Goal: Information Seeking & Learning: Learn about a topic

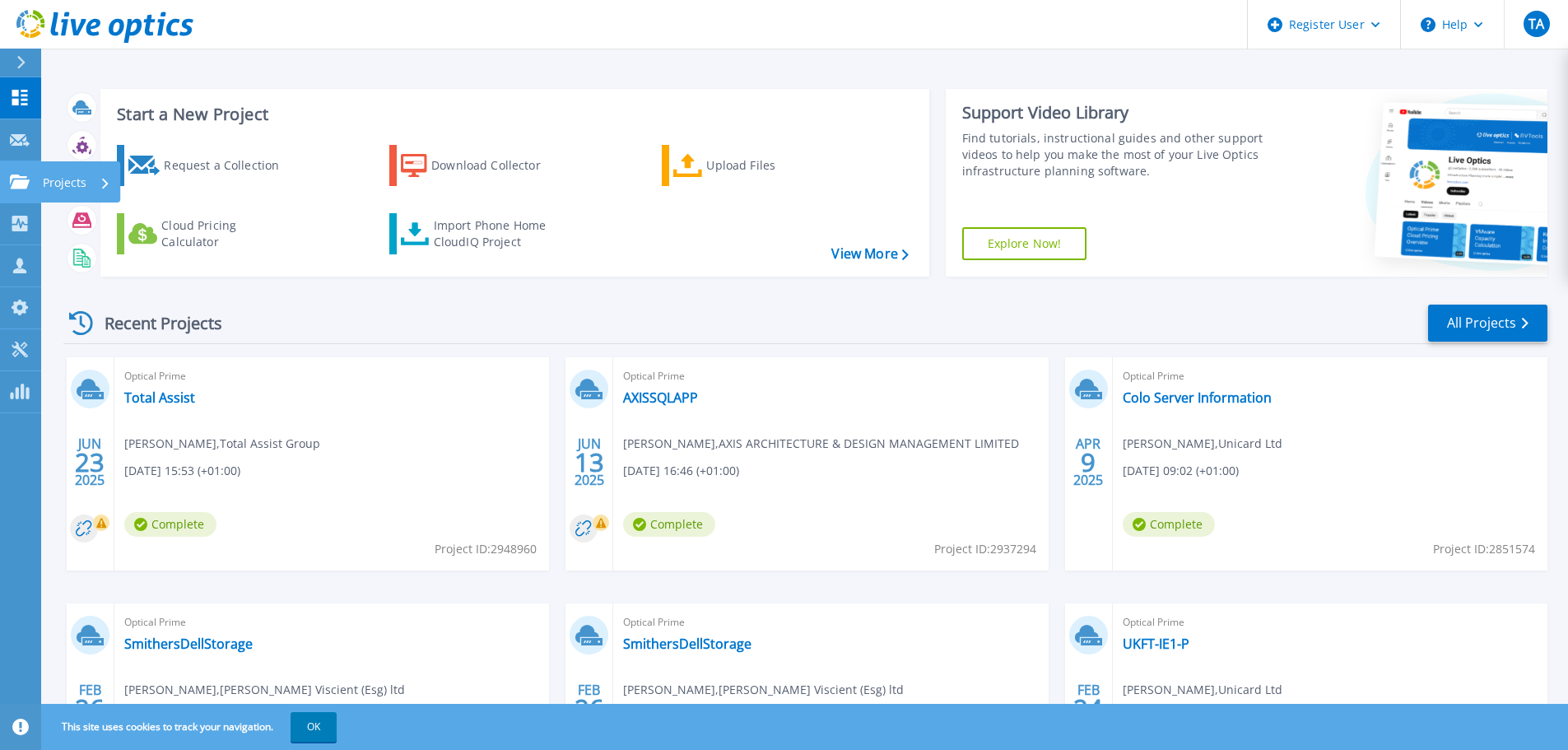
click at [16, 187] on icon at bounding box center [20, 182] width 20 height 14
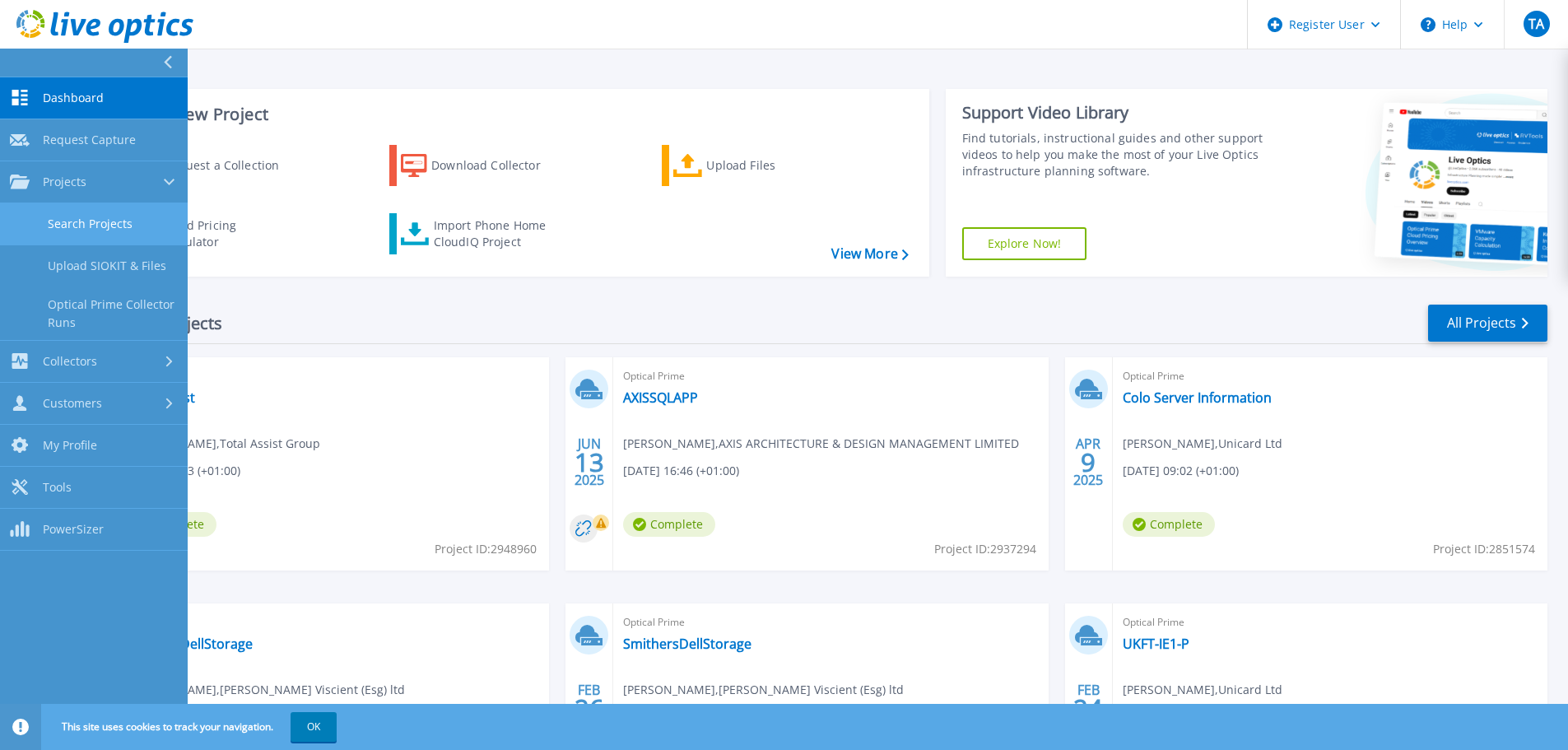
click at [91, 222] on link "Search Projects" at bounding box center [93, 224] width 188 height 42
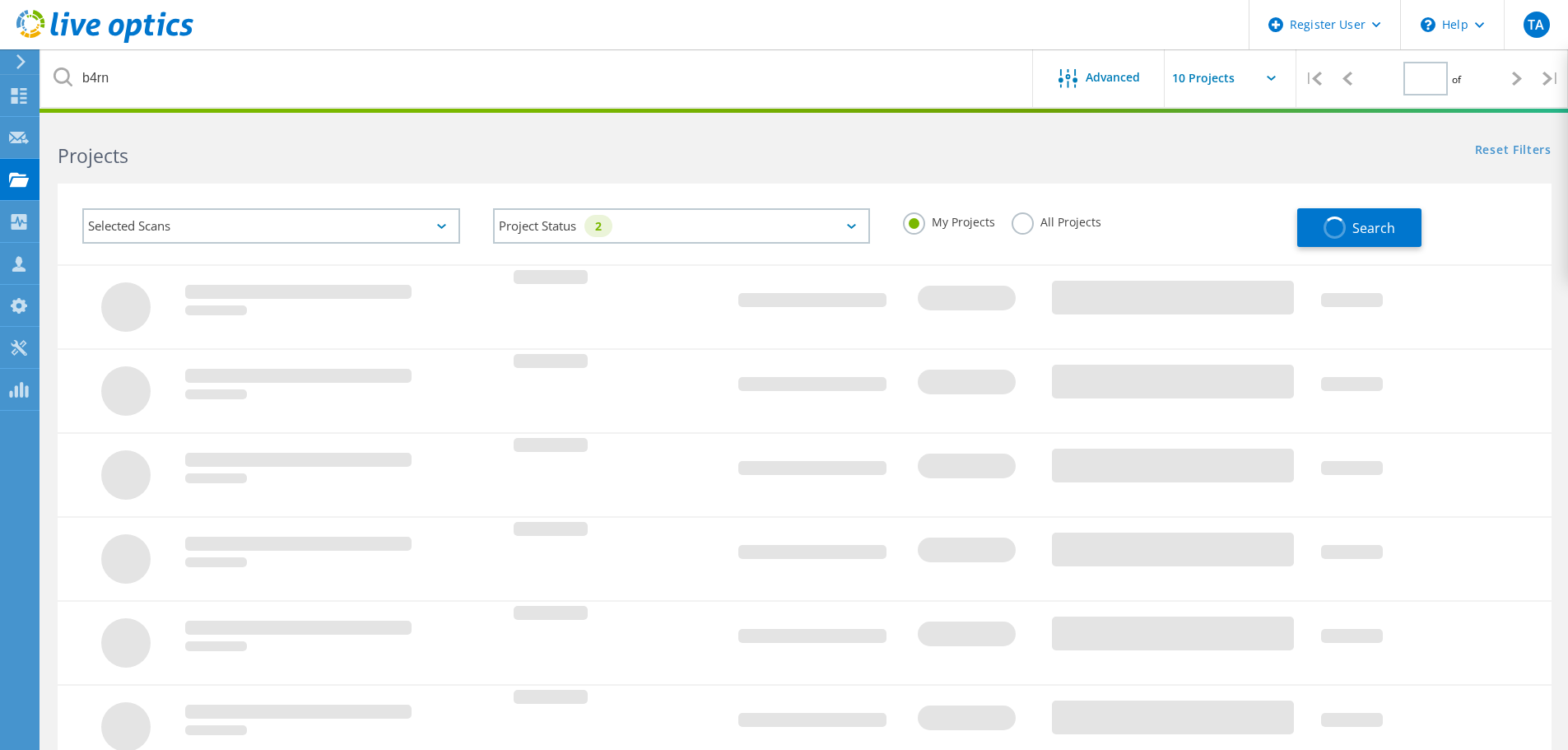
type input "1"
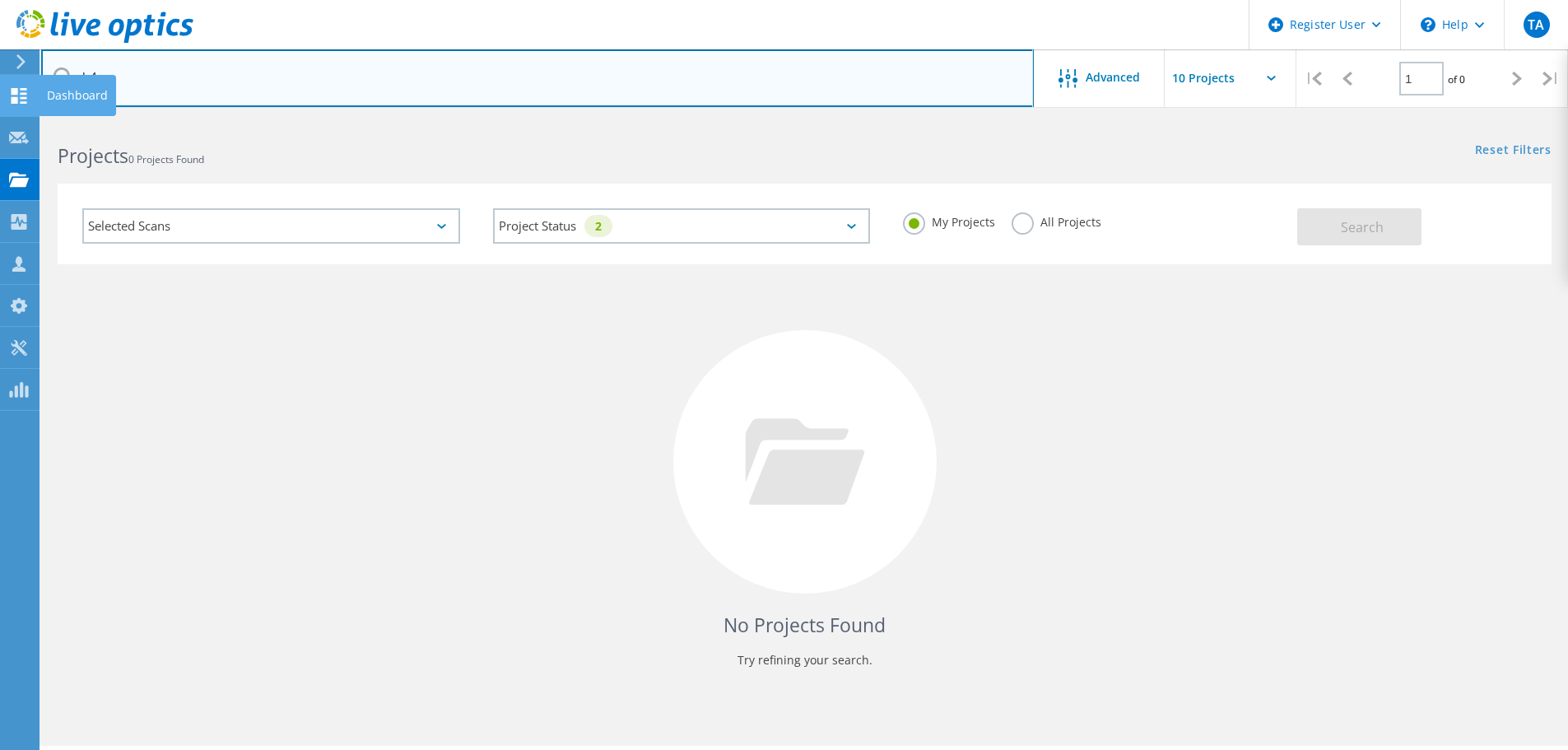
drag, startPoint x: 156, startPoint y: 86, endPoint x: 0, endPoint y: 98, distance: 156.5
click at [0, 120] on div "Register User \n Help Explore Helpful Articles Contact Support TA Dell User [PE…" at bounding box center [784, 458] width 1568 height 676
drag, startPoint x: 155, startPoint y: 87, endPoint x: 67, endPoint y: 87, distance: 88.0
click at [67, 87] on input "b4rn" at bounding box center [537, 78] width 993 height 58
paste input "3007589"
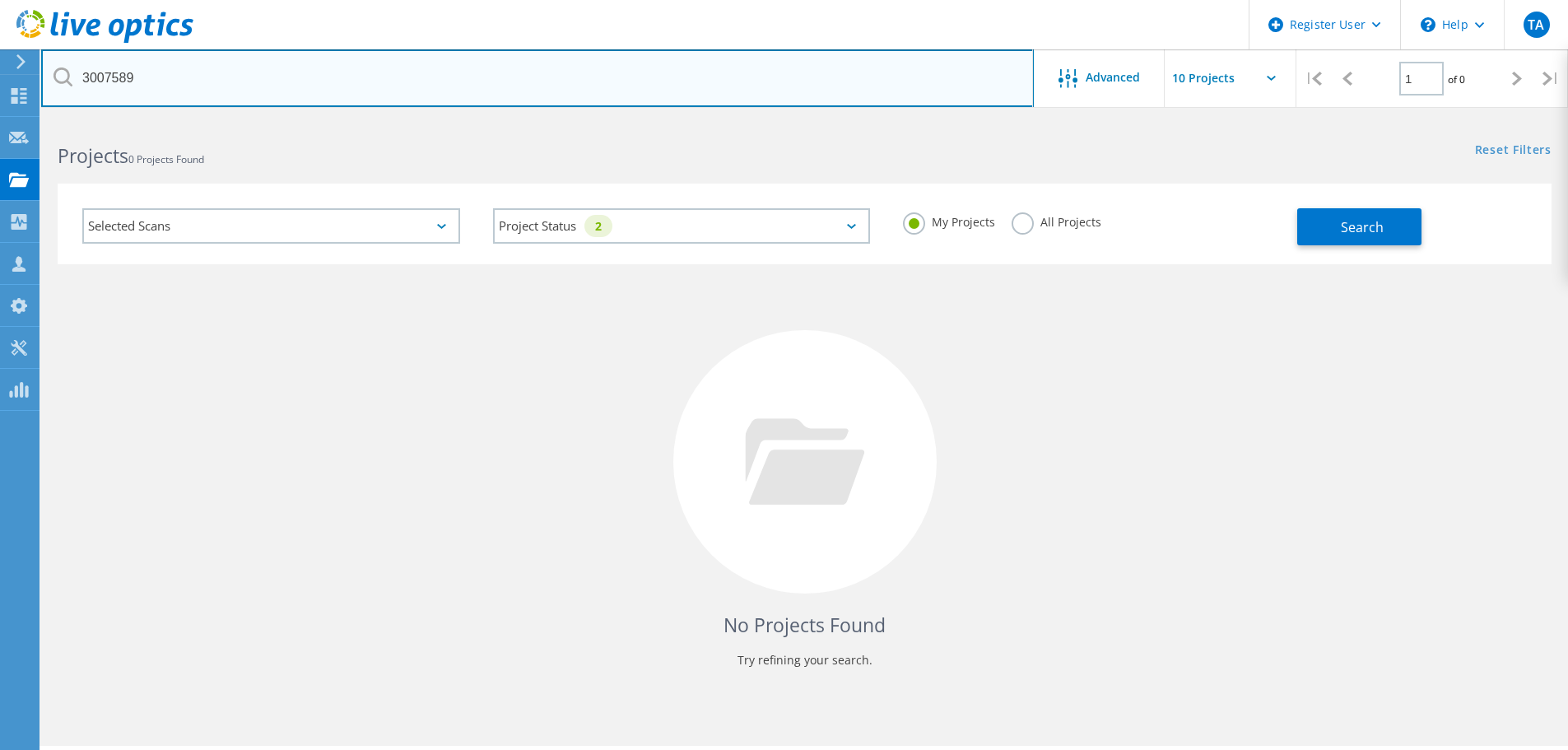
type input "3007589"
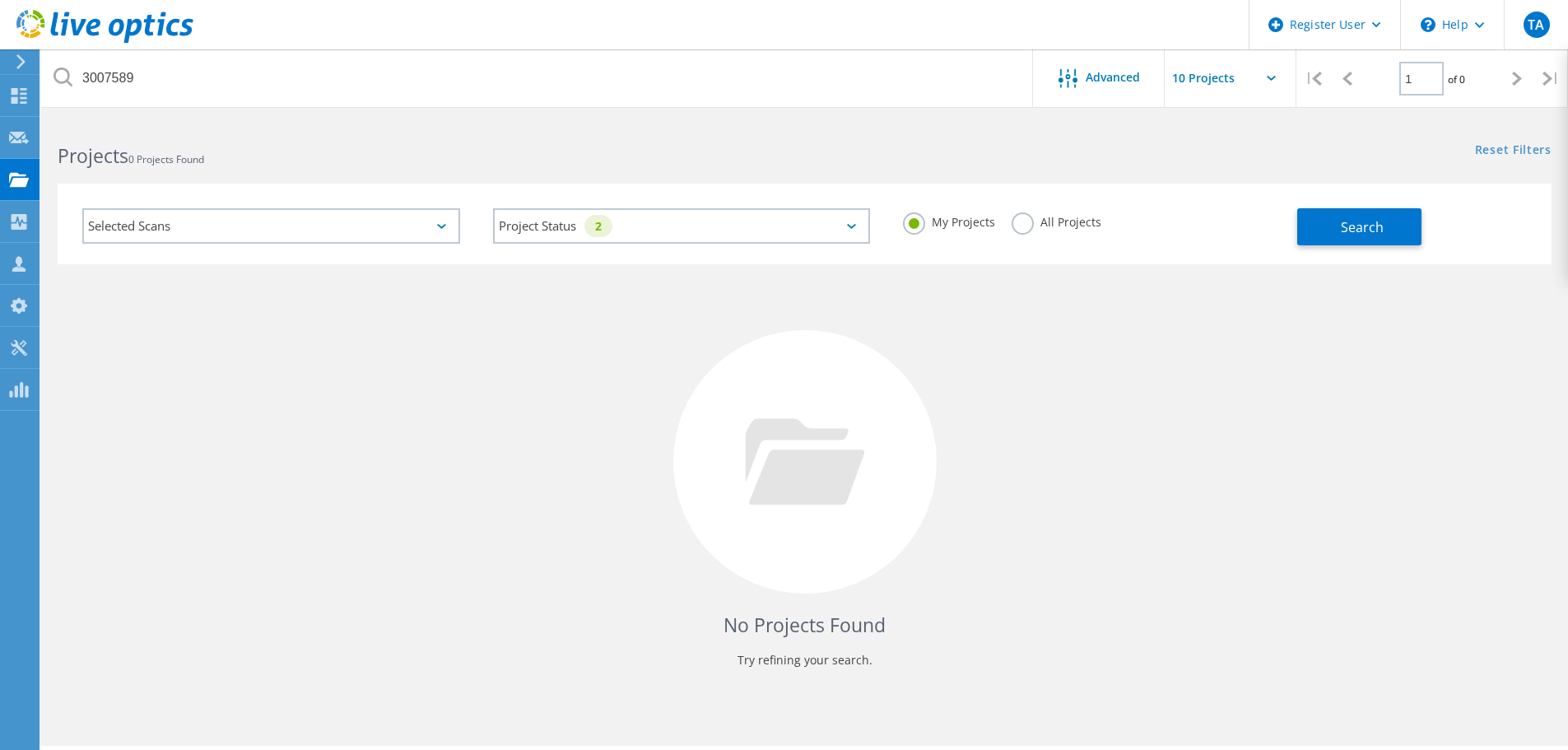
click at [1093, 211] on div "My Projects All Projects" at bounding box center [1092, 222] width 411 height 61
click at [1081, 223] on label "All Projects" at bounding box center [1056, 220] width 89 height 16
click at [0, 0] on input "All Projects" at bounding box center [0, 0] width 0 height 0
click at [1335, 228] on button "Search" at bounding box center [1360, 227] width 125 height 37
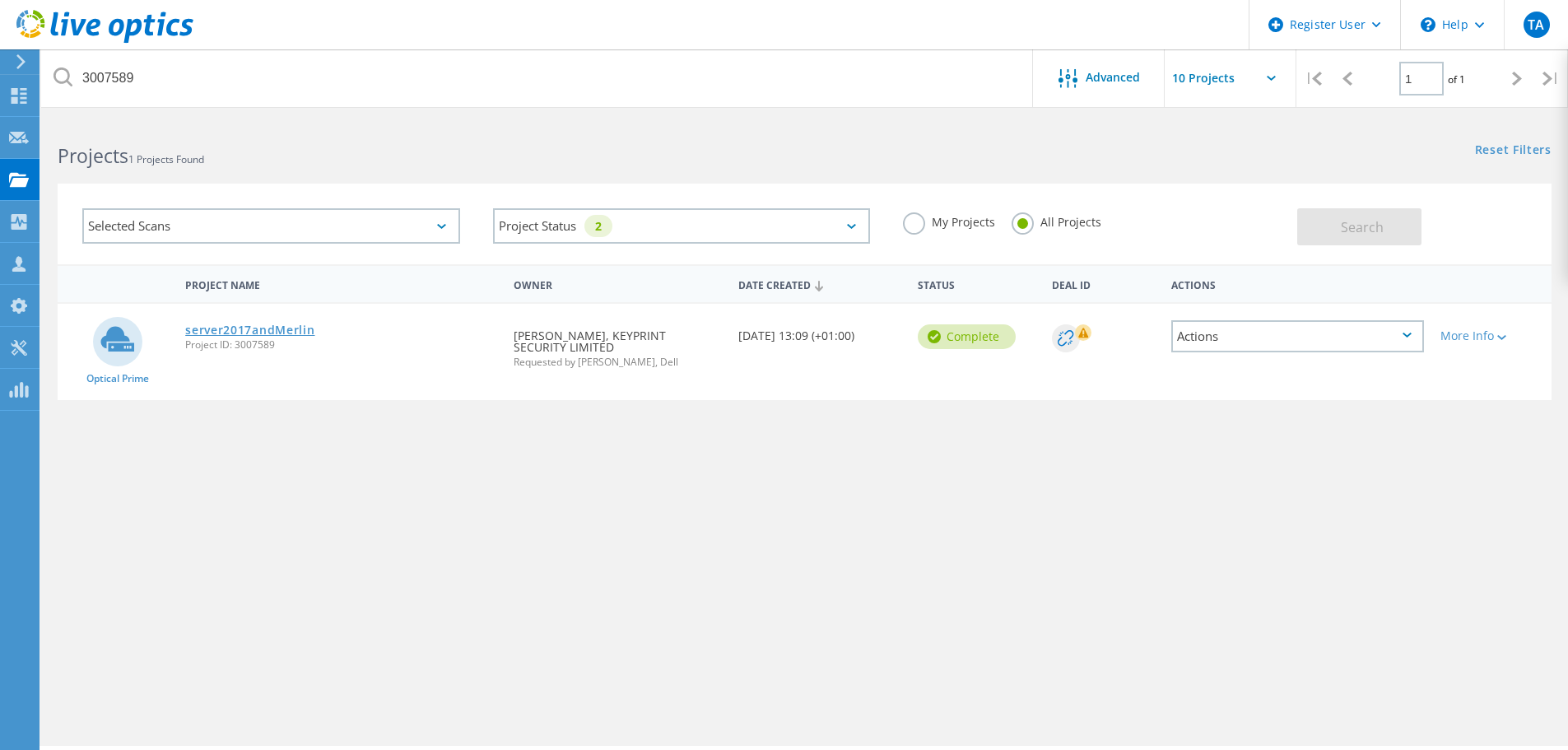
click at [247, 330] on link "server2017andMerlin" at bounding box center [251, 330] width 130 height 12
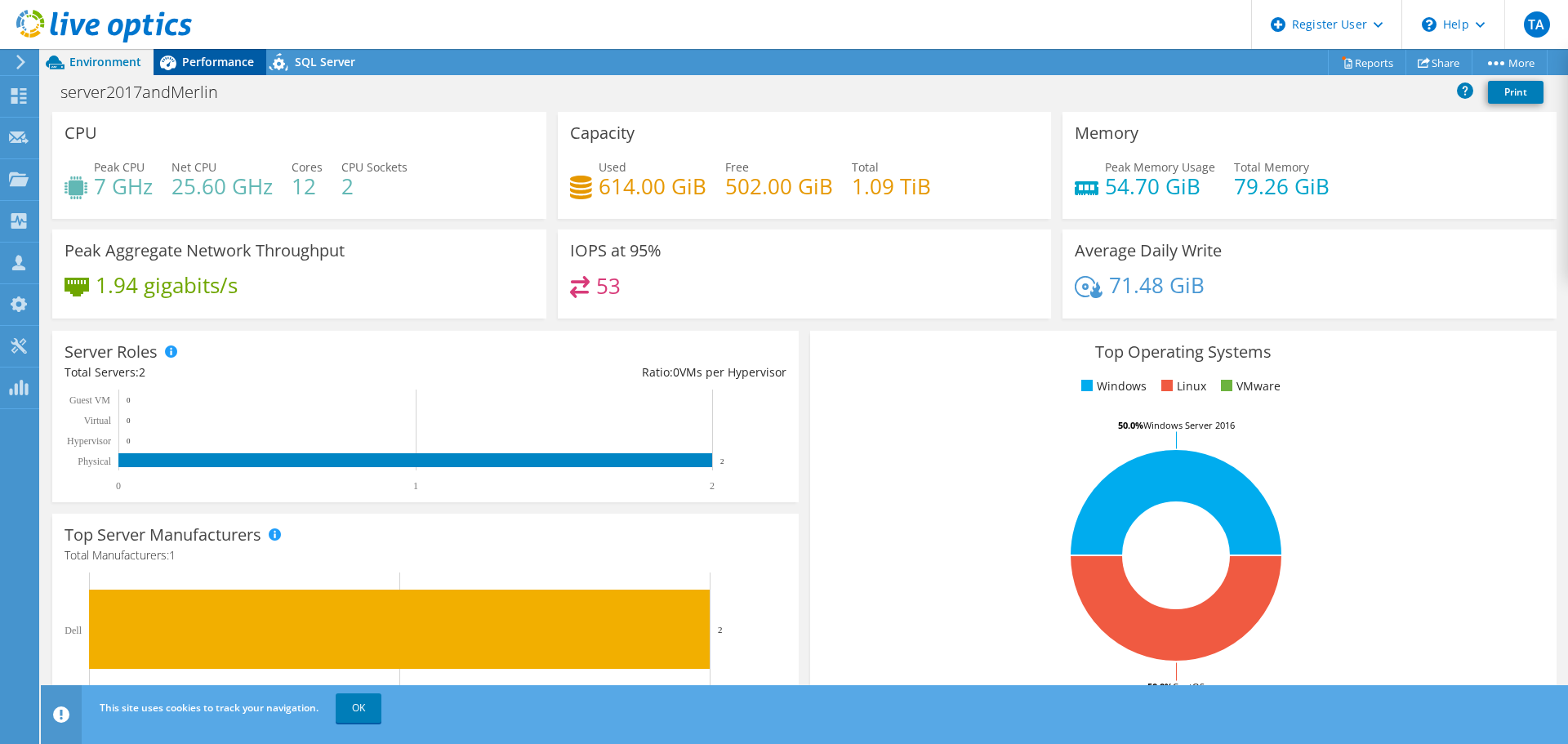
click at [232, 68] on span "Performance" at bounding box center [218, 61] width 72 height 16
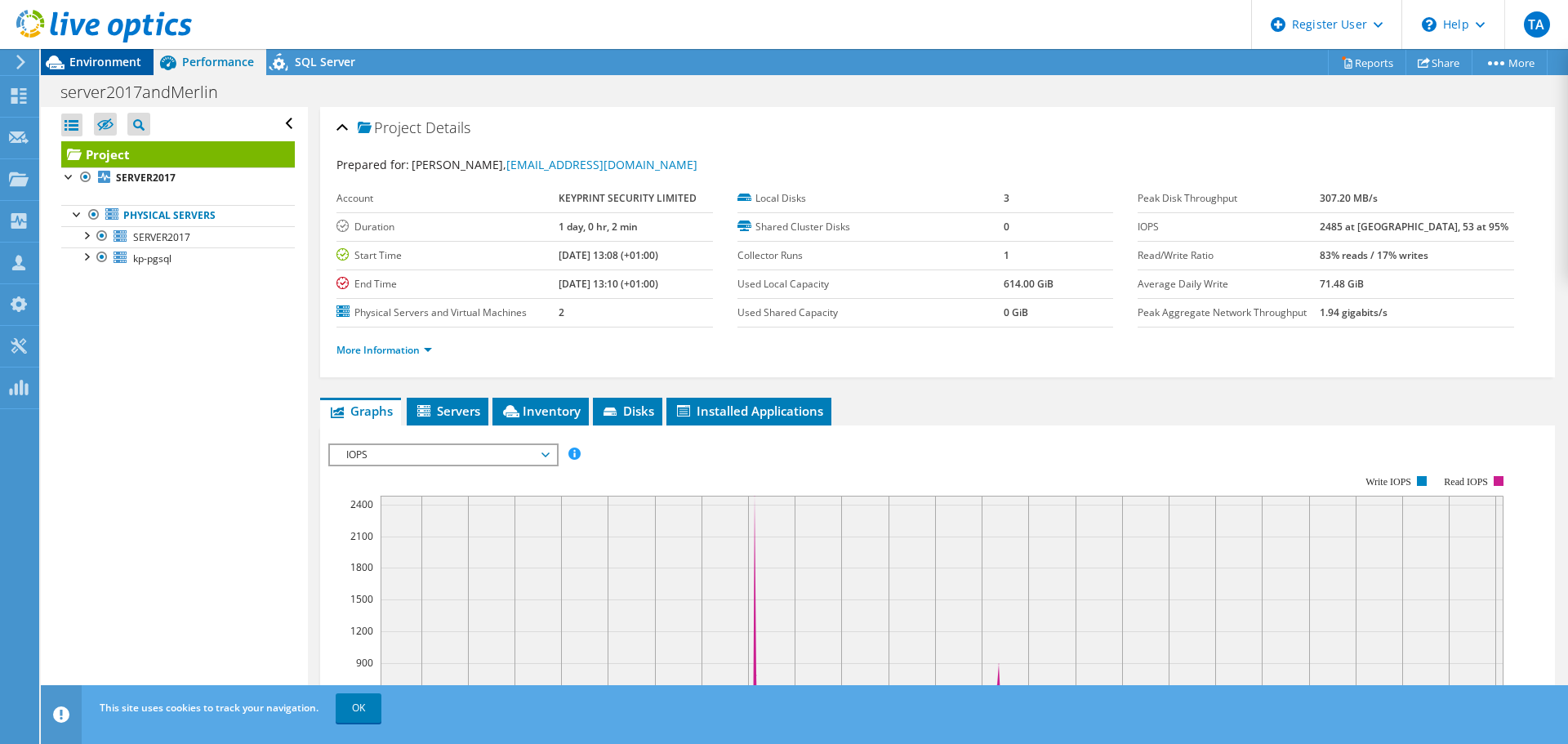
click at [96, 68] on span "Environment" at bounding box center [105, 61] width 72 height 16
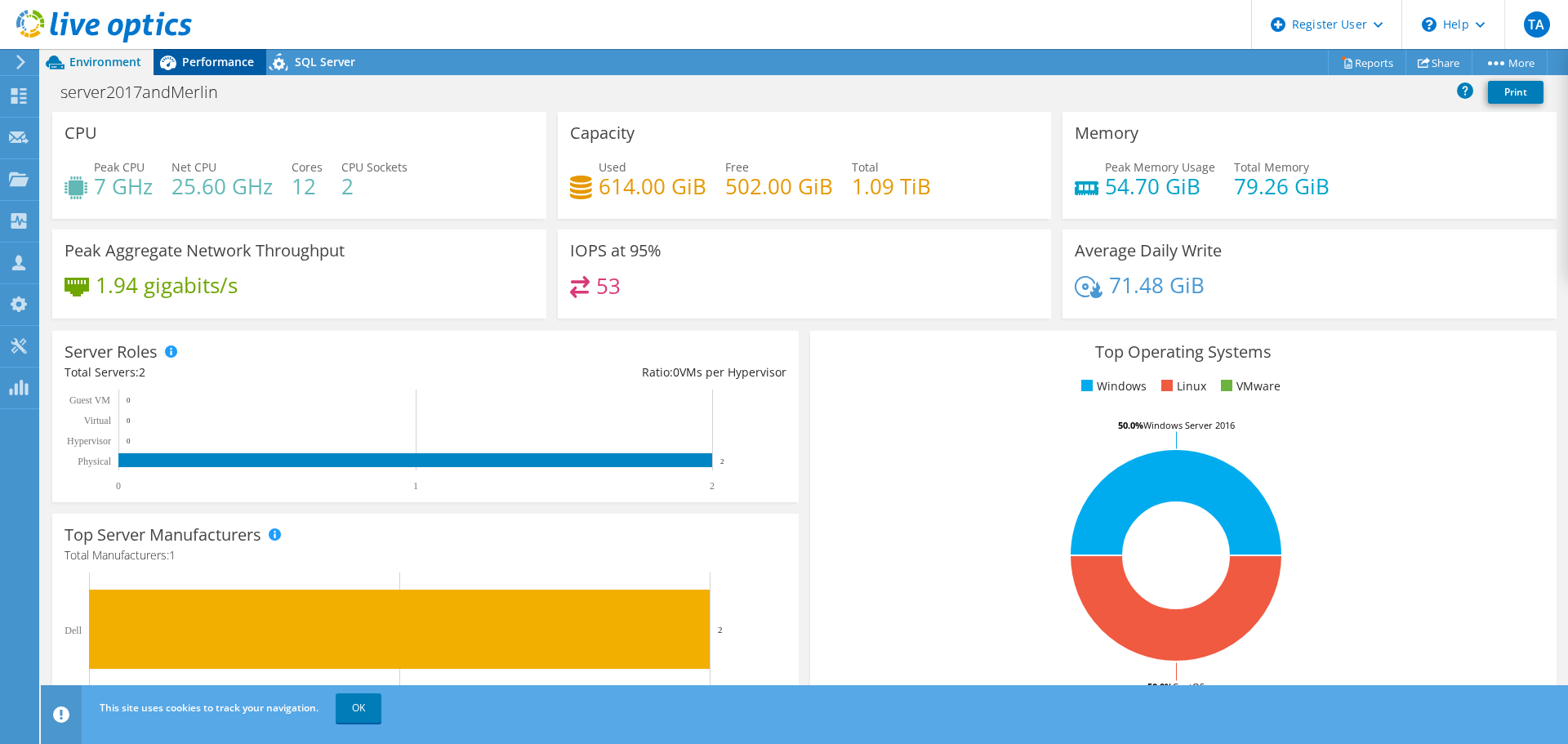
click at [231, 65] on span "Performance" at bounding box center [218, 61] width 72 height 16
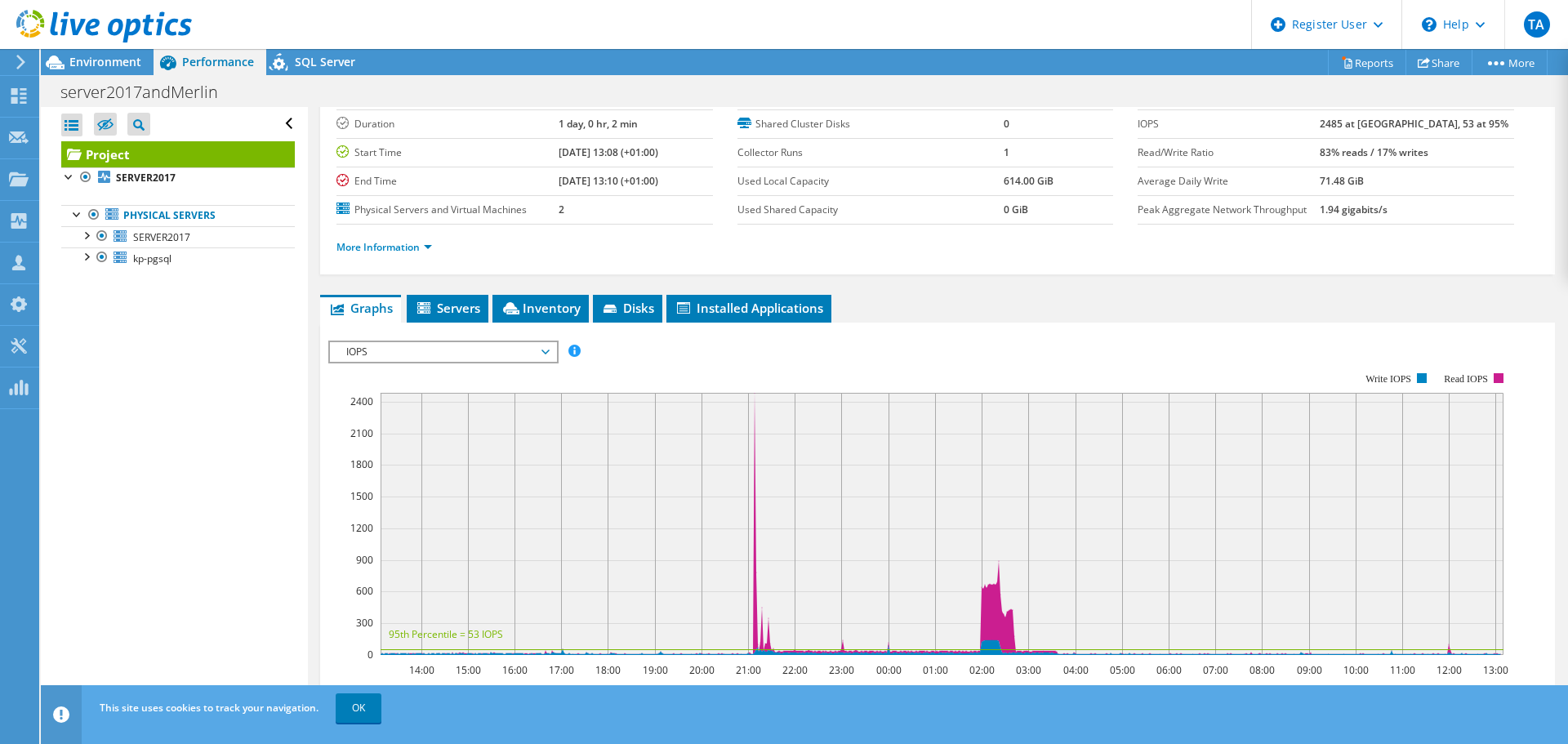
scroll to position [164, 0]
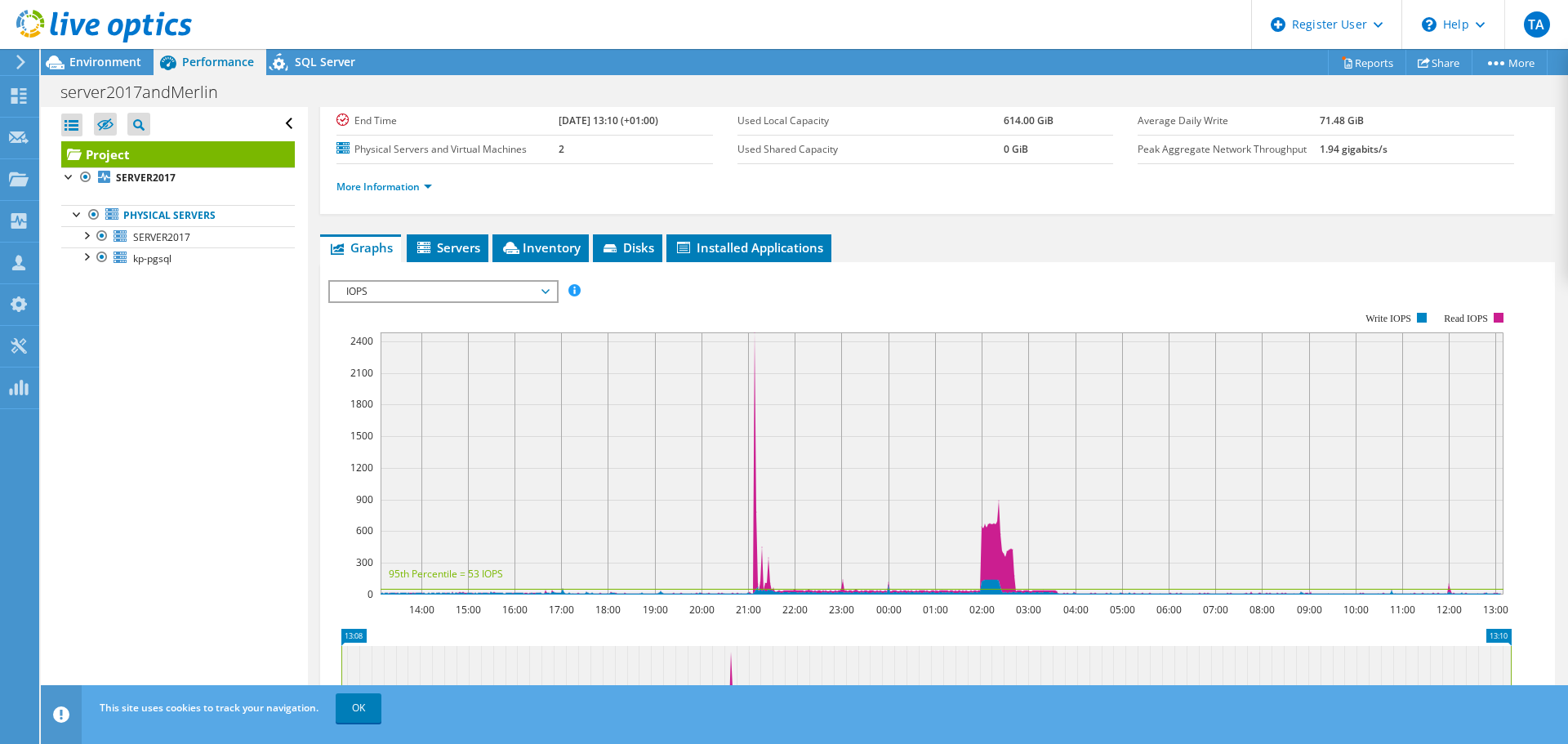
click at [555, 303] on rect at bounding box center [920, 452] width 1183 height 327
click at [551, 295] on span "IOPS" at bounding box center [443, 292] width 226 height 20
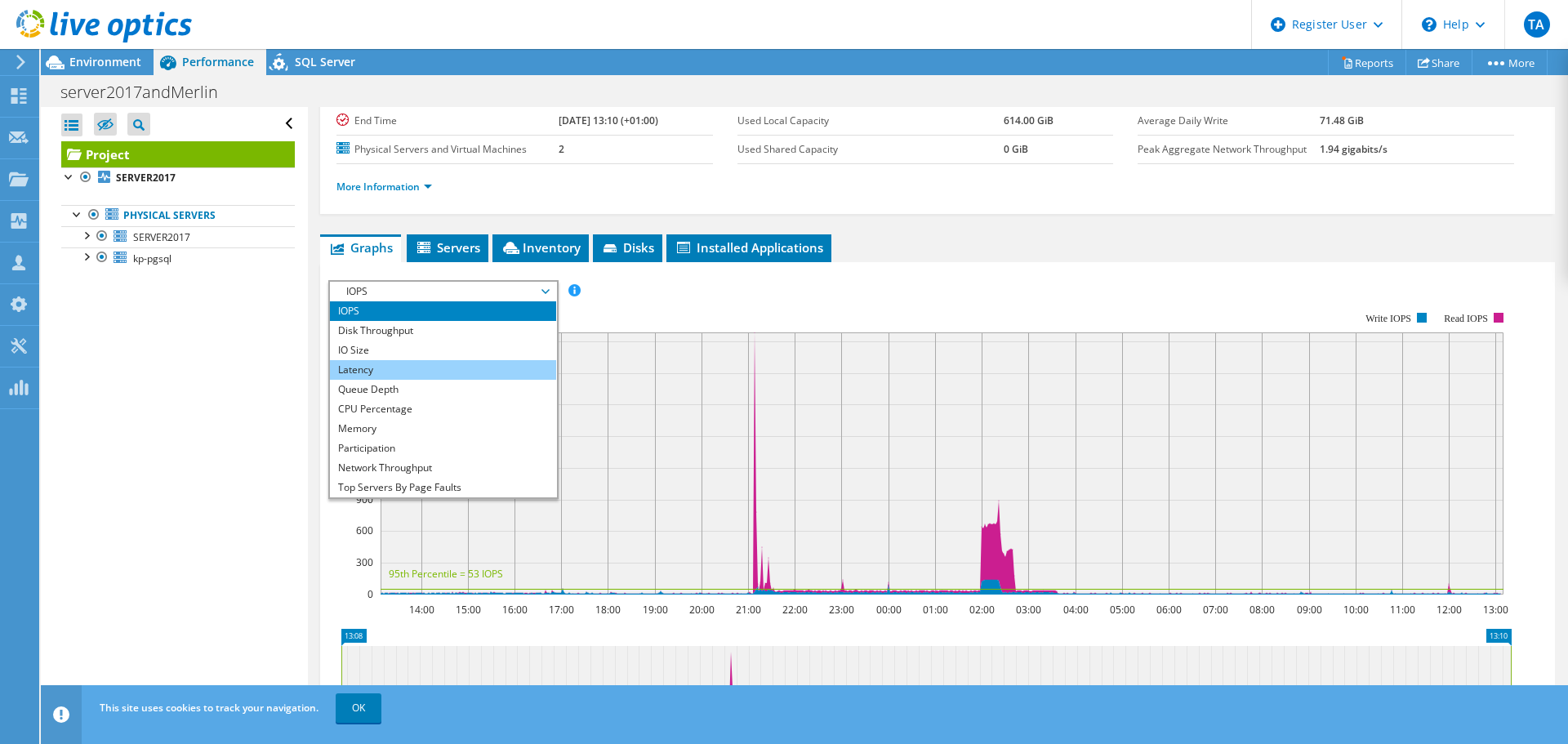
click at [405, 375] on li "Latency" at bounding box center [443, 371] width 226 height 20
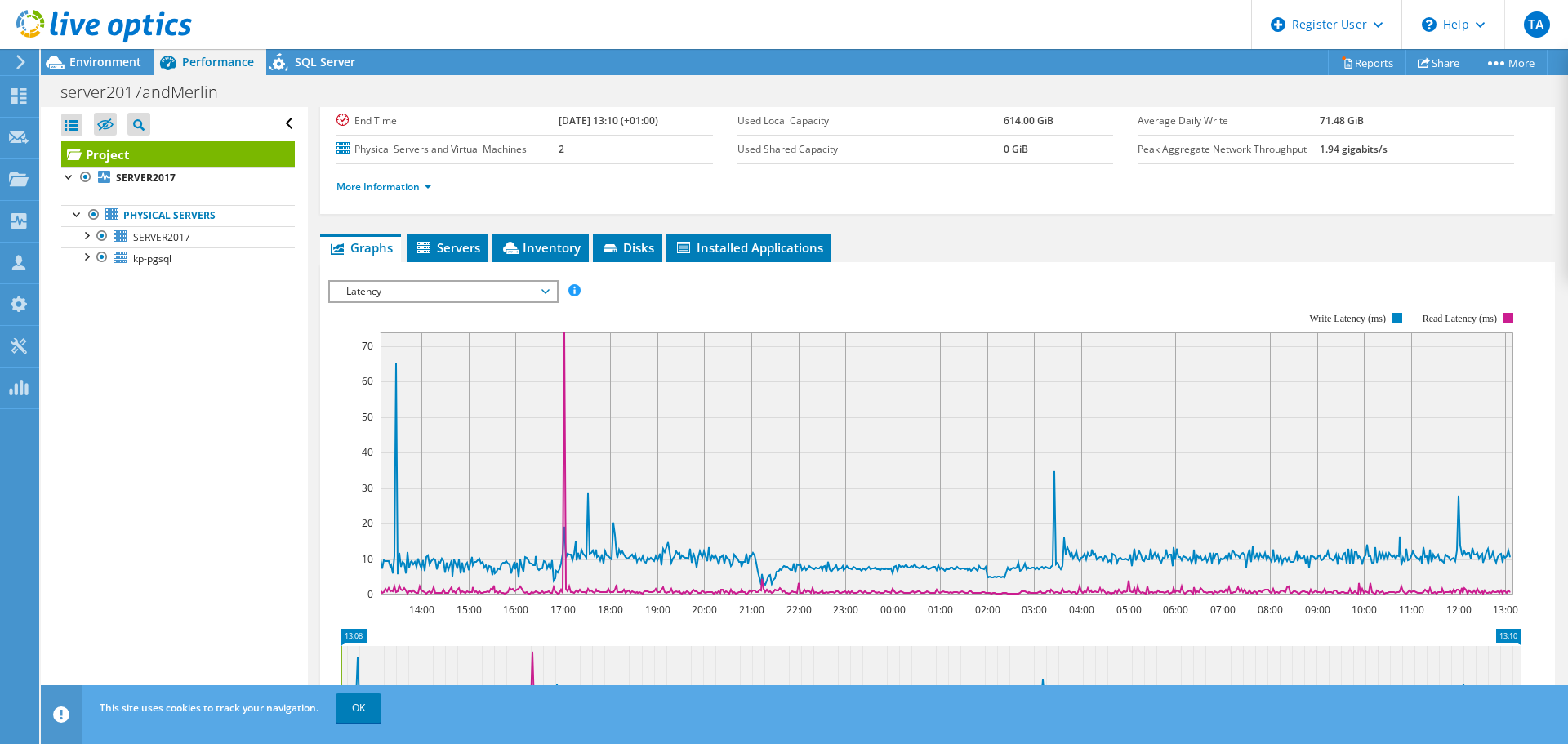
click at [534, 292] on span "Latency" at bounding box center [442, 292] width 210 height 20
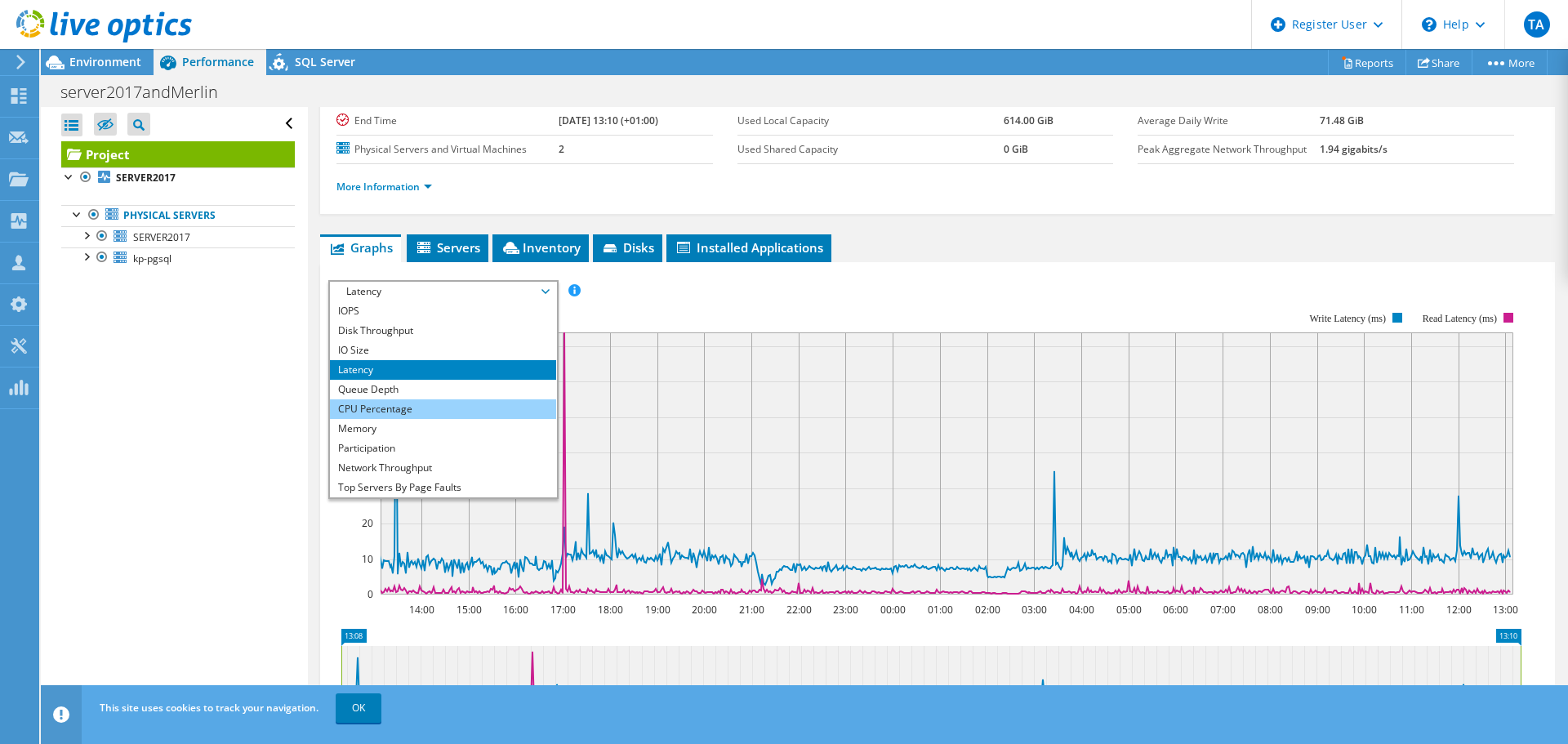
click at [486, 411] on li "CPU Percentage" at bounding box center [443, 410] width 226 height 20
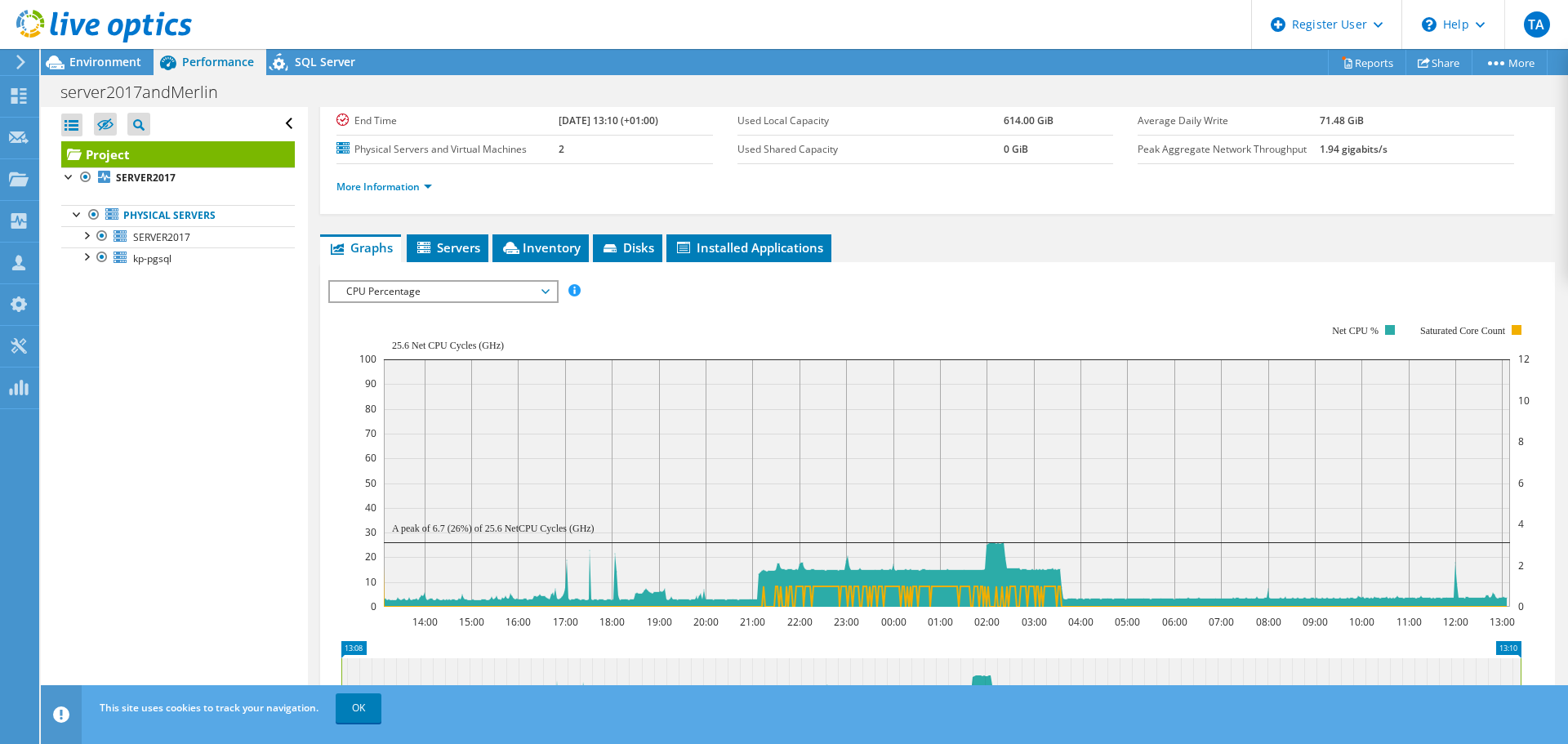
click at [549, 293] on icon at bounding box center [546, 292] width 8 height 5
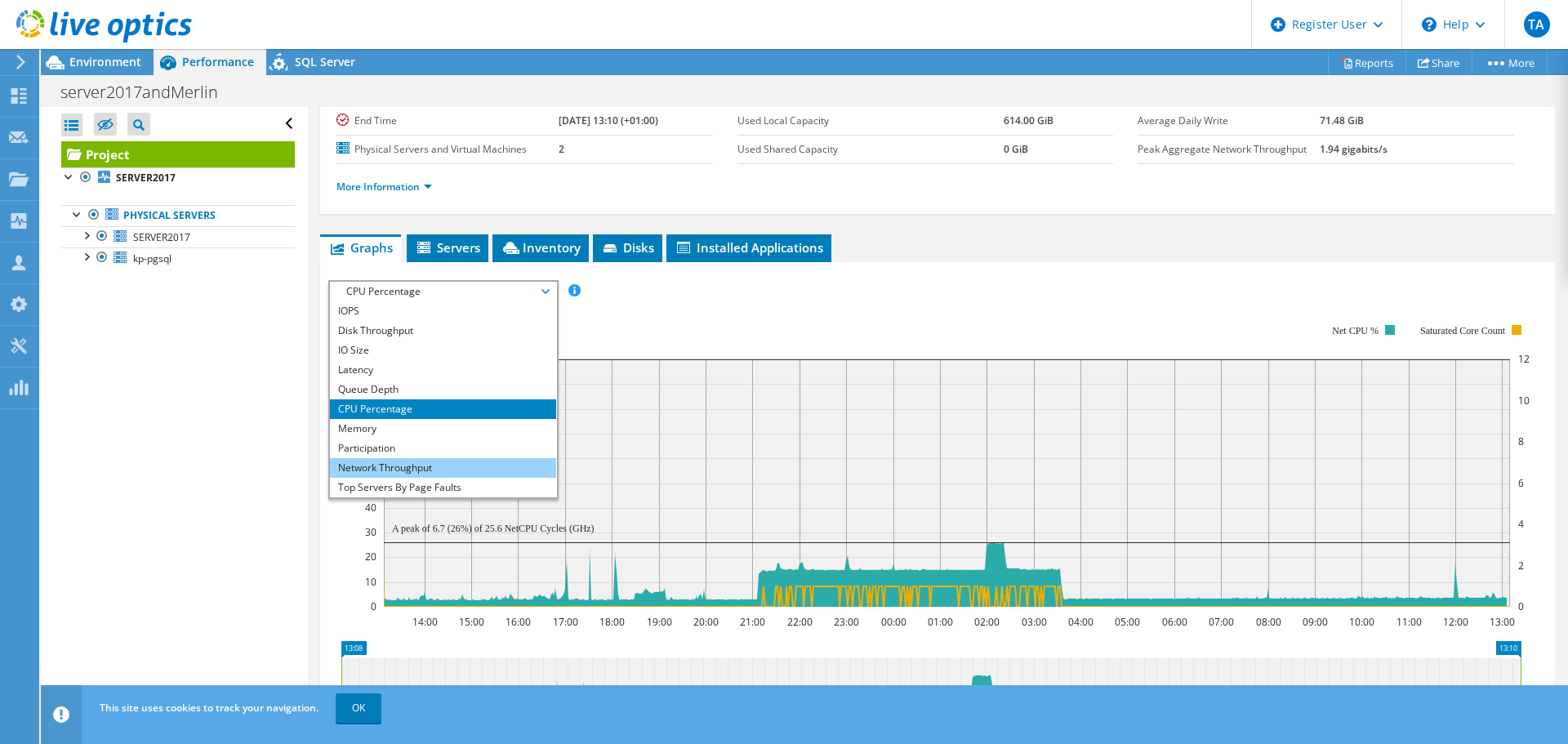
click at [403, 463] on li "Network Throughput" at bounding box center [443, 468] width 226 height 20
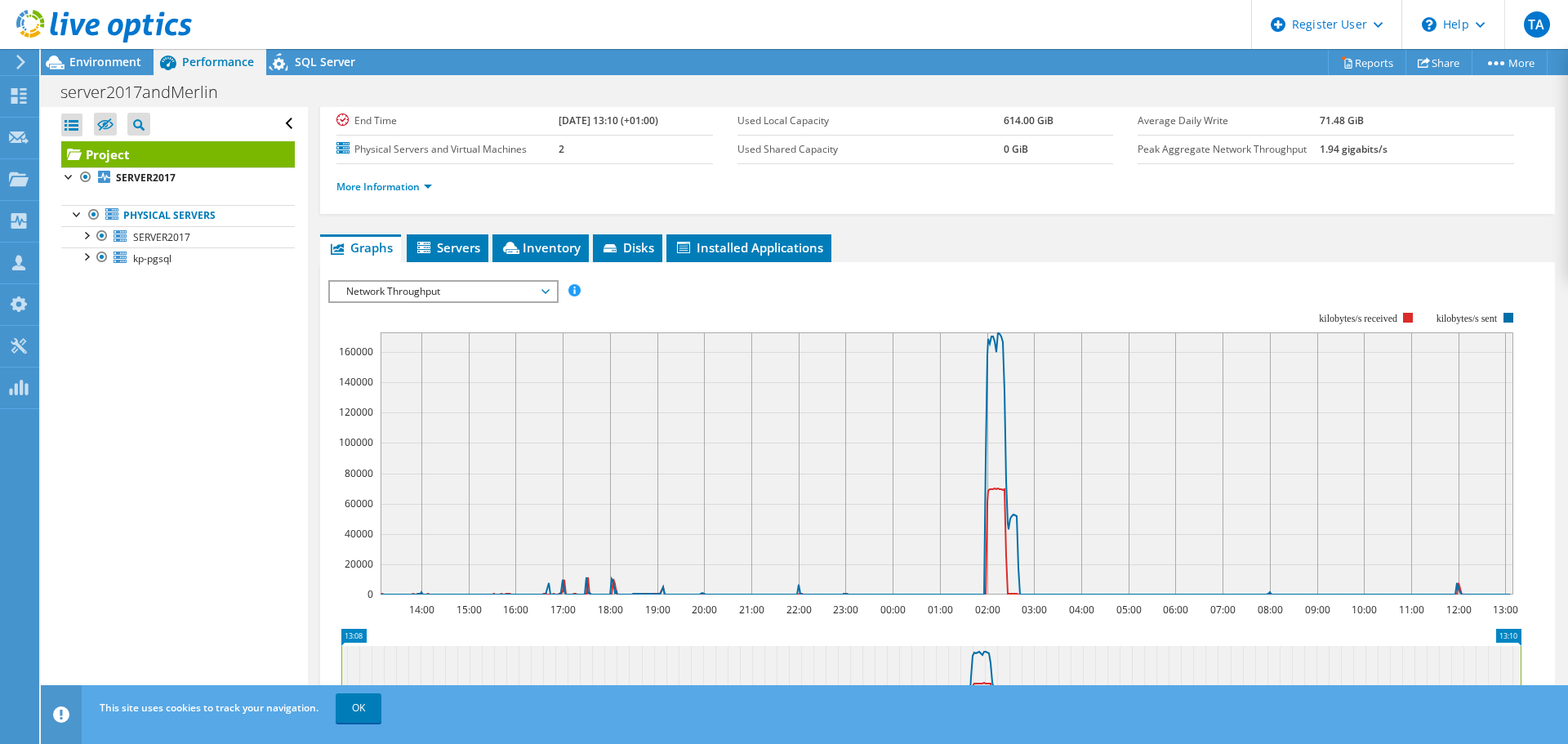
click at [548, 293] on span "Network Throughput" at bounding box center [442, 292] width 210 height 20
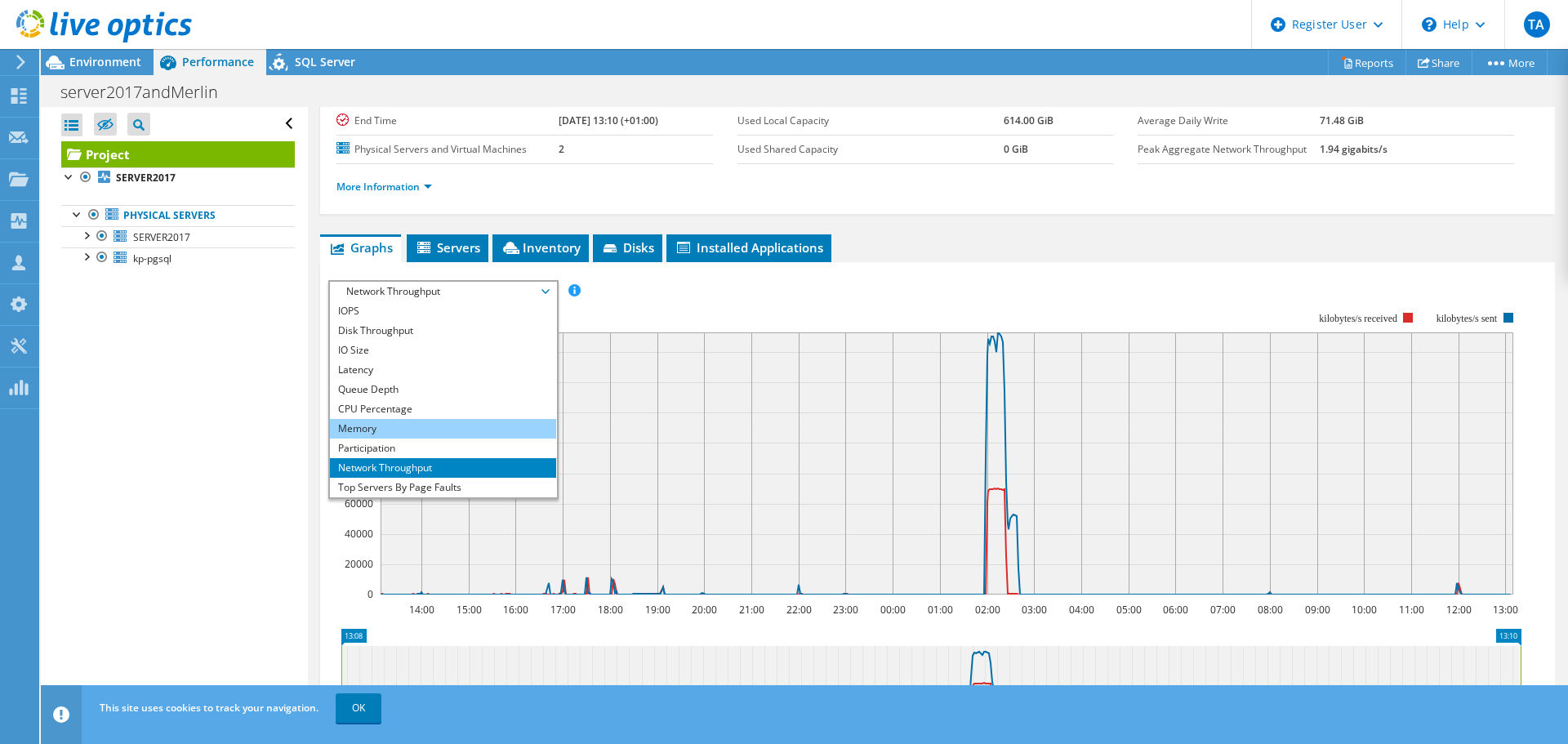
click at [405, 436] on li "Memory" at bounding box center [443, 429] width 226 height 20
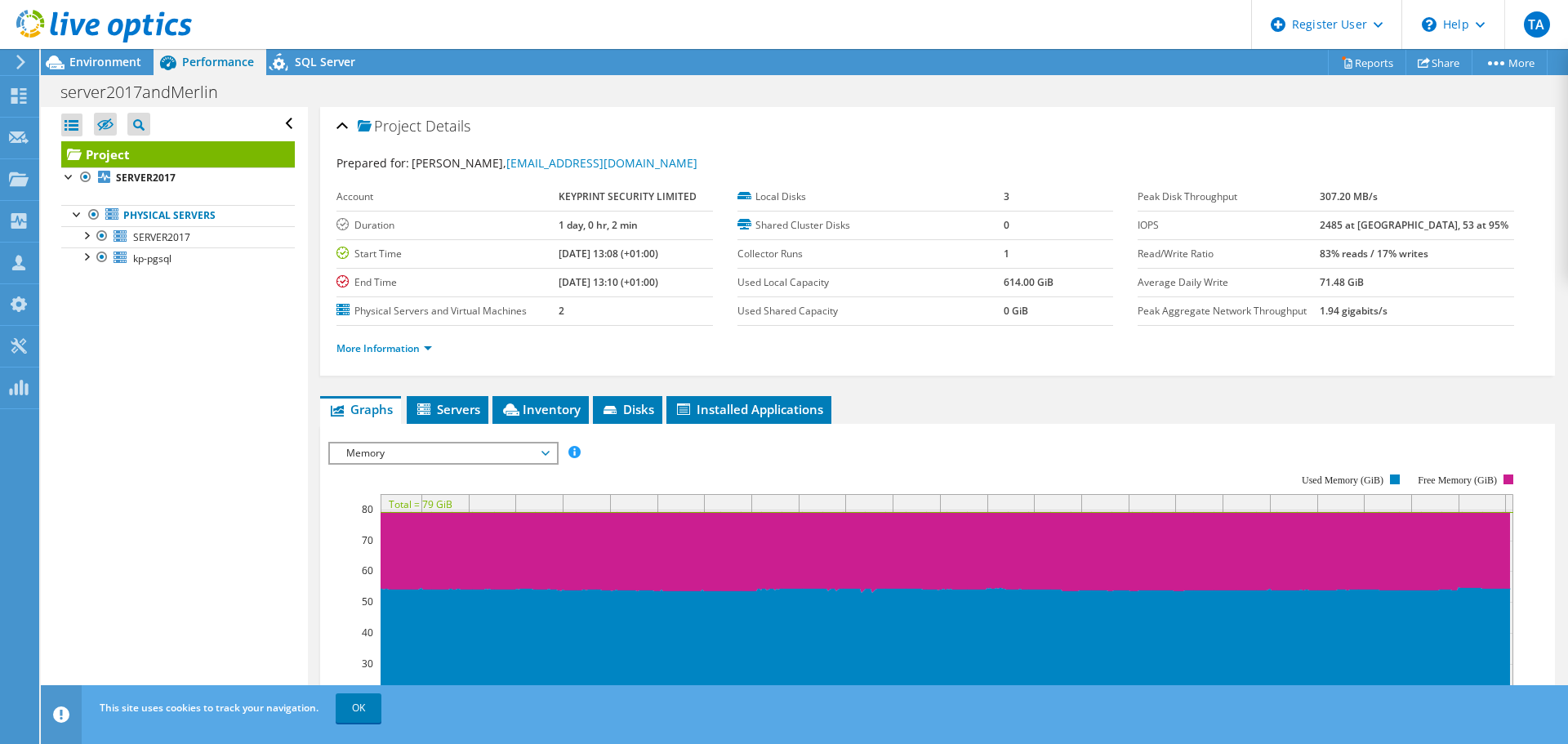
scroll to position [0, 0]
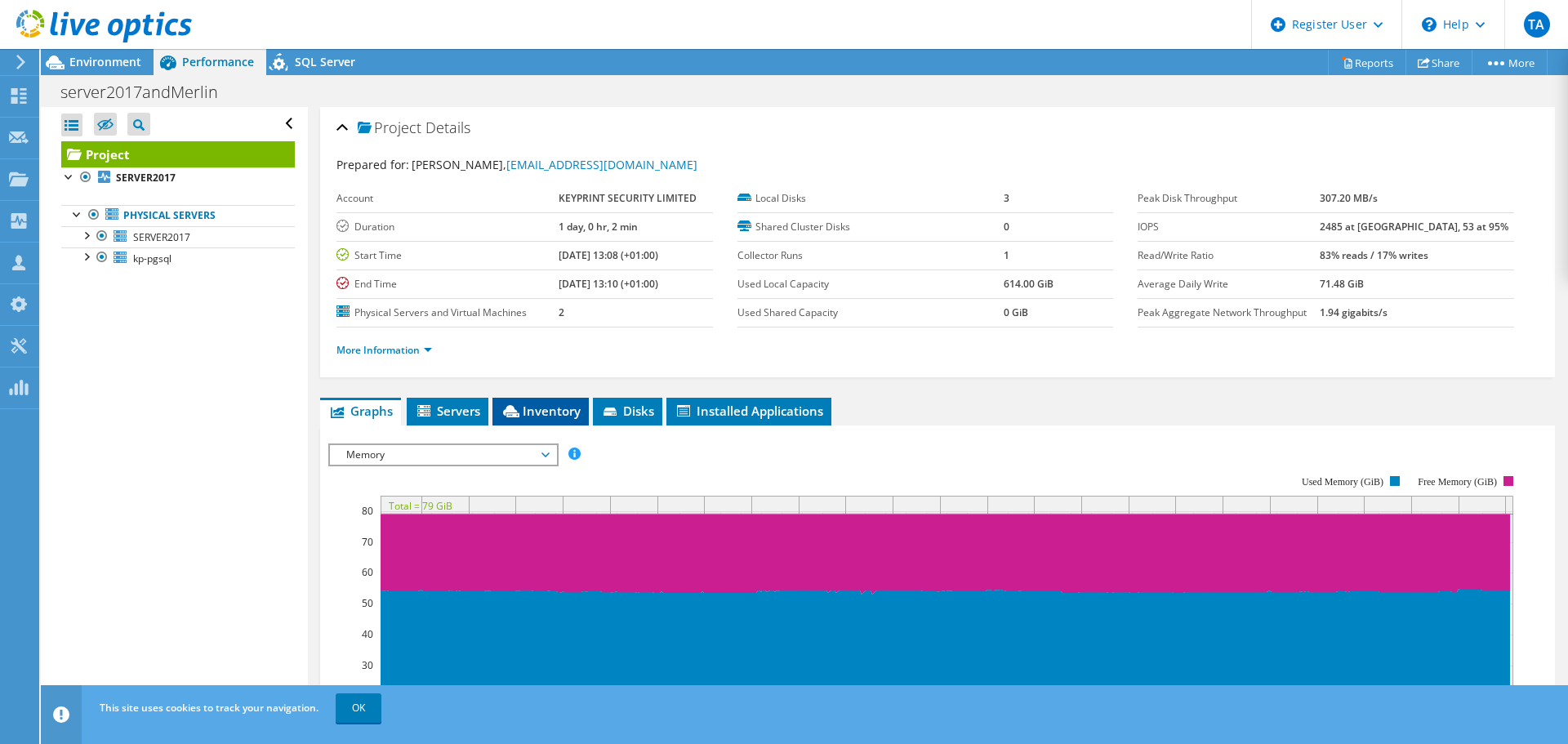
click at [578, 411] on span "Inventory" at bounding box center [541, 411] width 80 height 17
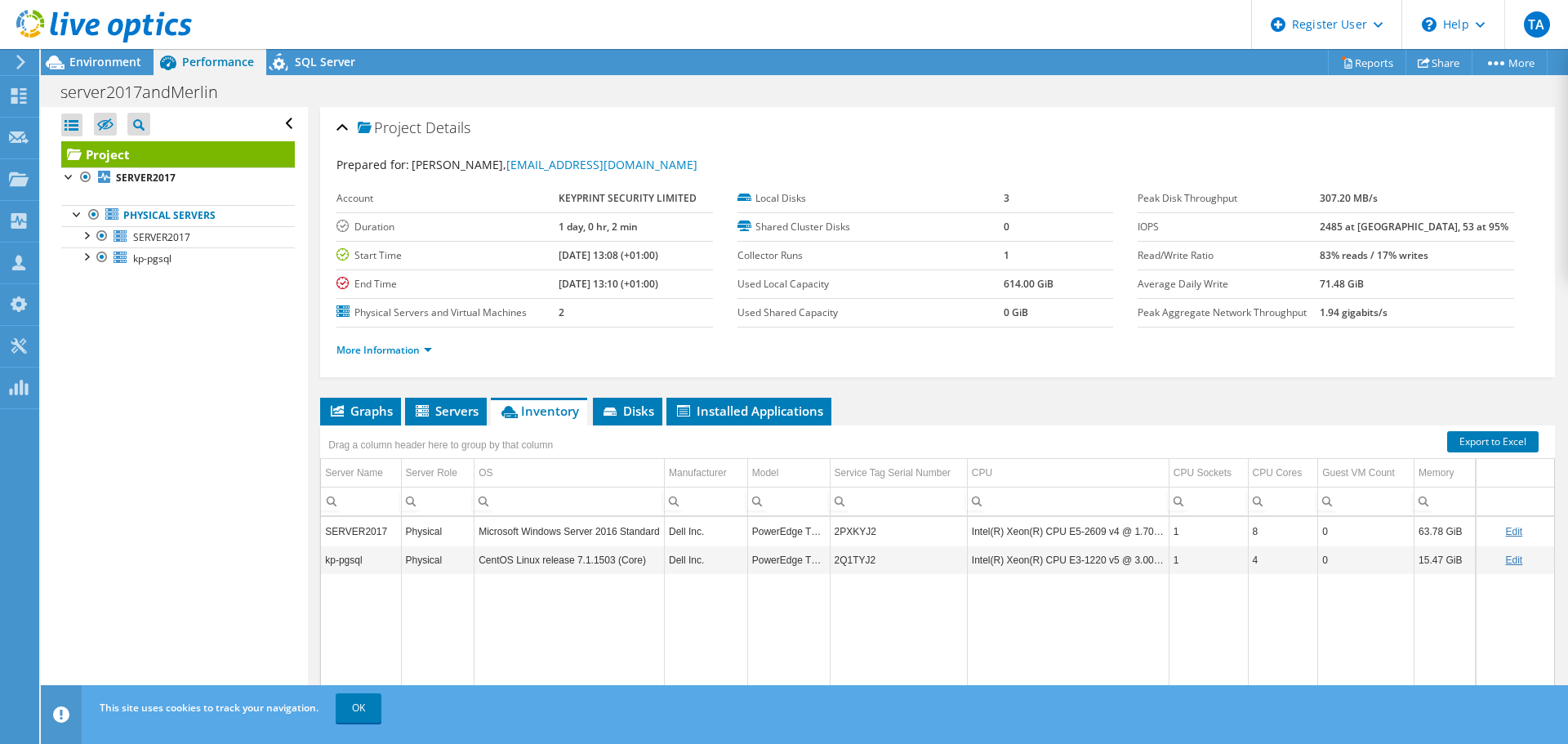
drag, startPoint x: 788, startPoint y: 558, endPoint x: 926, endPoint y: 605, distance: 145.8
click at [926, 605] on td "Data grid" at bounding box center [898, 673] width 137 height 197
click at [96, 58] on span "Environment" at bounding box center [105, 61] width 72 height 16
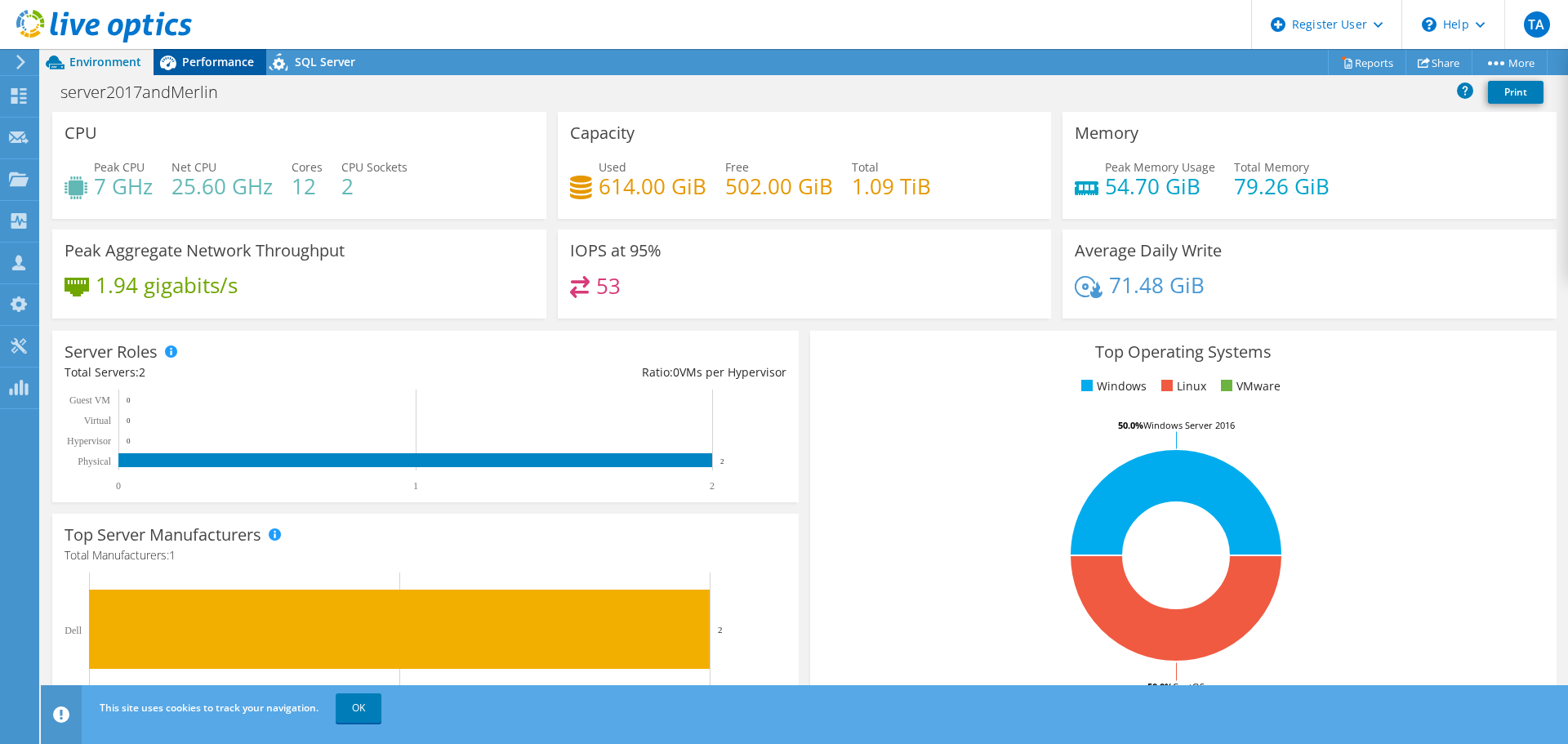
click at [199, 69] on div "Performance" at bounding box center [210, 61] width 113 height 26
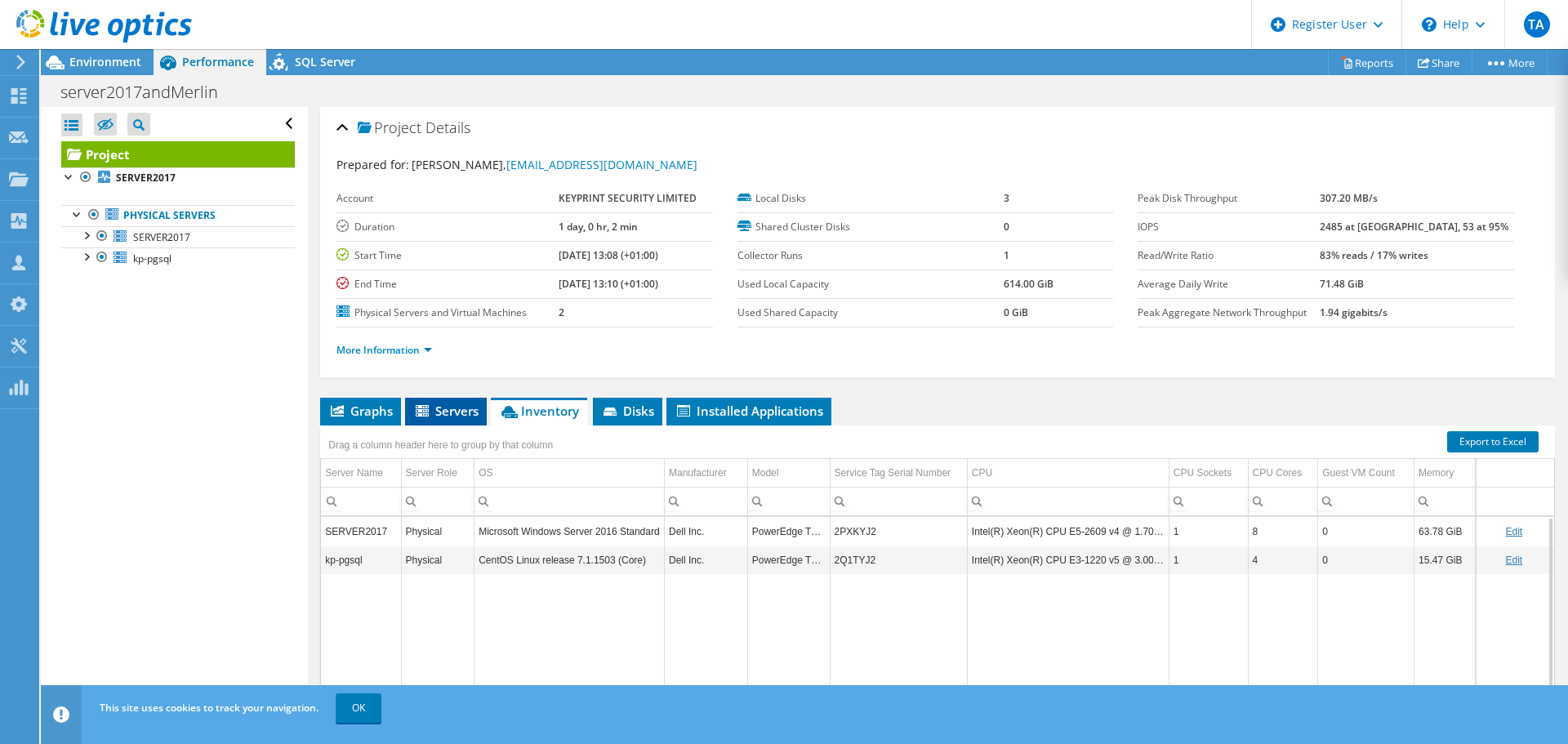
click at [418, 417] on icon at bounding box center [424, 412] width 17 height 14
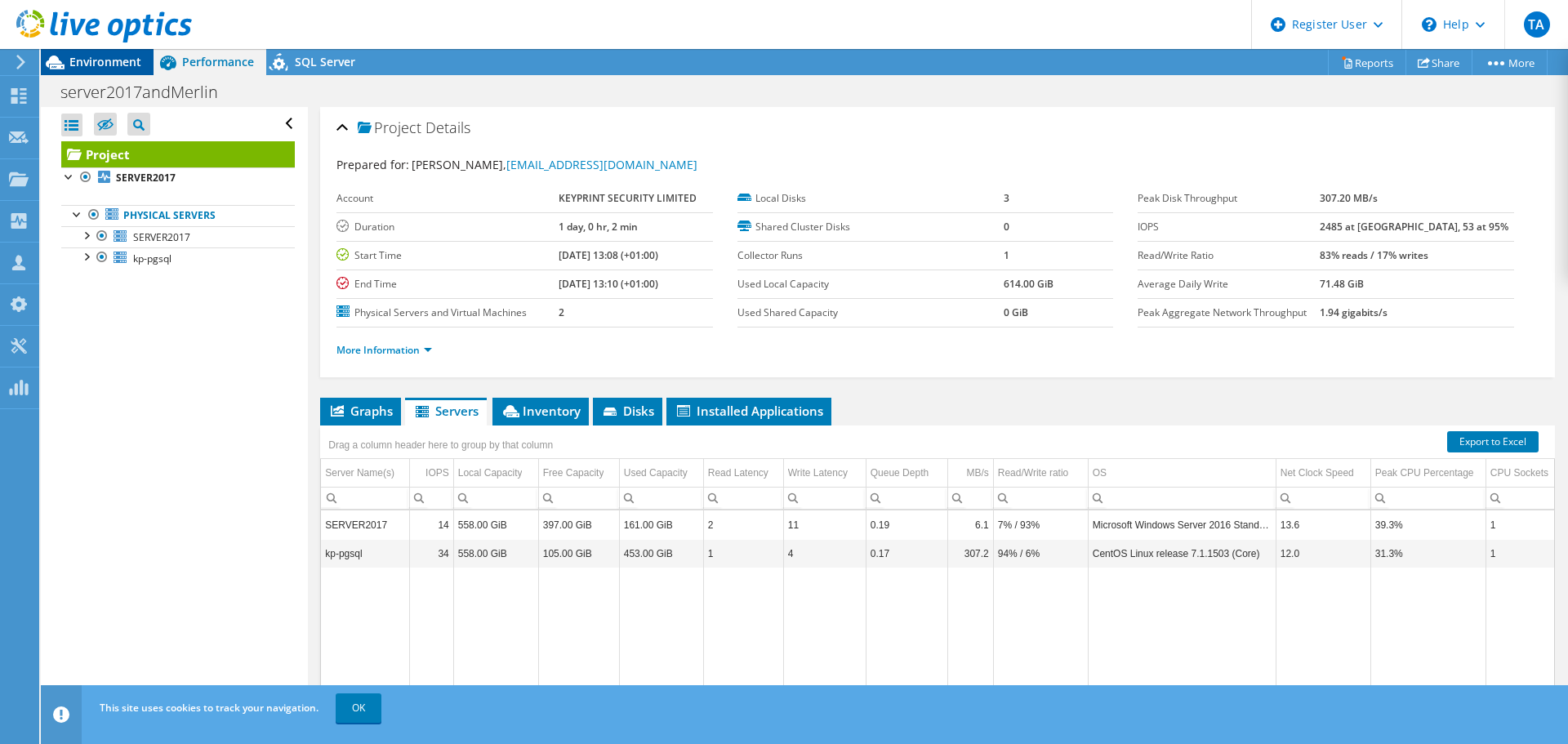
click at [96, 67] on span "Environment" at bounding box center [105, 61] width 72 height 16
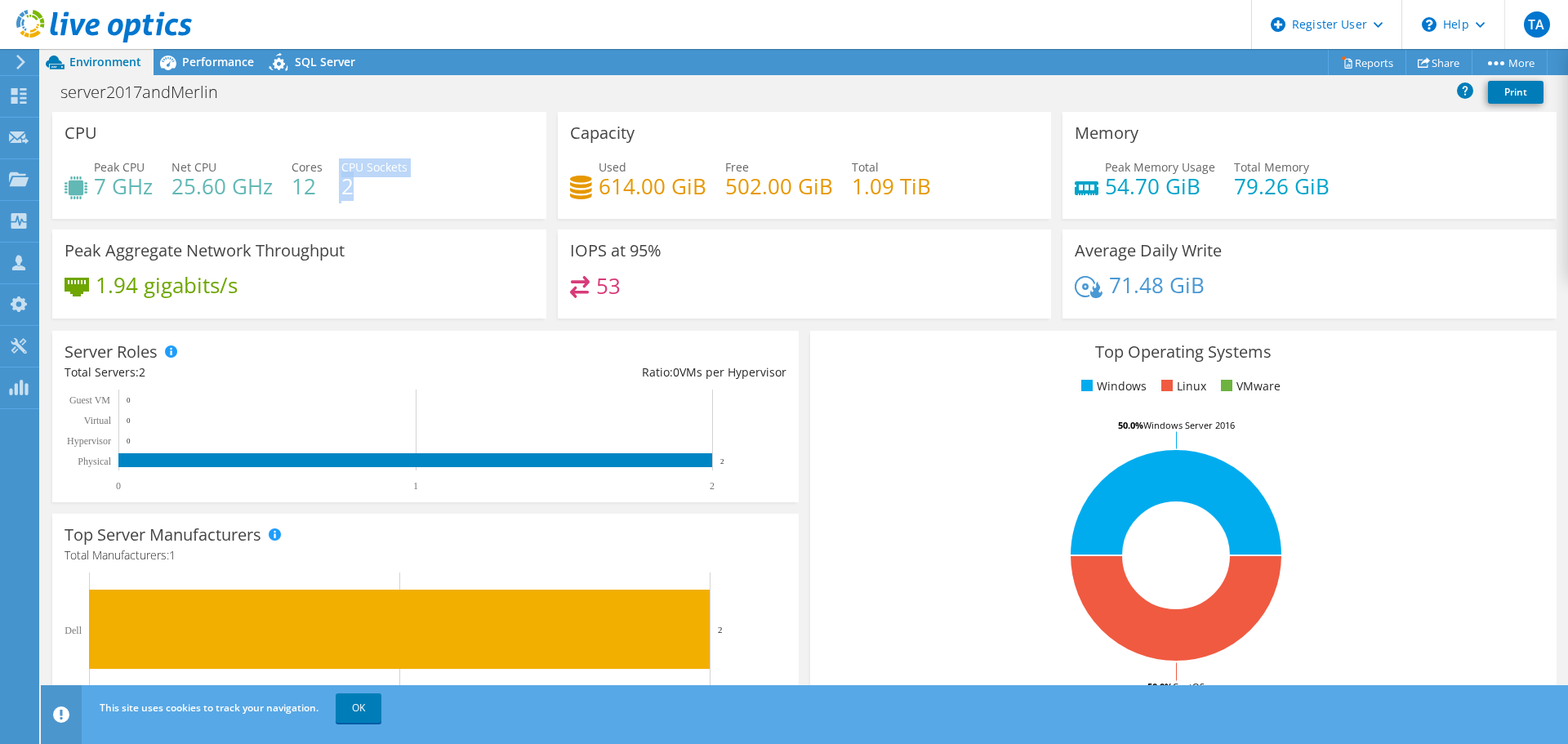
drag, startPoint x: 356, startPoint y: 202, endPoint x: 332, endPoint y: 191, distance: 26.4
click at [332, 191] on div "Peak CPU 7 GHz Net CPU 25.60 GHz Cores 12 CPU Sockets 2" at bounding box center [299, 185] width 470 height 53
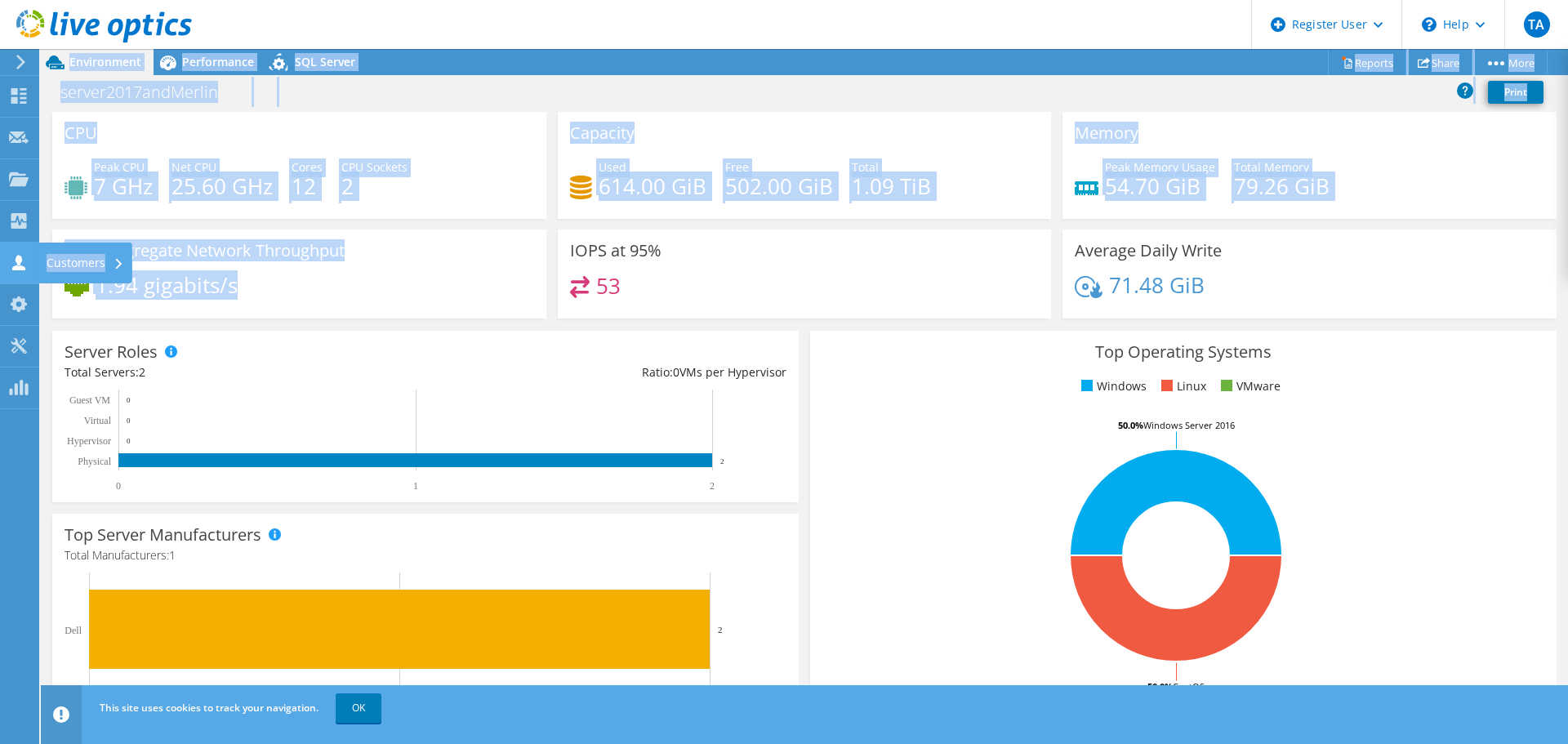
drag, startPoint x: 265, startPoint y: 290, endPoint x: 38, endPoint y: 280, distance: 227.2
click at [38, 280] on div "TA Dell User Tejaswi Adapa Tejaswi.Adapa@dell.com Dell My Profile Log Out \n He…" at bounding box center [784, 372] width 1568 height 744
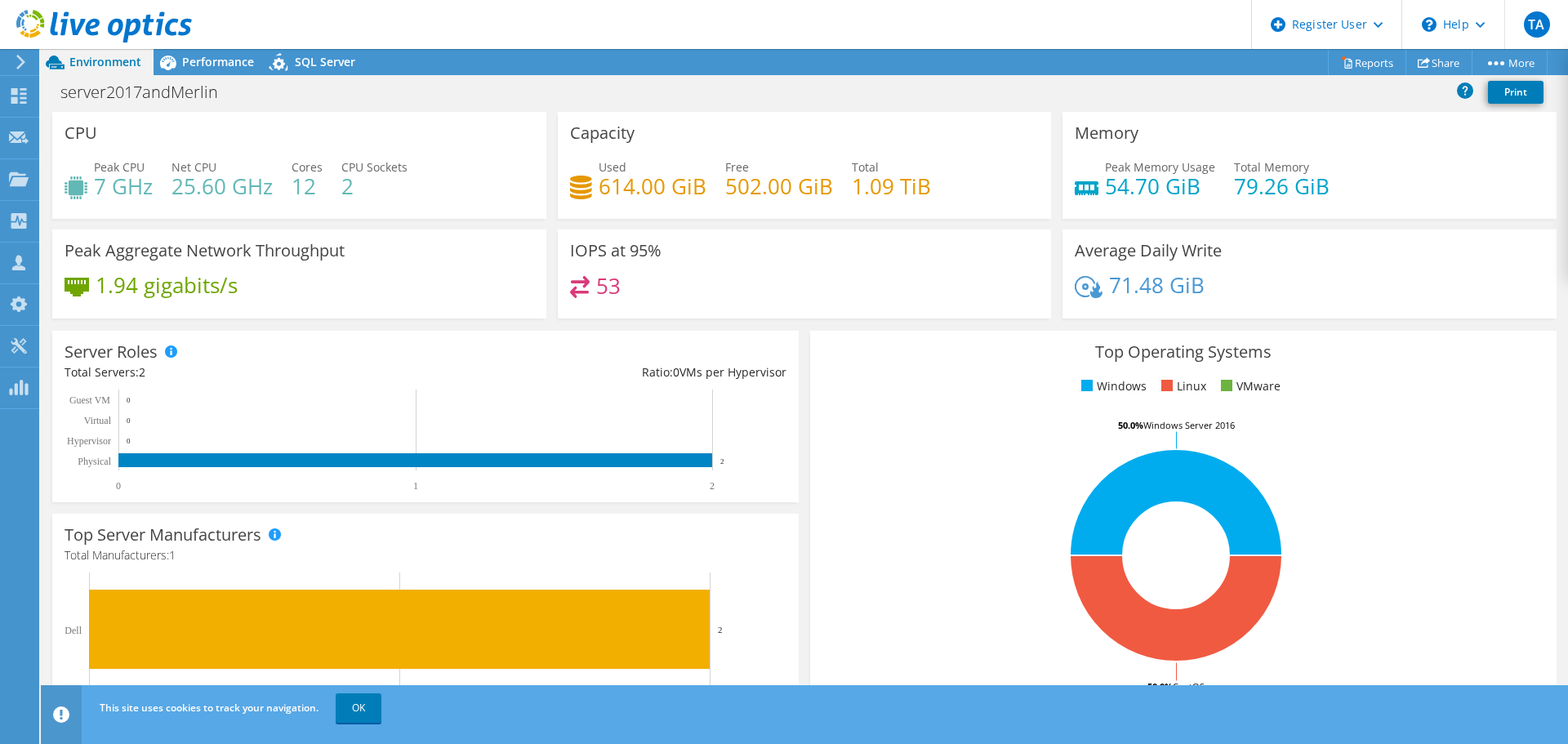
click at [404, 292] on div "1.94 gigabits/s" at bounding box center [299, 293] width 470 height 34
click at [219, 68] on span "Performance" at bounding box center [218, 61] width 72 height 16
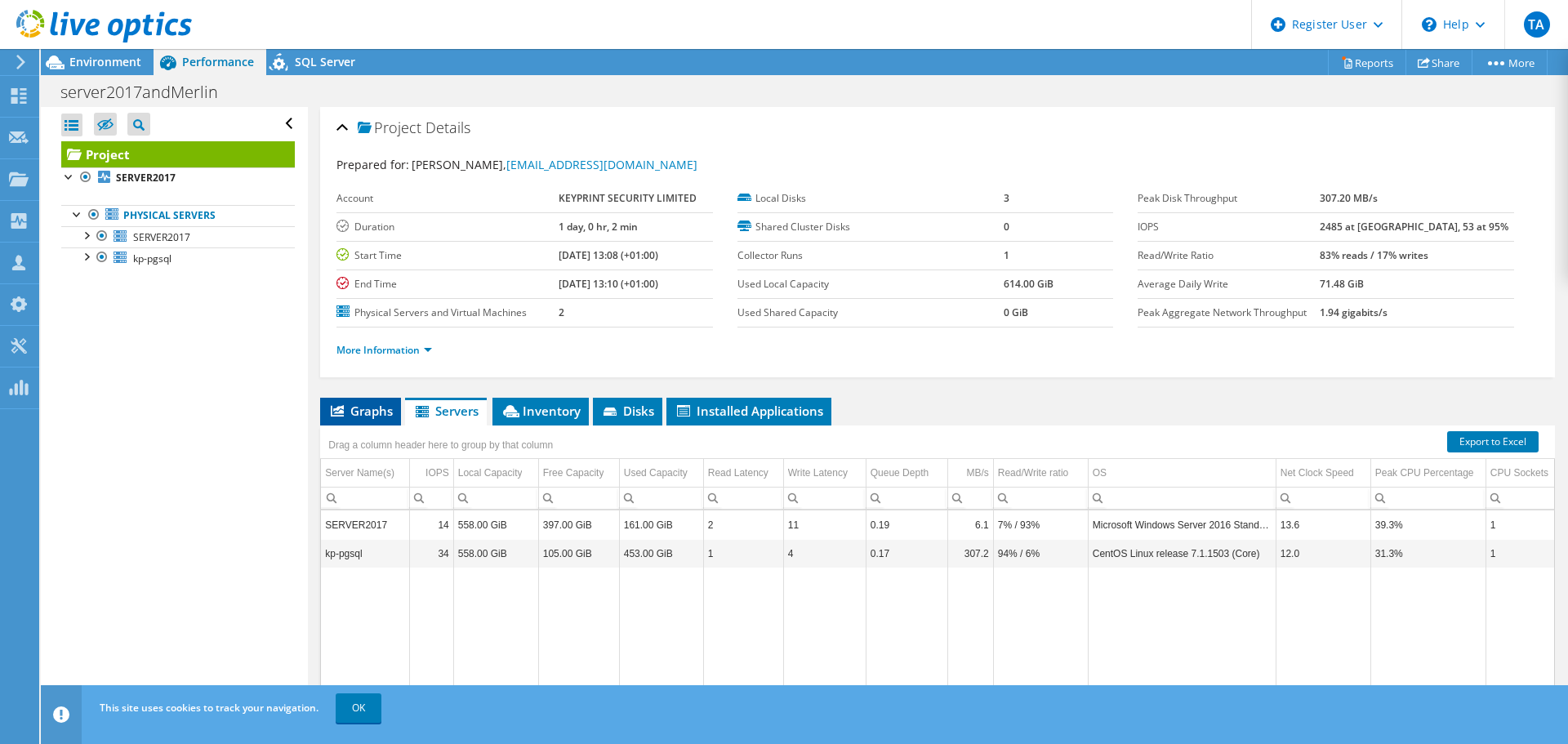
click at [366, 415] on span "Graphs" at bounding box center [361, 411] width 64 height 17
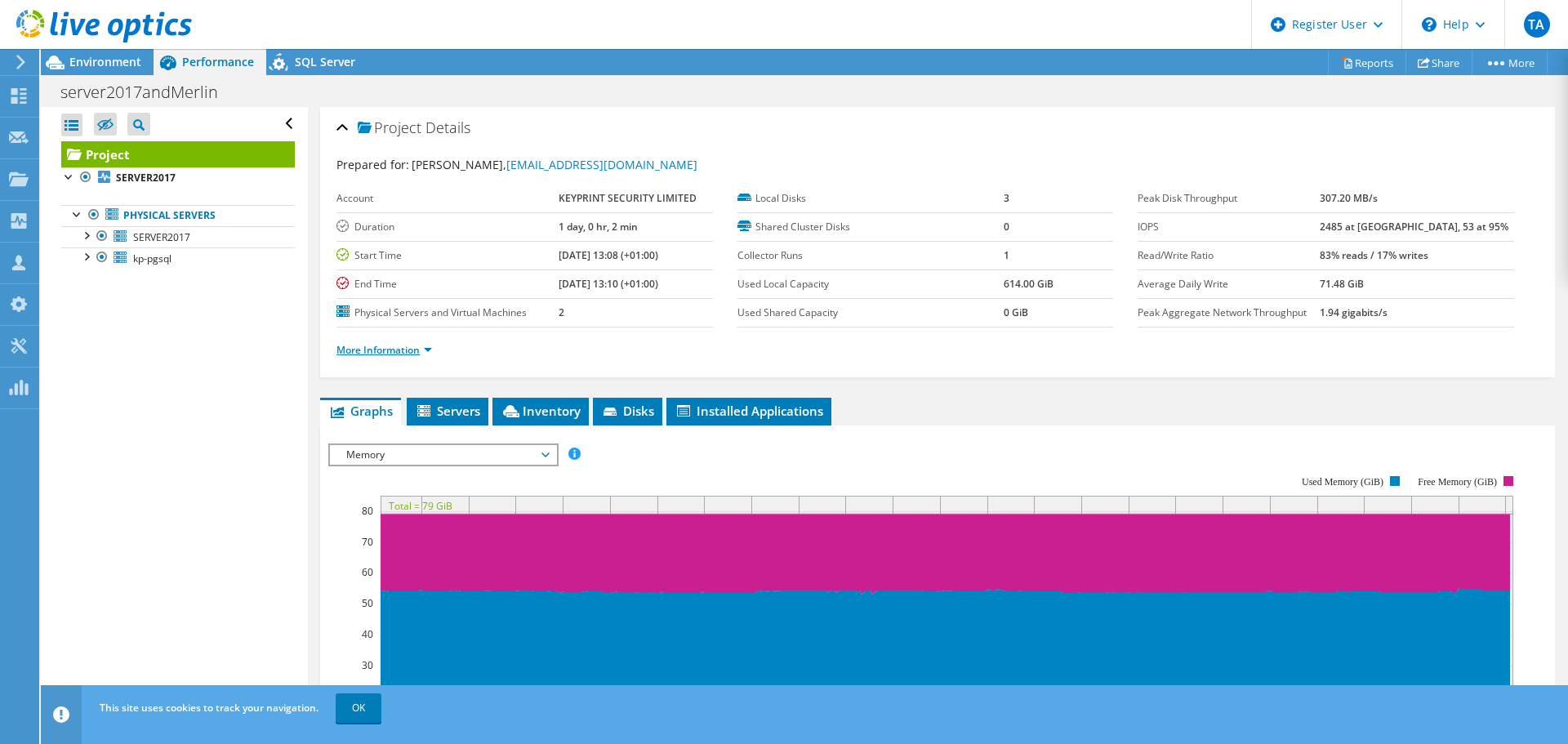
click at [426, 356] on link "More Information" at bounding box center [384, 350] width 96 height 14
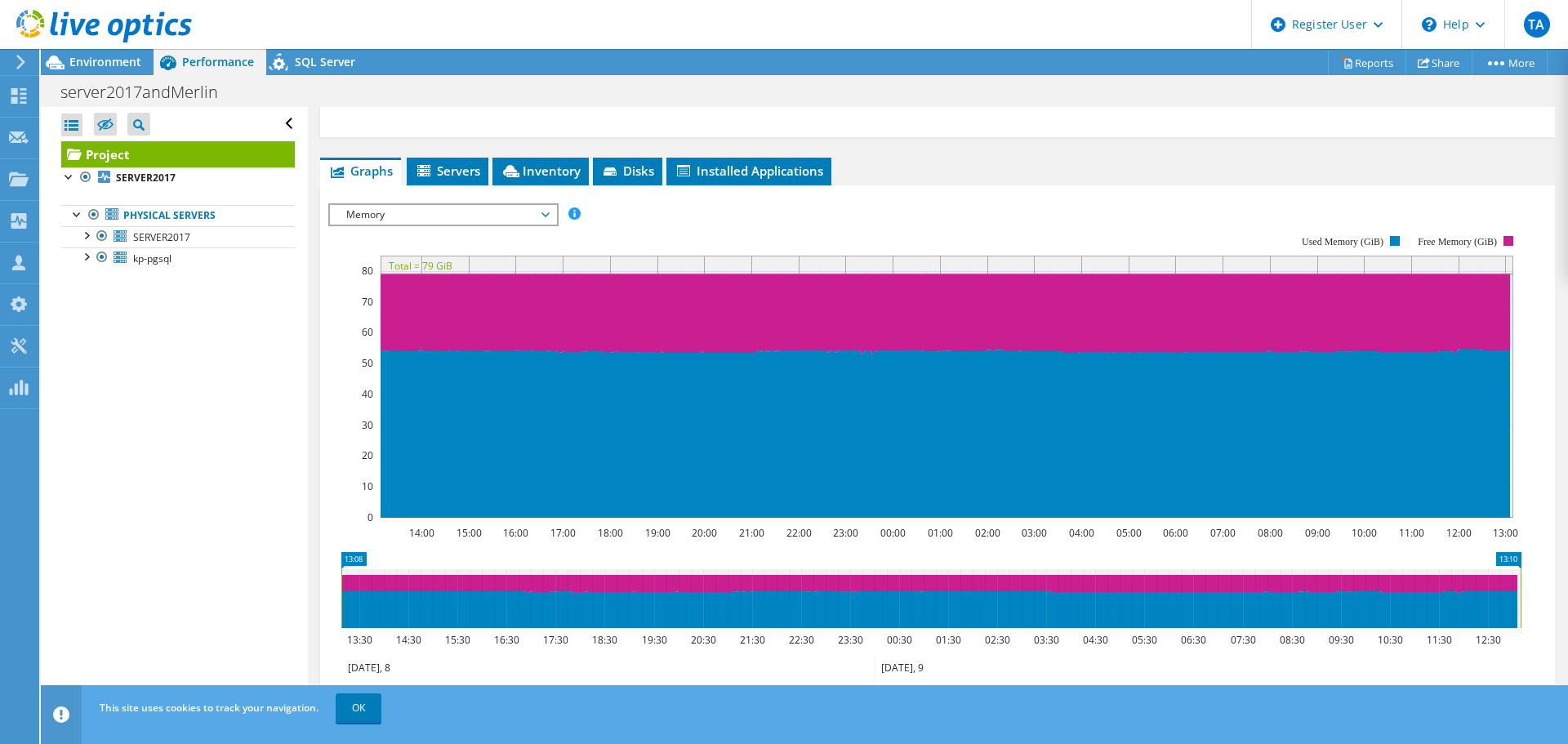
scroll to position [490, 0]
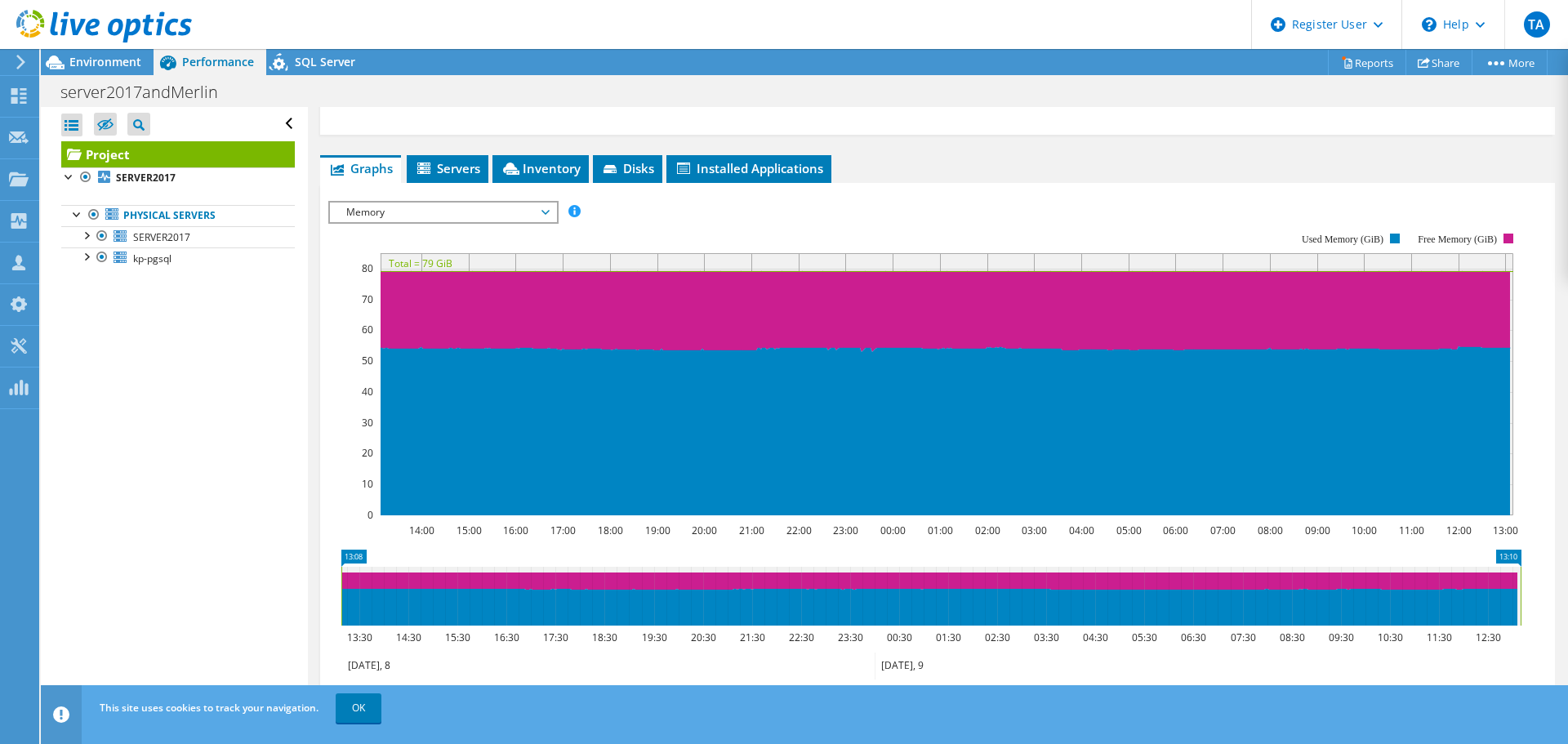
click at [545, 212] on span "Memory" at bounding box center [442, 213] width 210 height 20
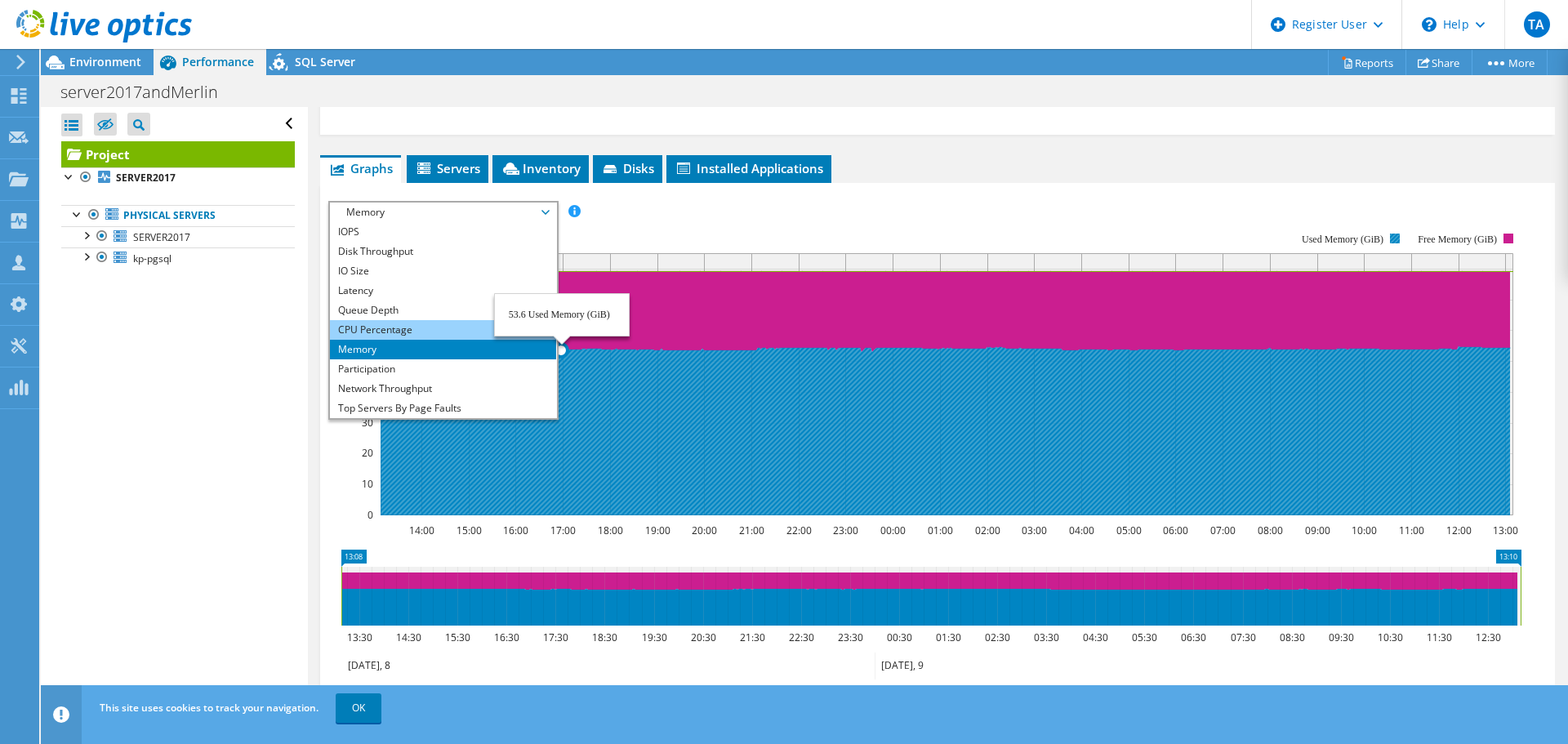
click at [385, 330] on li "CPU Percentage" at bounding box center [443, 330] width 226 height 20
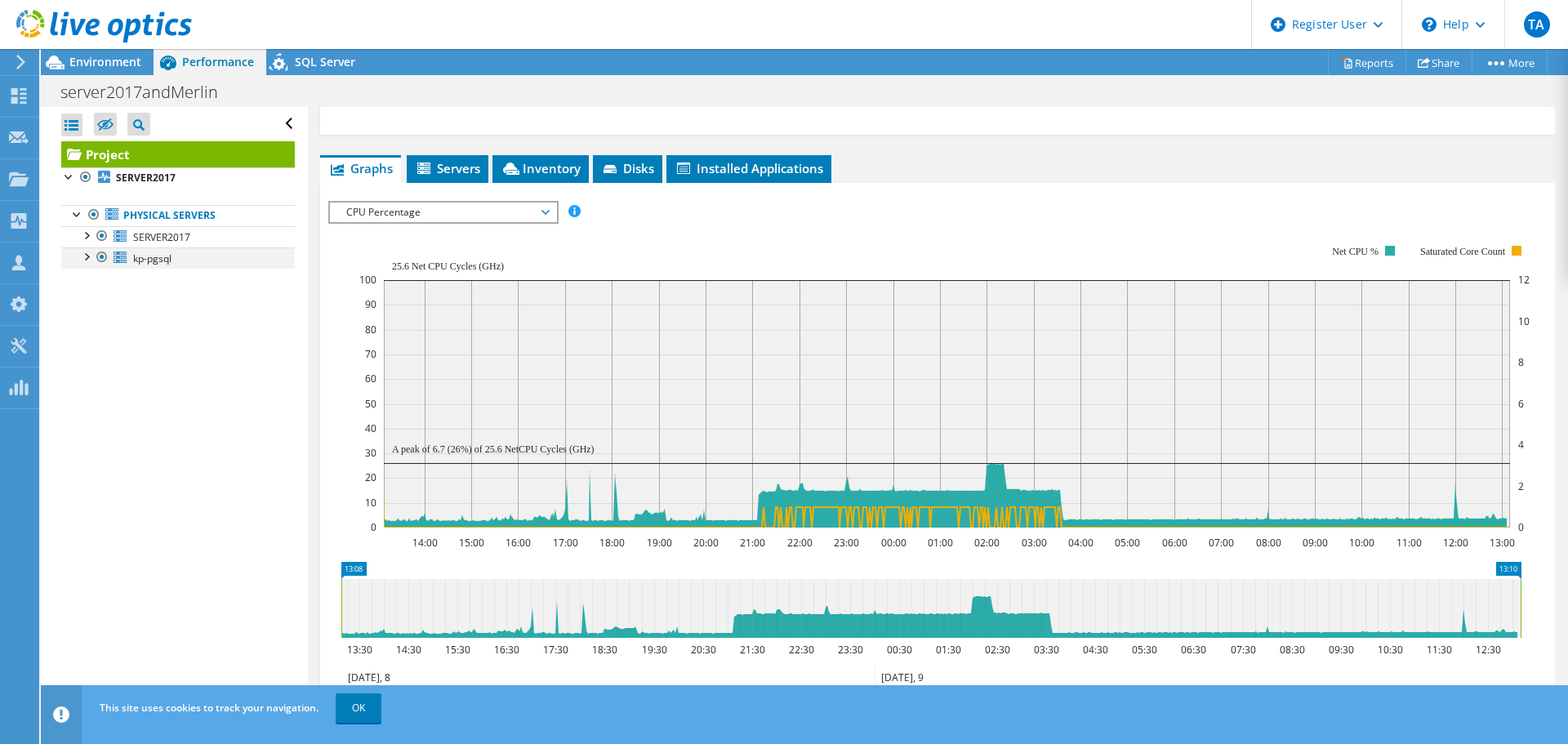
click at [107, 258] on div at bounding box center [101, 257] width 17 height 20
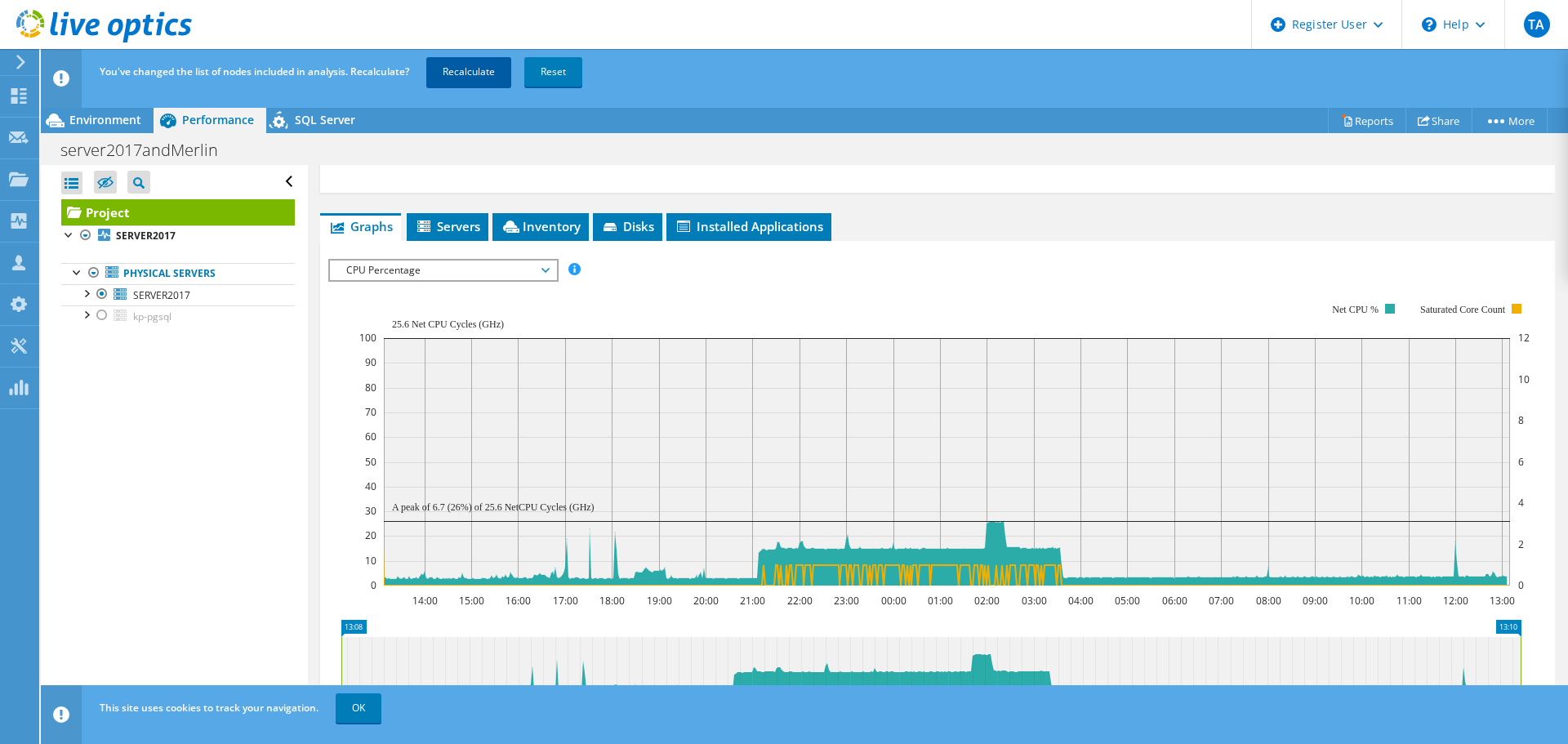
click at [467, 81] on link "Recalculate" at bounding box center [468, 72] width 85 height 29
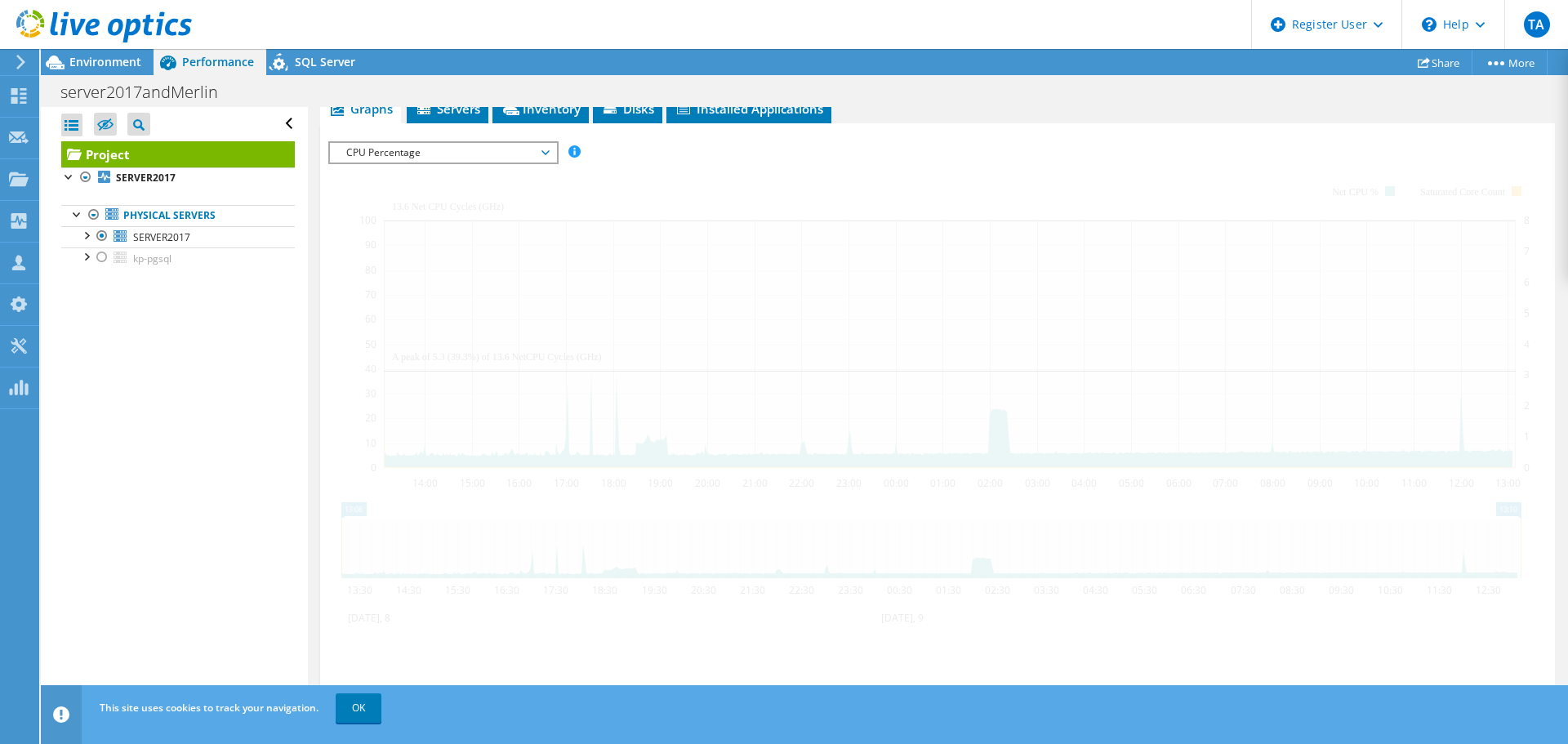
scroll to position [326, 0]
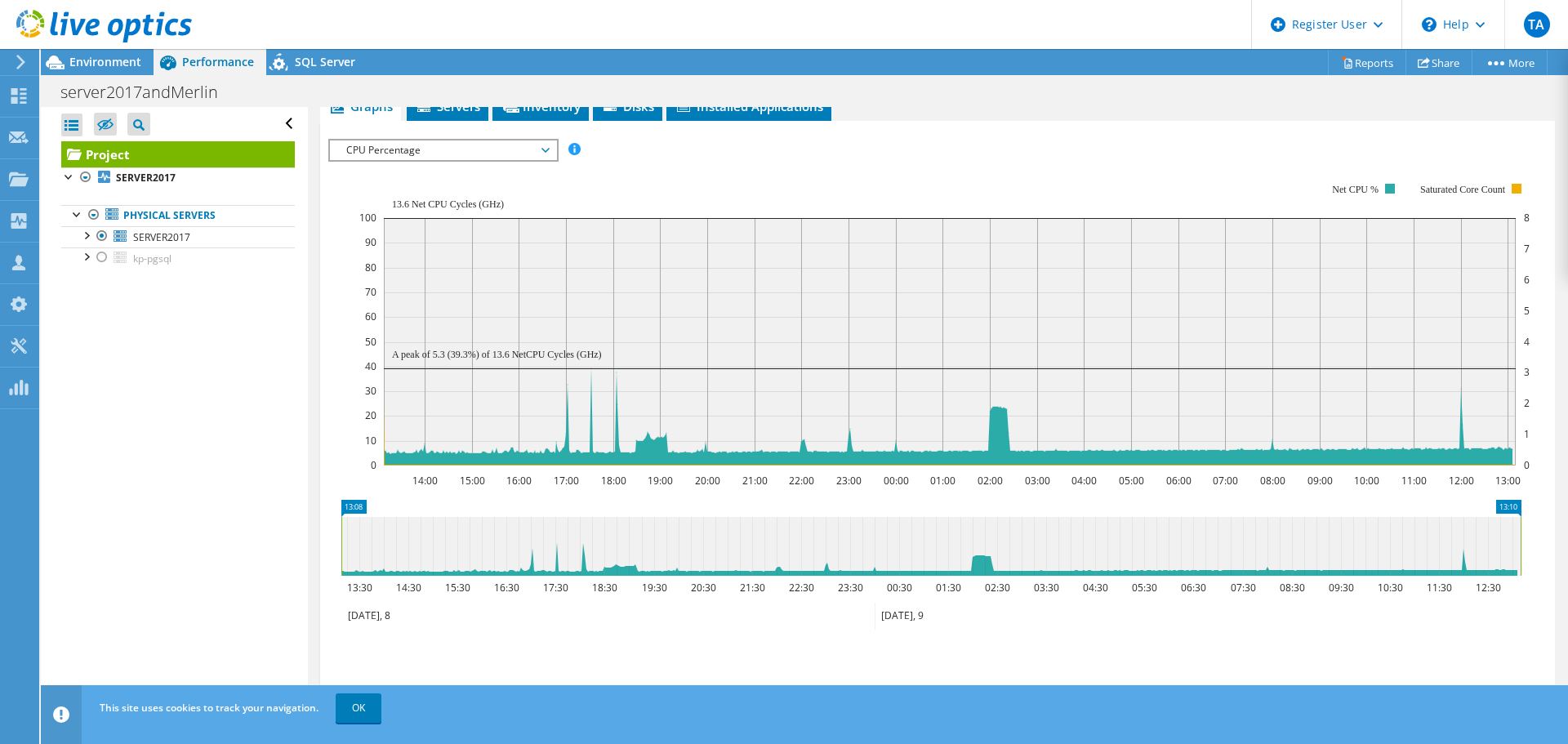
click at [537, 153] on span "CPU Percentage" at bounding box center [442, 150] width 210 height 20
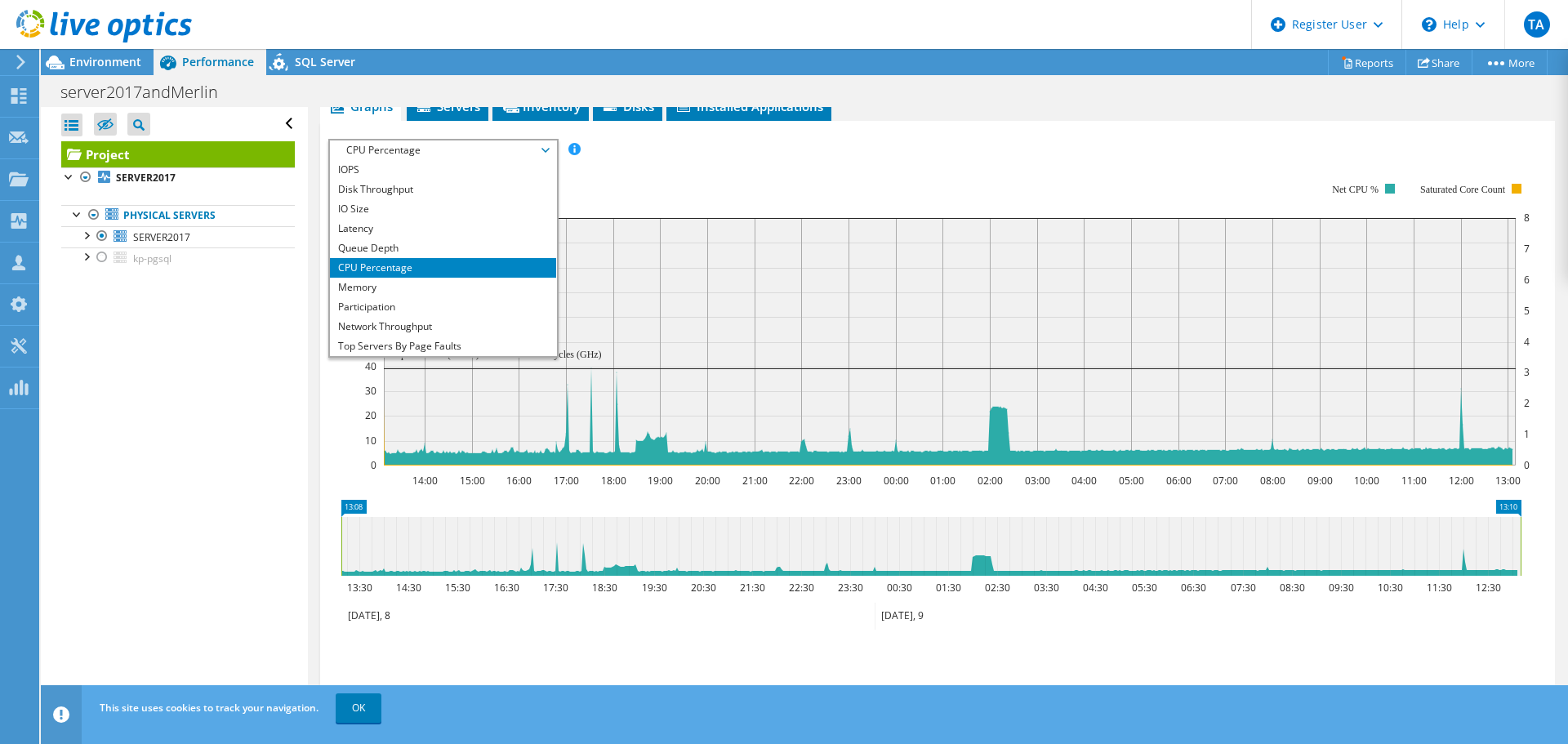
click at [705, 184] on rect at bounding box center [944, 324] width 1170 height 327
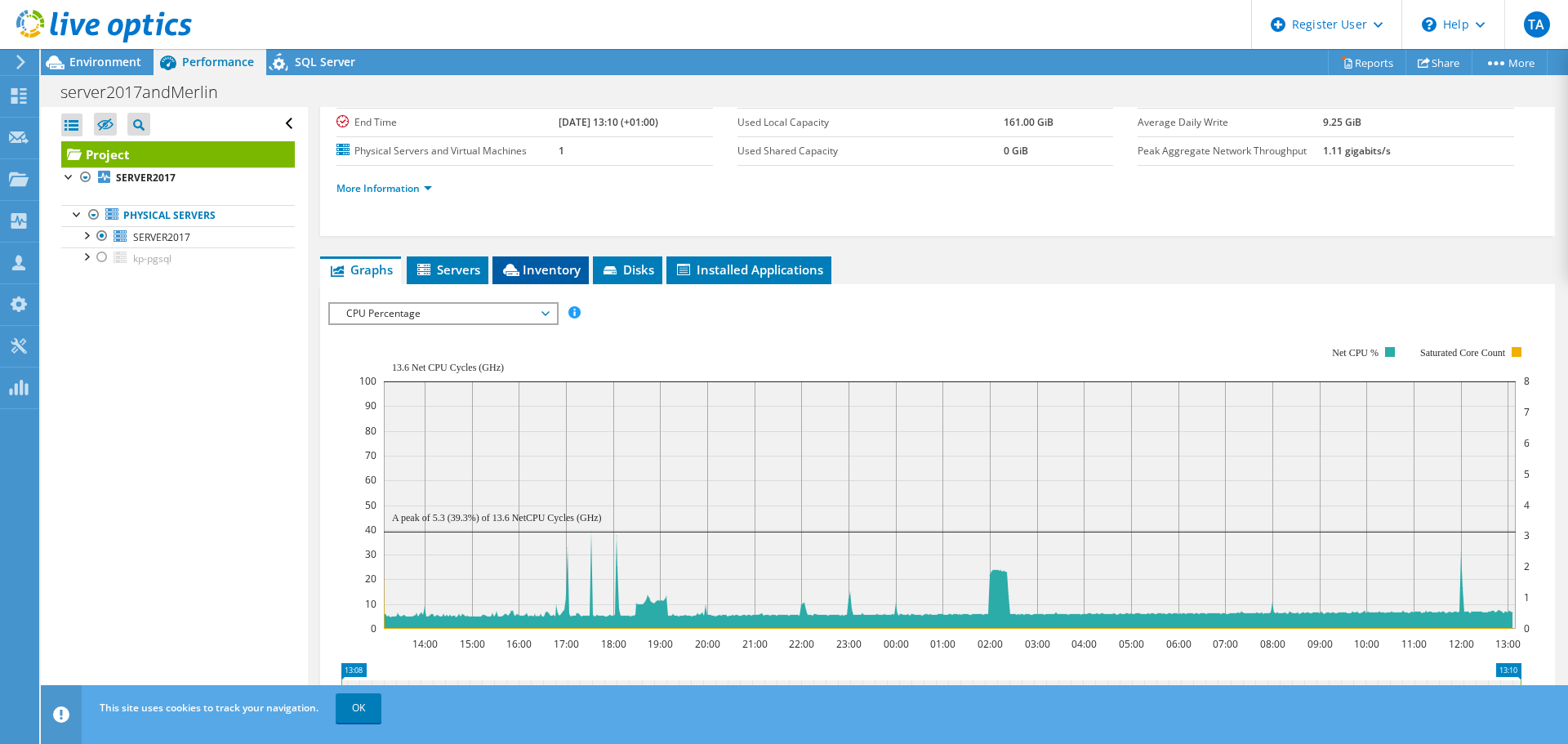
click at [567, 284] on li "Inventory" at bounding box center [540, 270] width 96 height 27
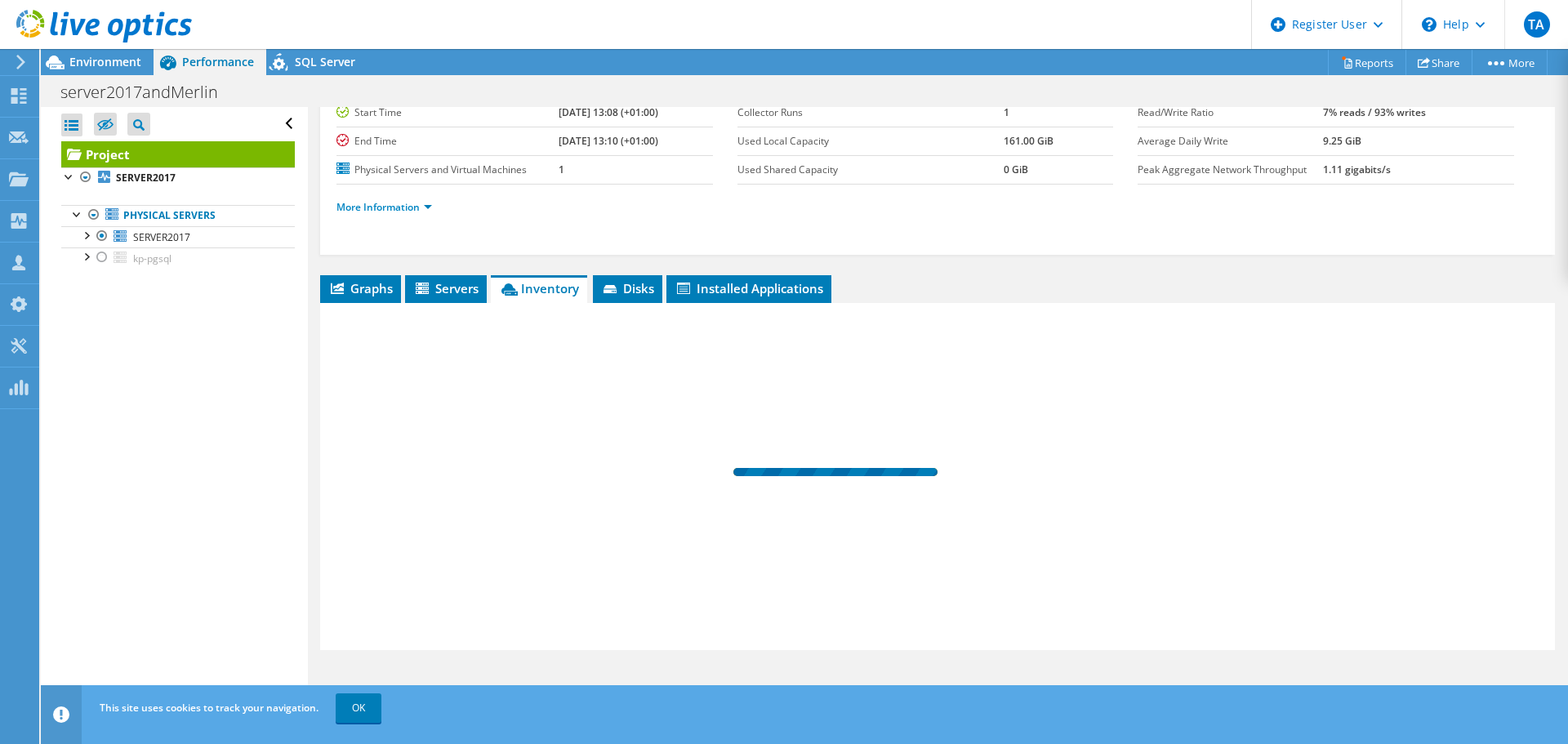
scroll to position [143, 0]
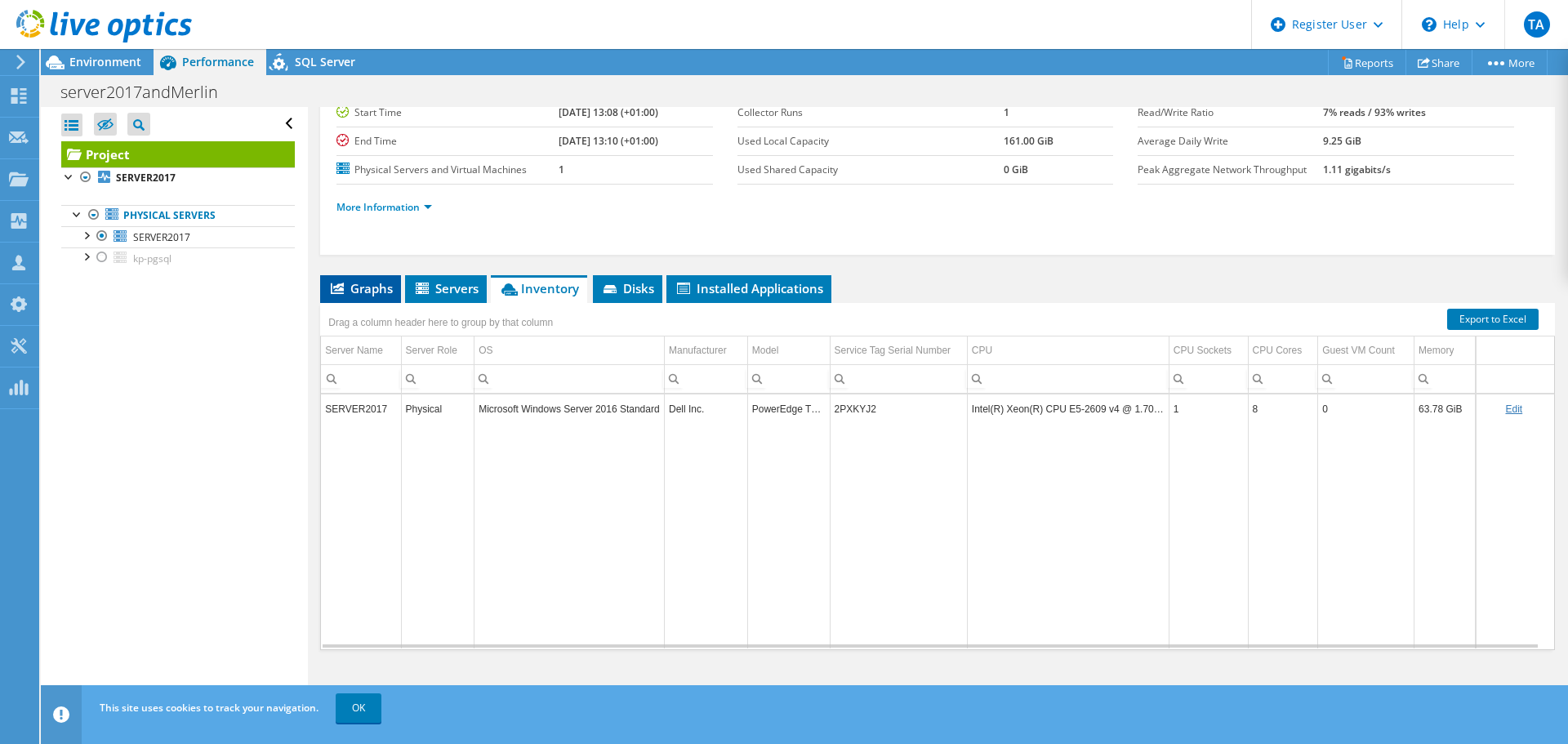
click at [357, 295] on span "Graphs" at bounding box center [361, 288] width 64 height 17
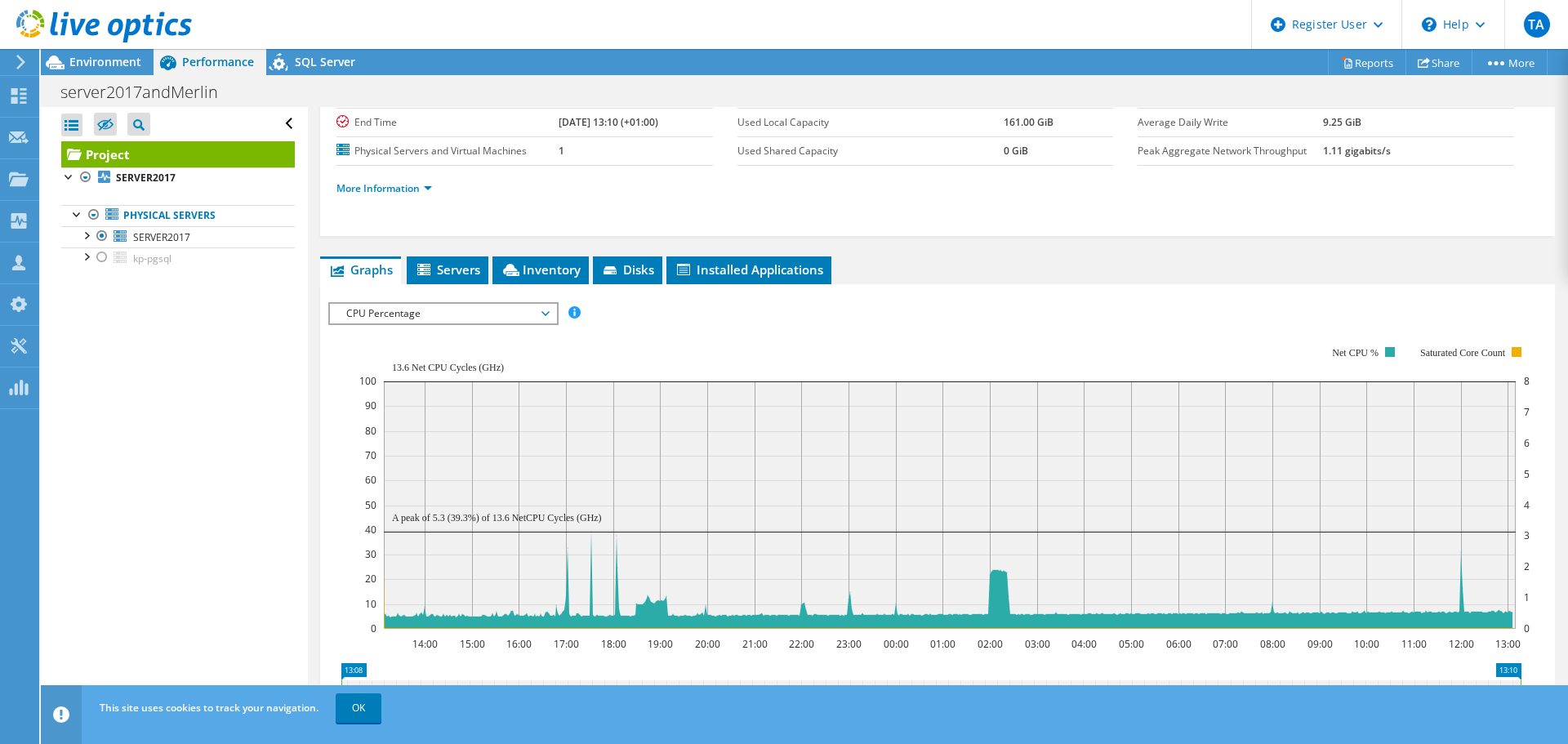
click at [549, 311] on icon at bounding box center [546, 313] width 8 height 5
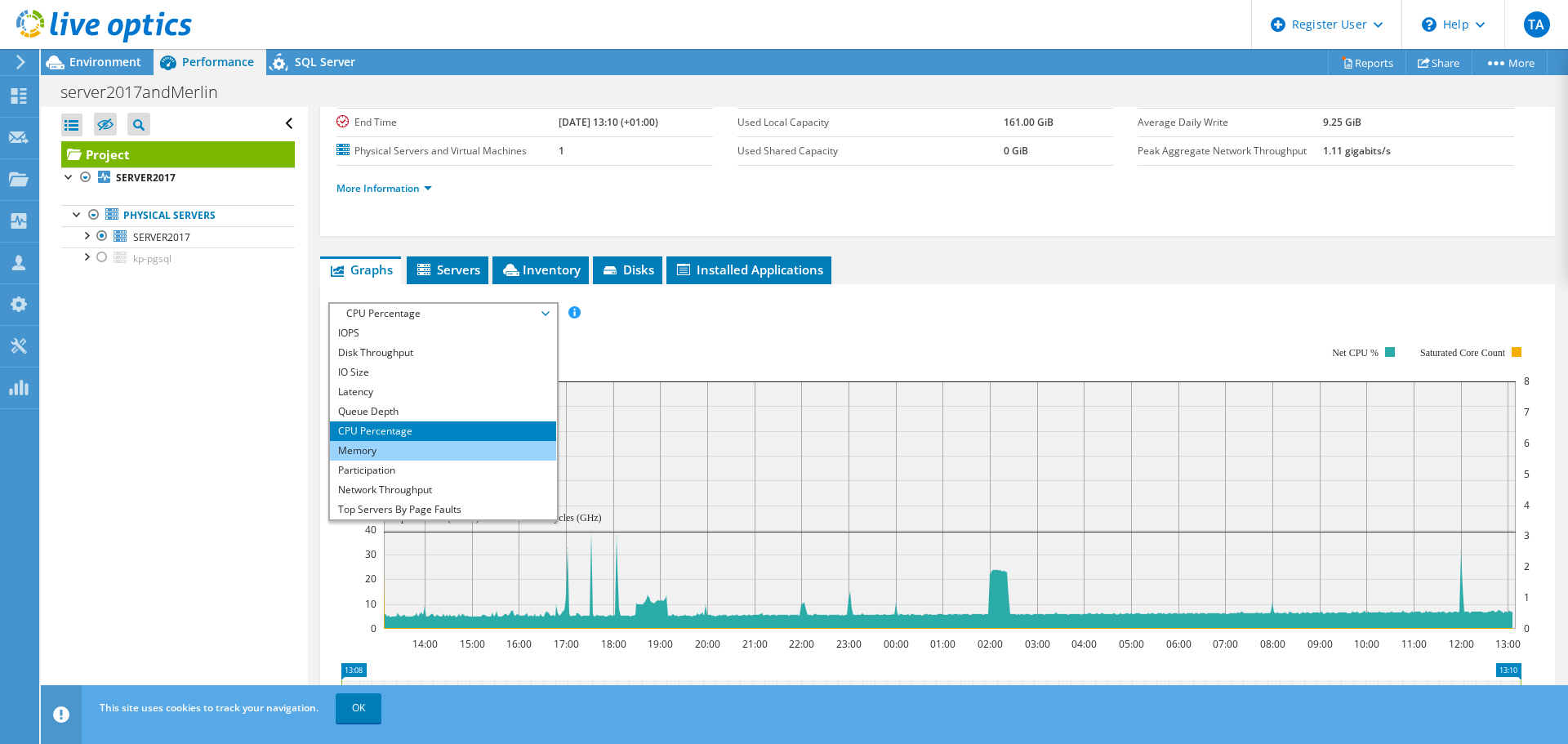
click at [403, 457] on li "Memory" at bounding box center [443, 451] width 226 height 20
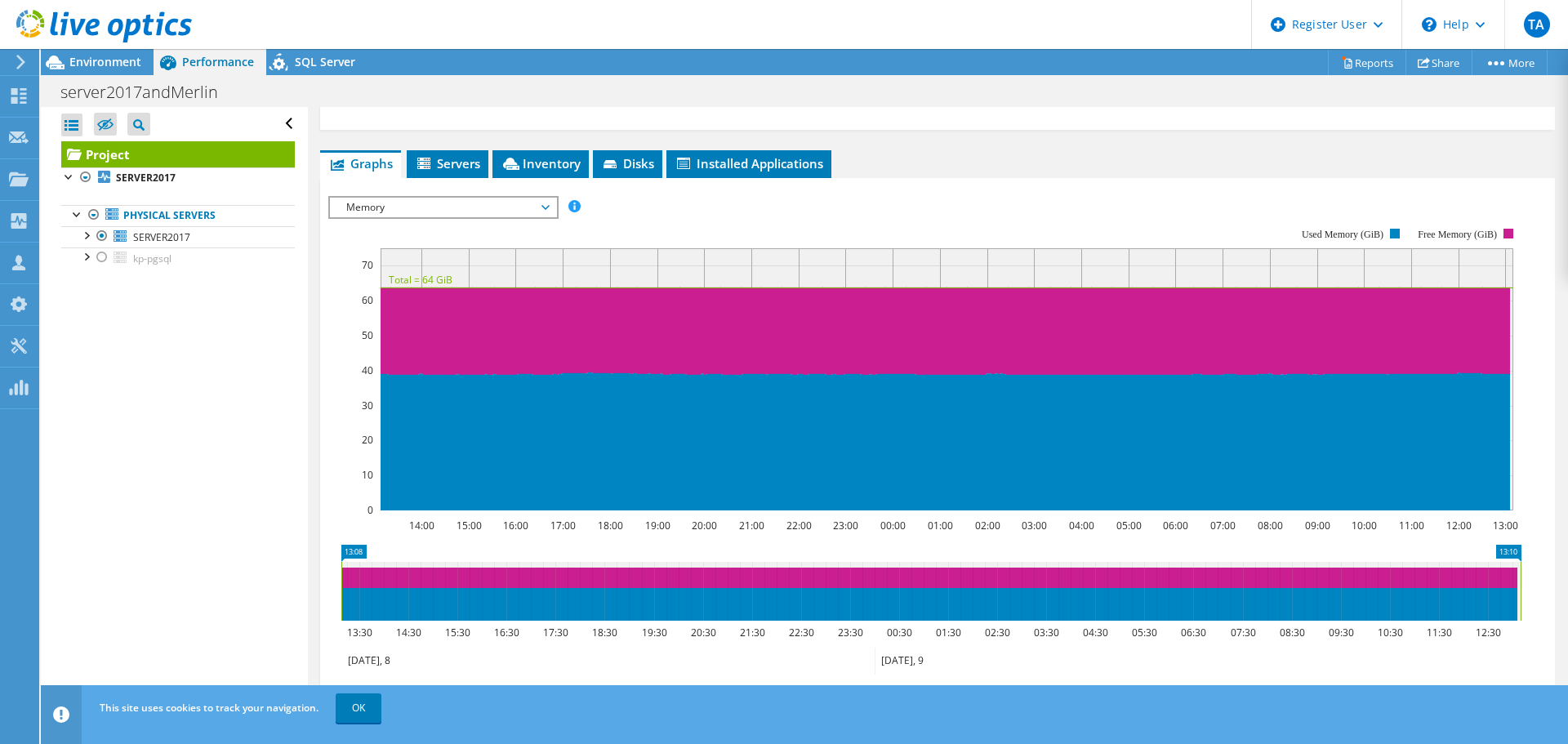
scroll to position [244, 0]
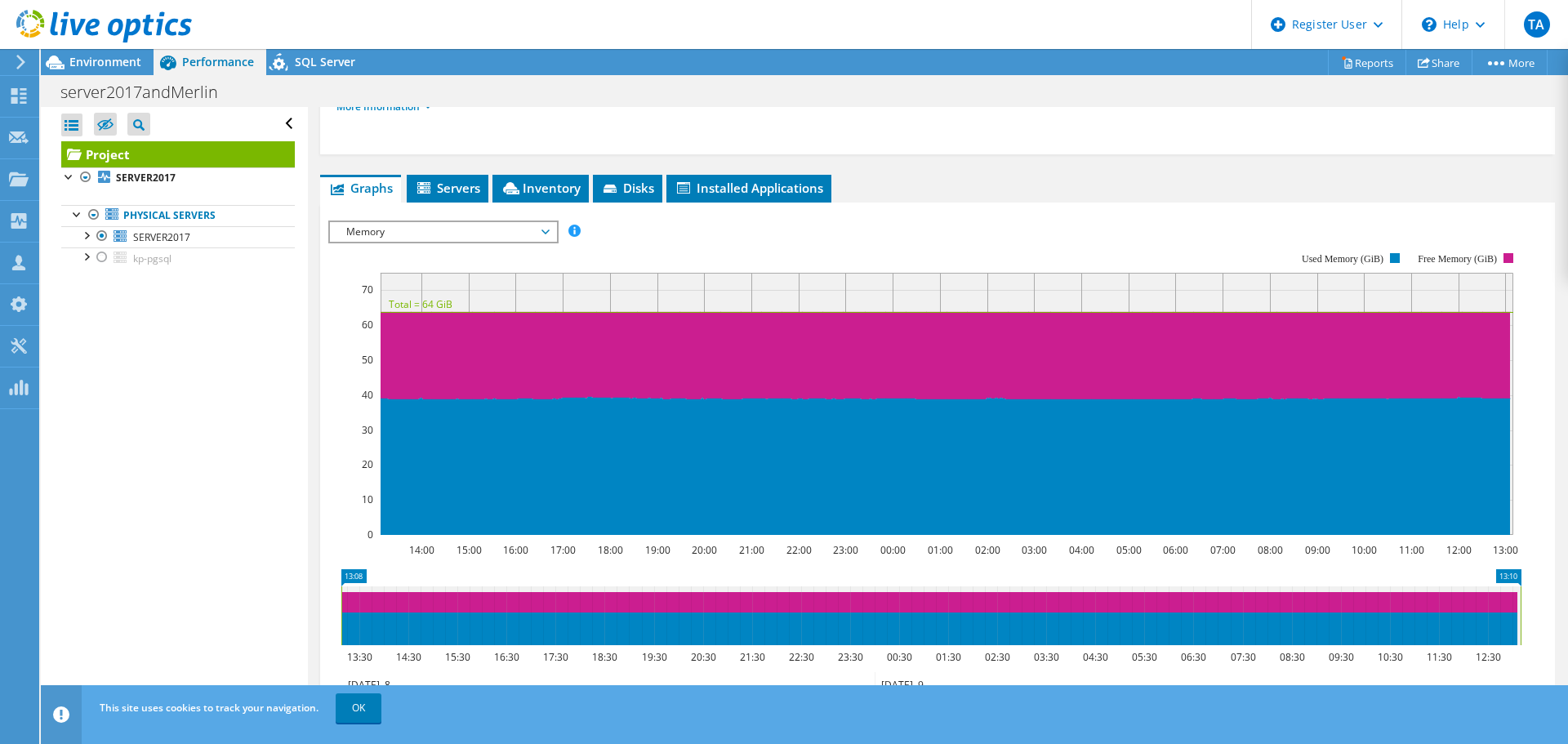
click at [545, 238] on span "Memory" at bounding box center [442, 232] width 210 height 20
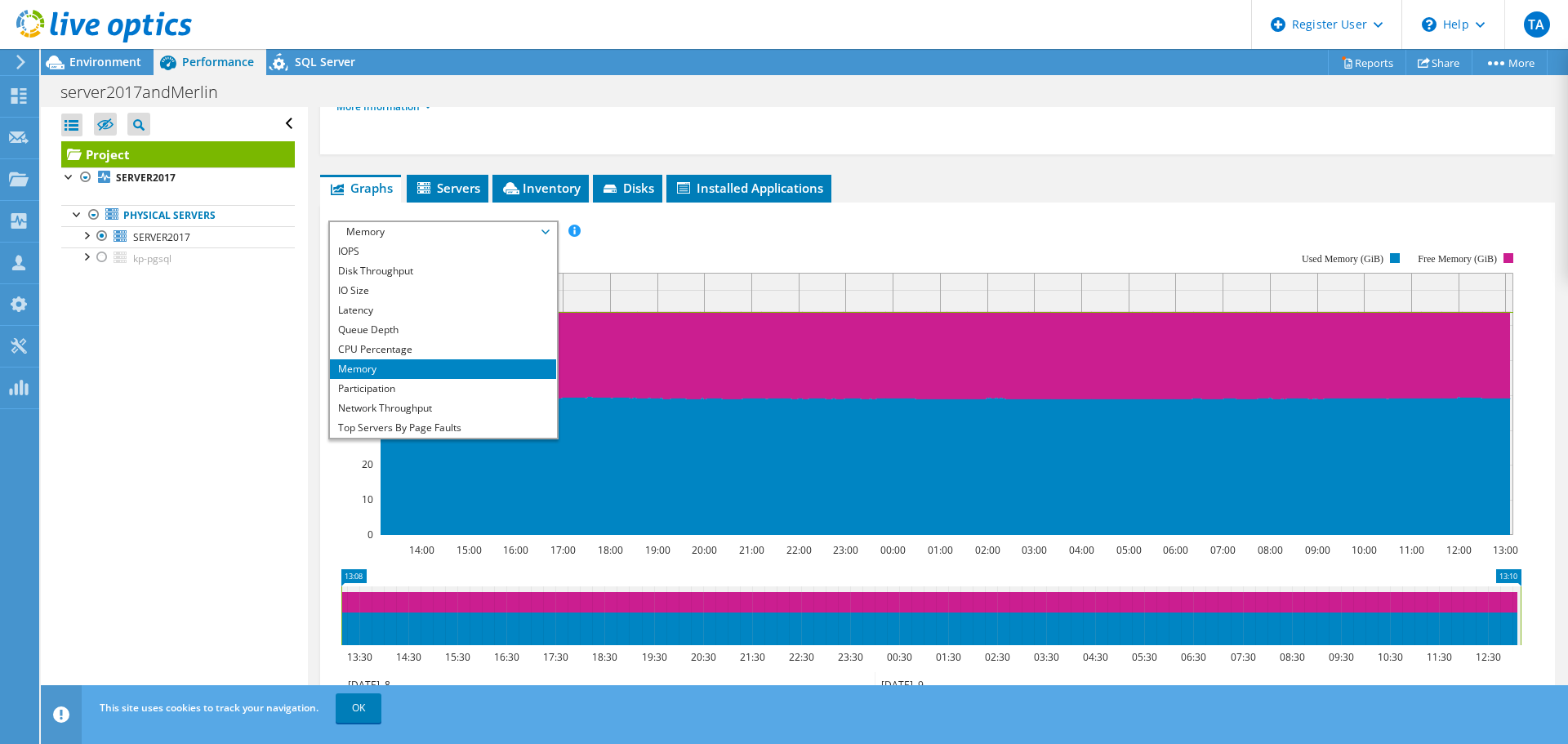
scroll to position [26, 0]
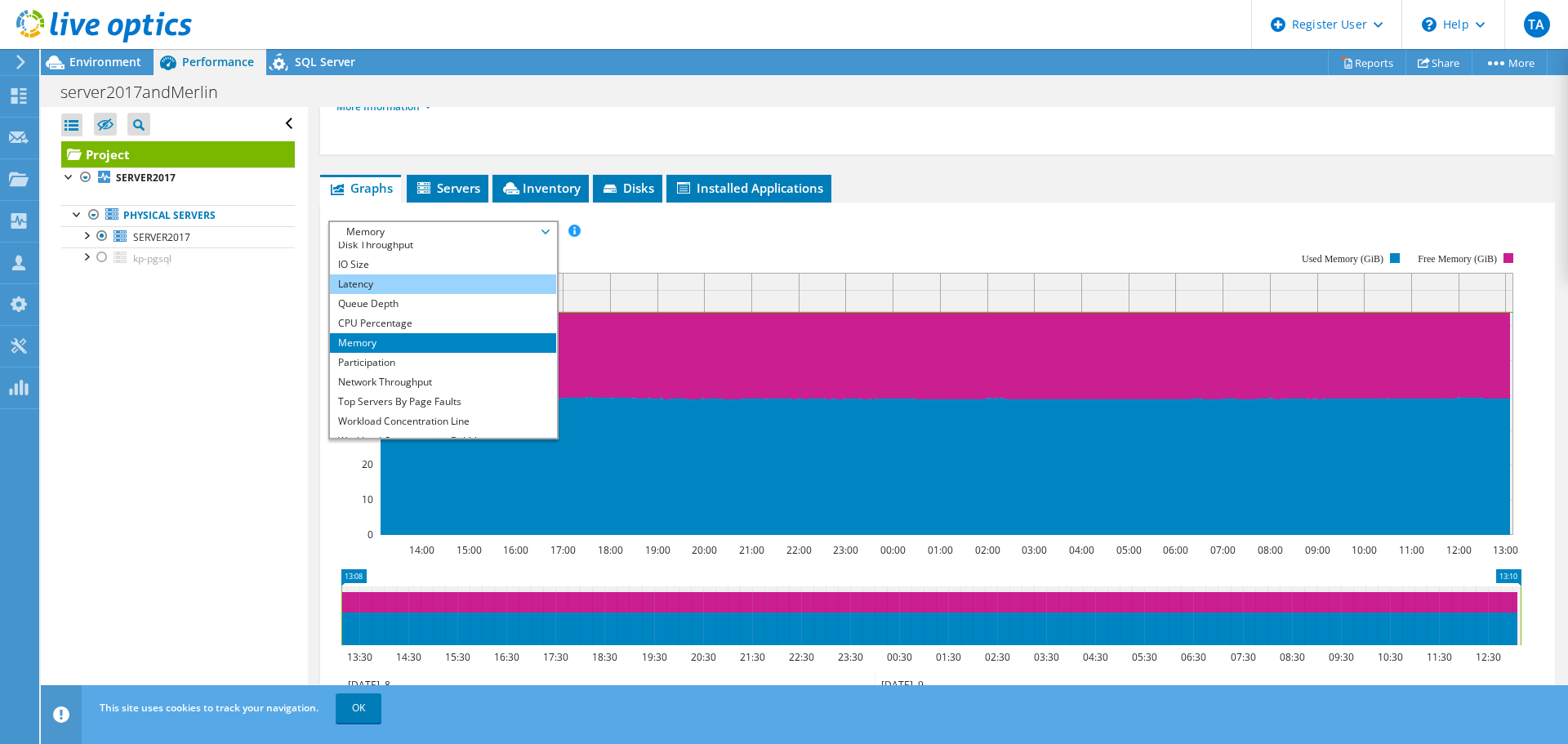
click at [383, 285] on li "Latency" at bounding box center [443, 285] width 226 height 20
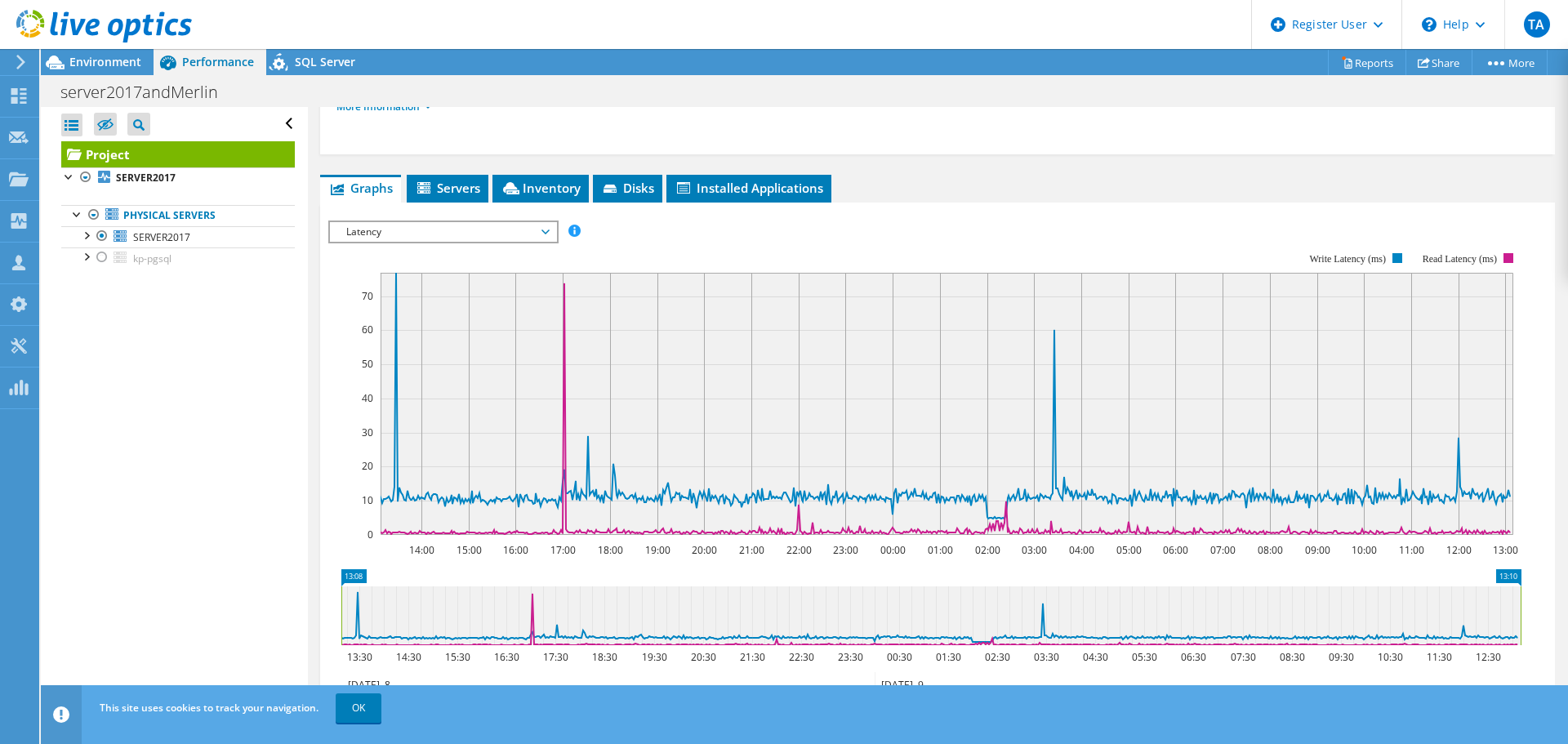
click at [545, 232] on span "Latency" at bounding box center [442, 232] width 210 height 20
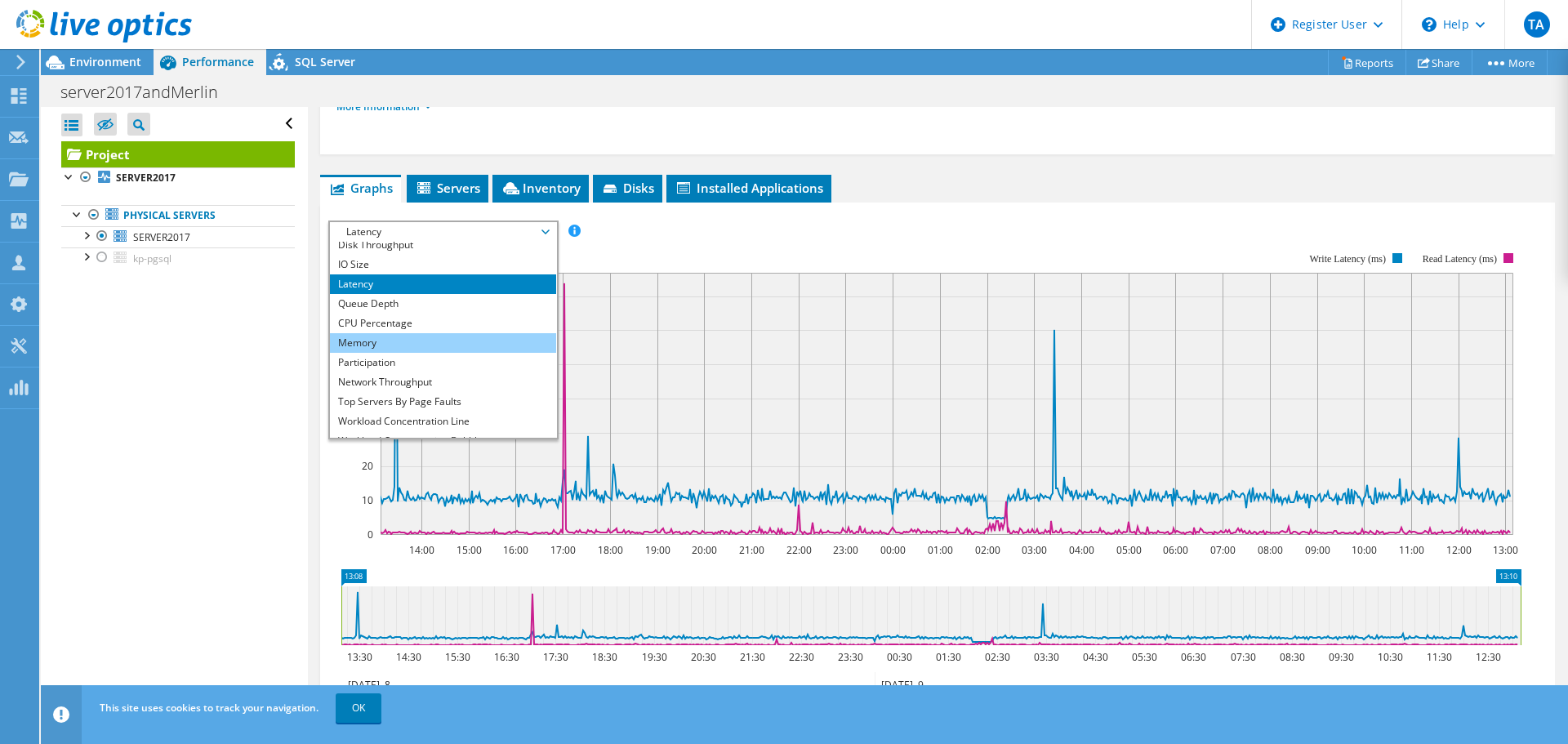
click at [385, 343] on li "Memory" at bounding box center [443, 343] width 226 height 20
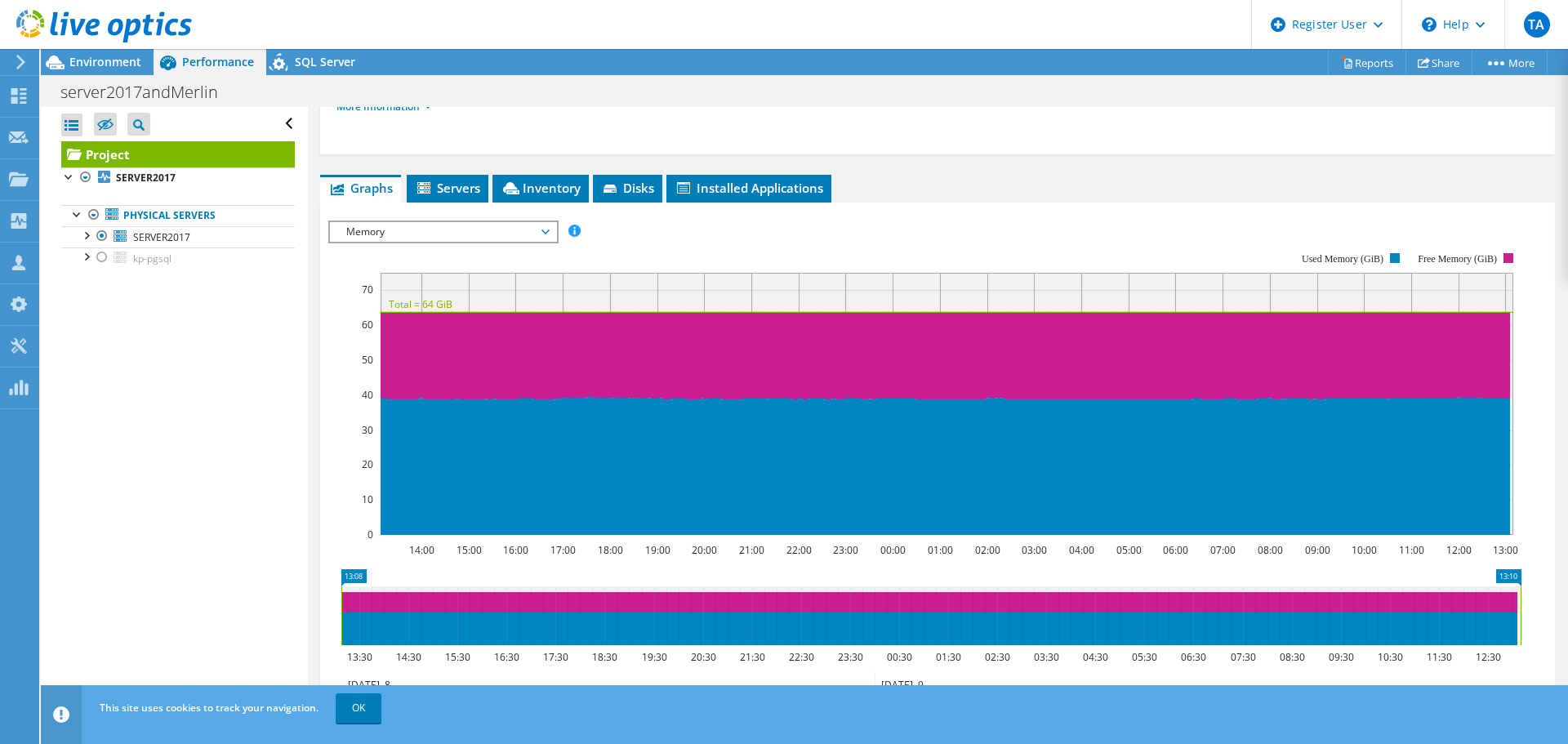
click at [550, 236] on span "Memory" at bounding box center [443, 232] width 226 height 20
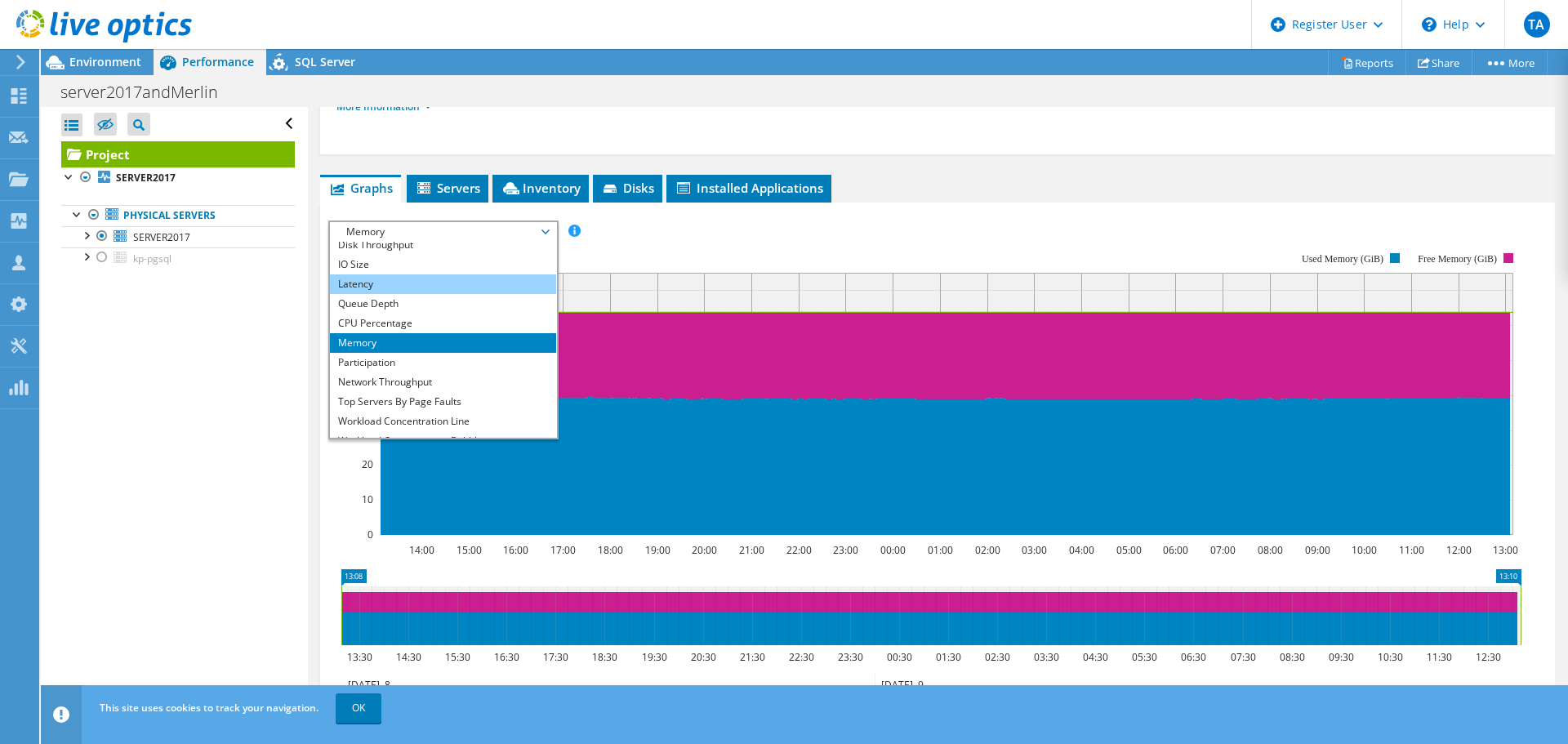
click at [468, 290] on li "Latency" at bounding box center [443, 285] width 226 height 20
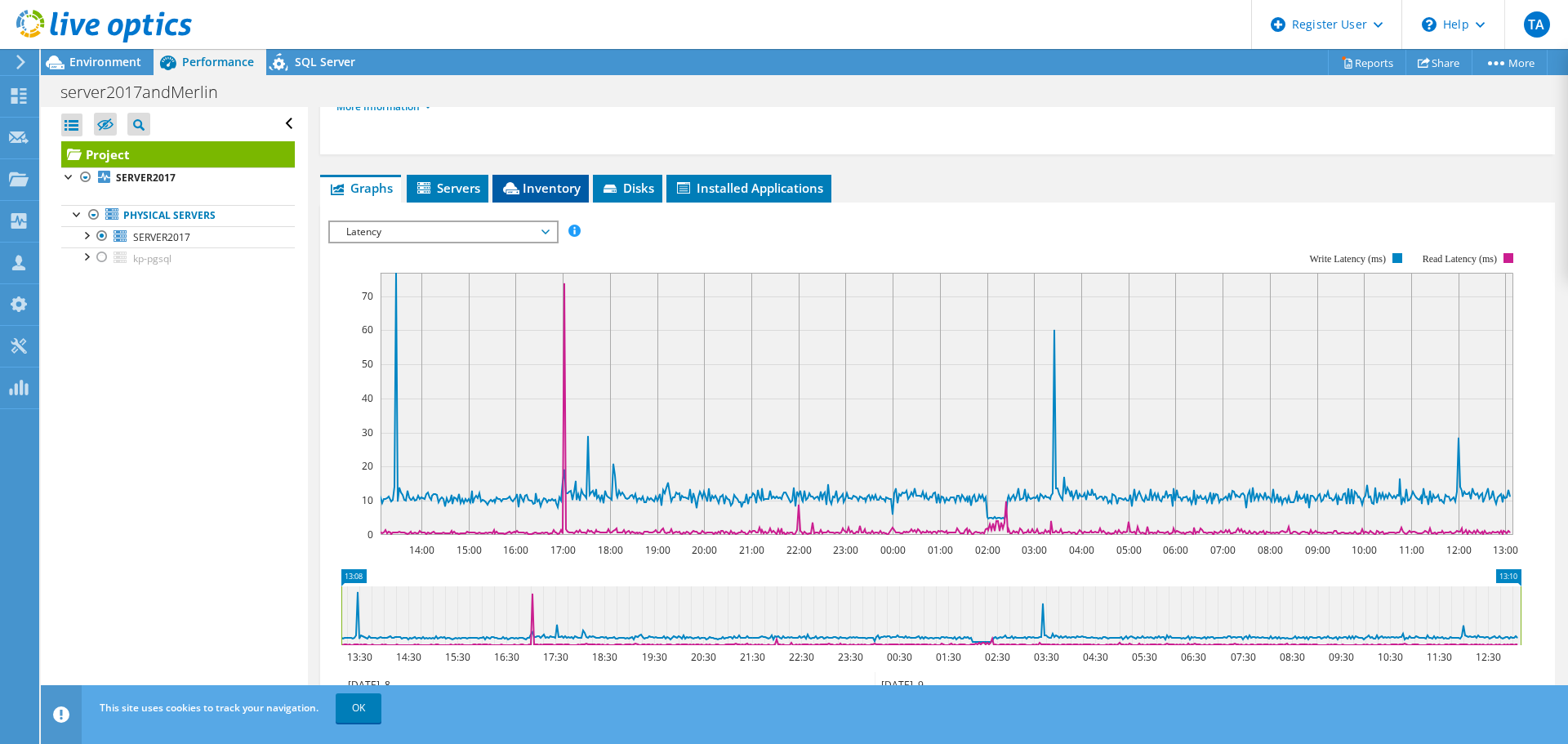
click at [554, 188] on span "Inventory" at bounding box center [541, 187] width 80 height 17
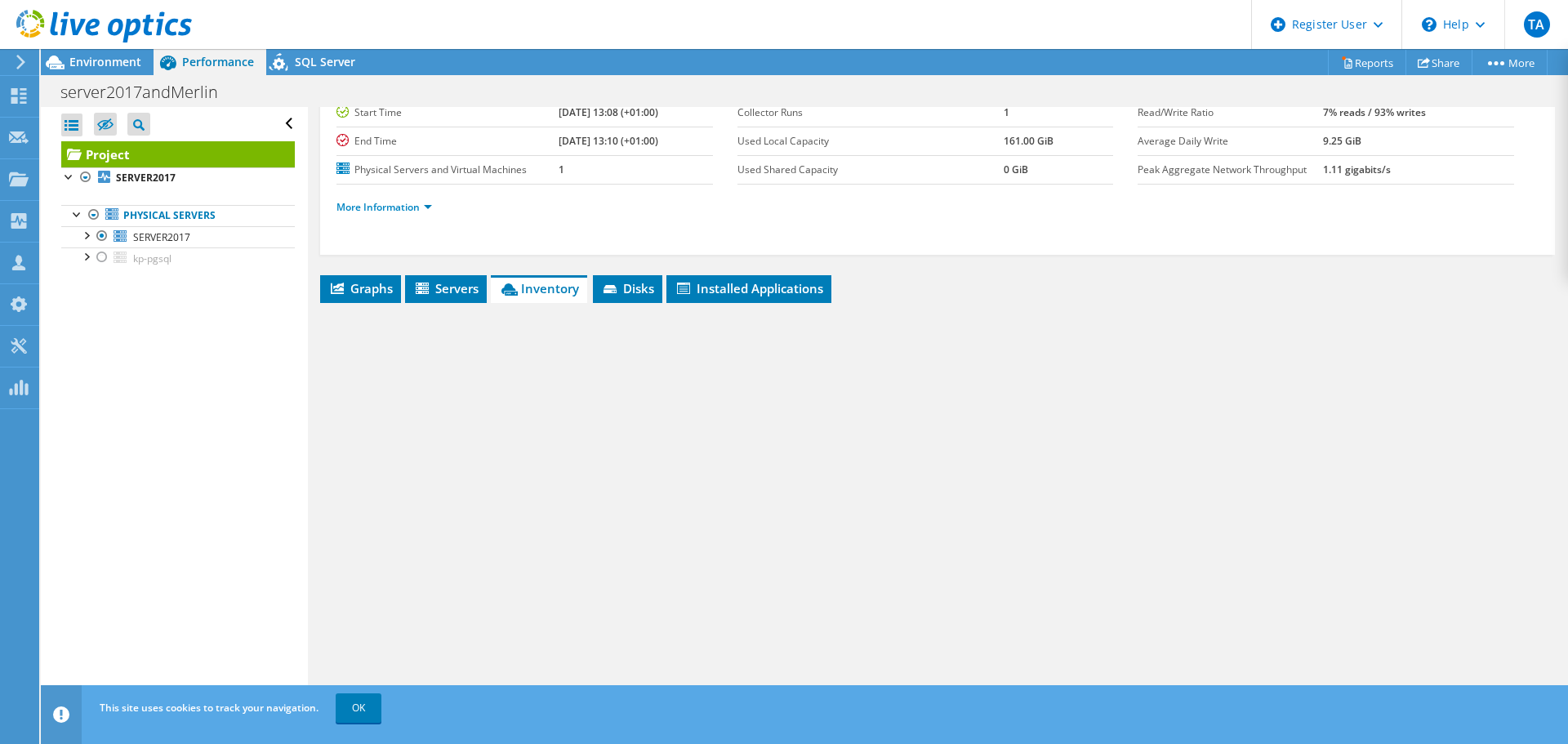
scroll to position [143, 0]
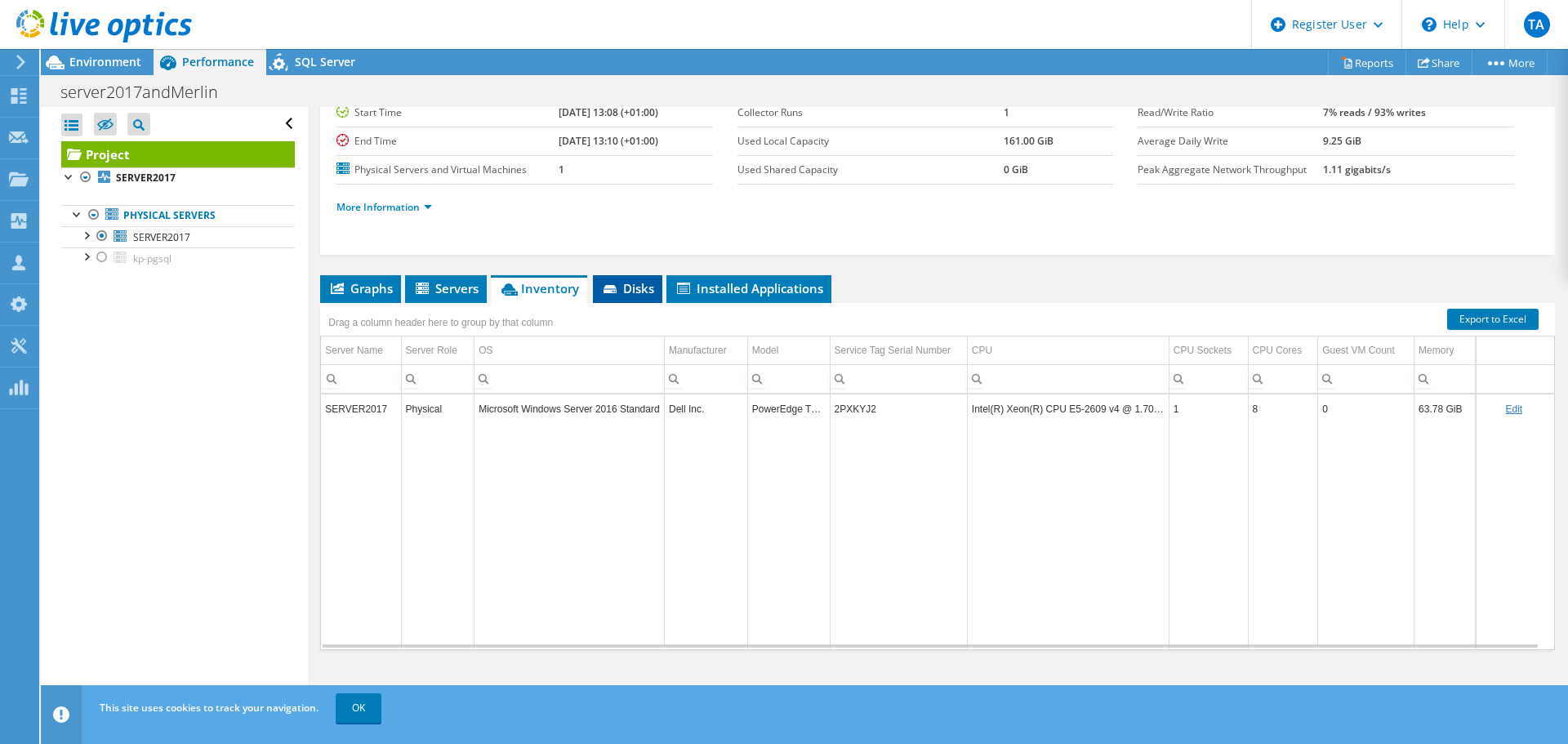
click at [626, 297] on li "Disks" at bounding box center [627, 289] width 69 height 27
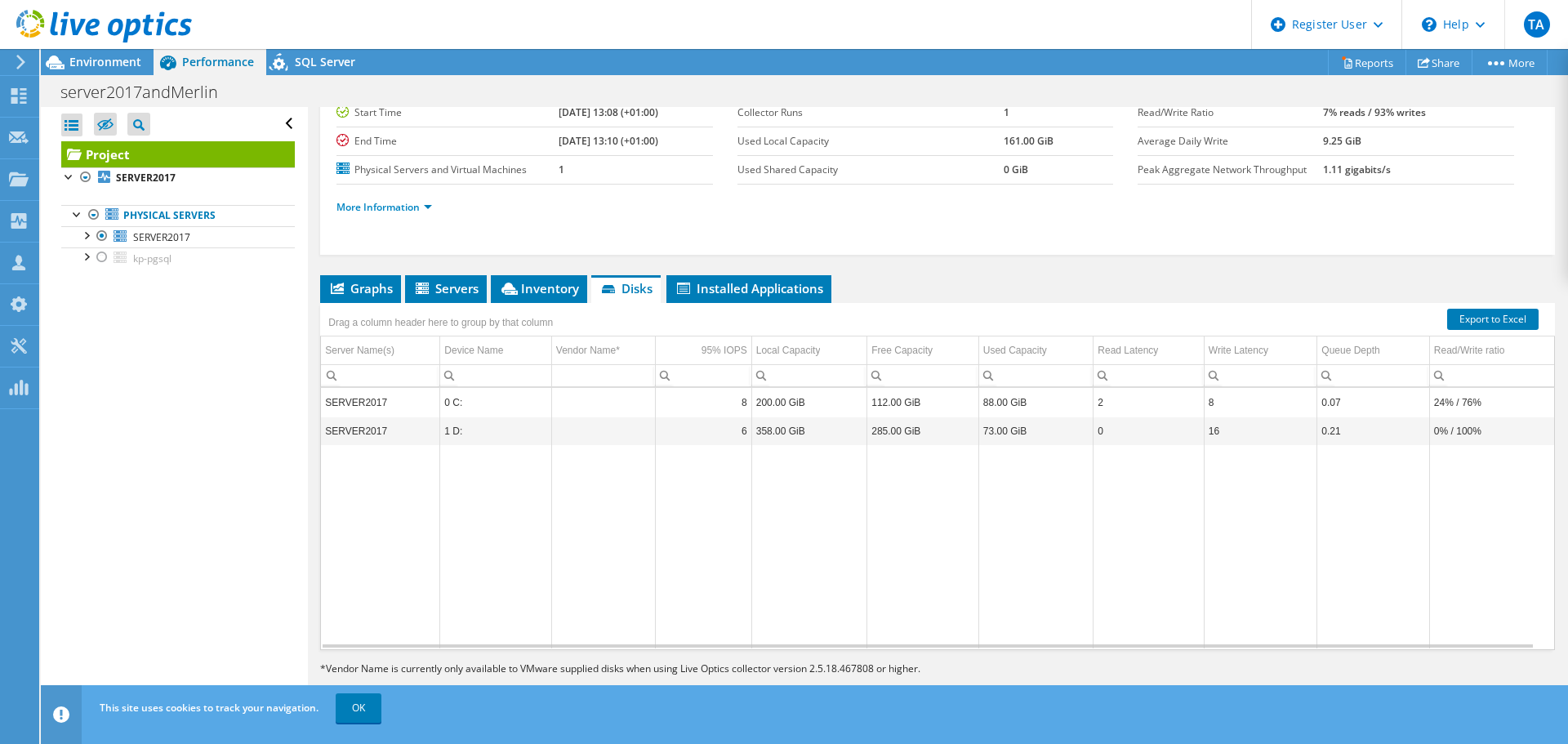
click at [346, 305] on div "Drag a column header here to group by that column" at bounding box center [440, 321] width 241 height 35
click at [350, 293] on span "Graphs" at bounding box center [361, 288] width 64 height 17
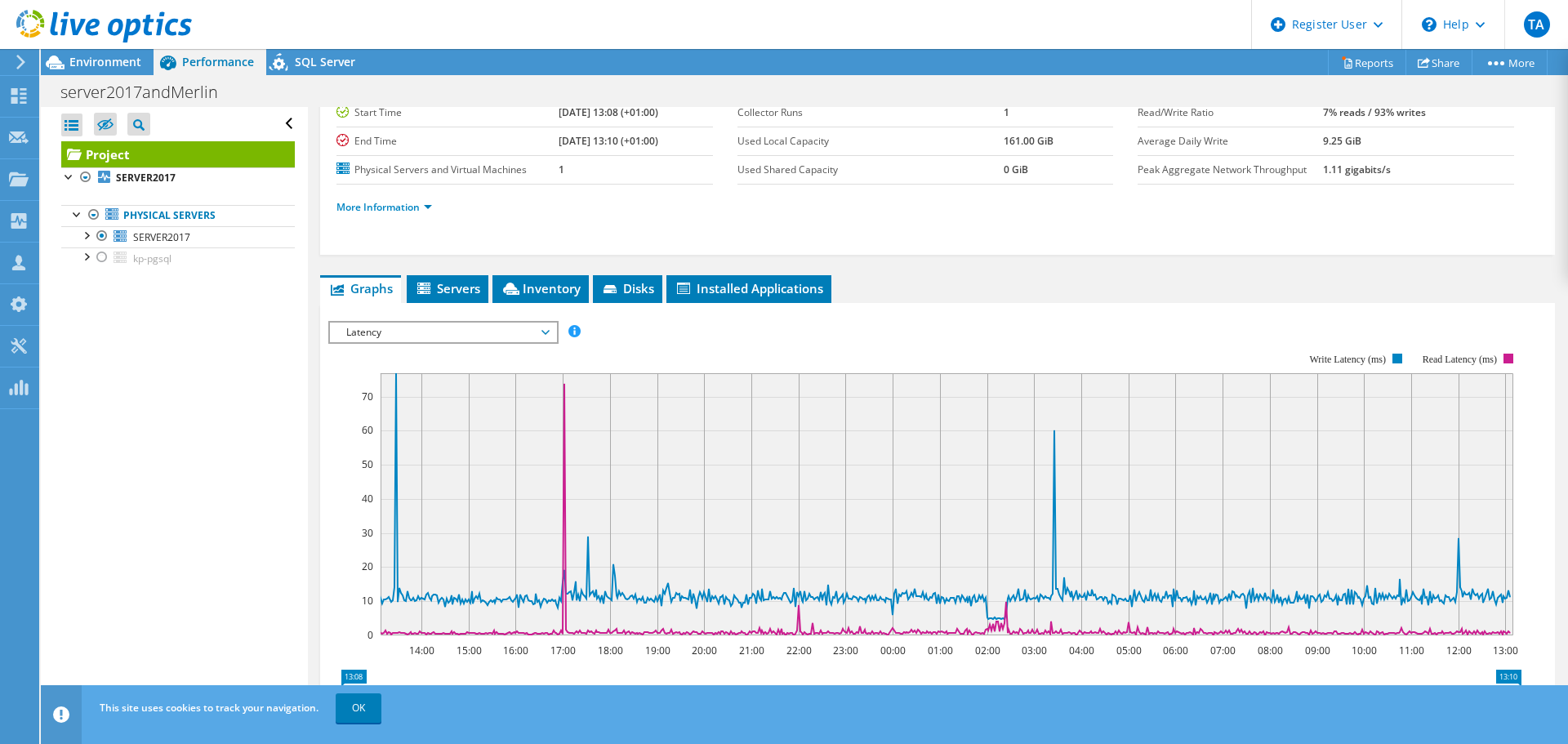
scroll to position [244, 0]
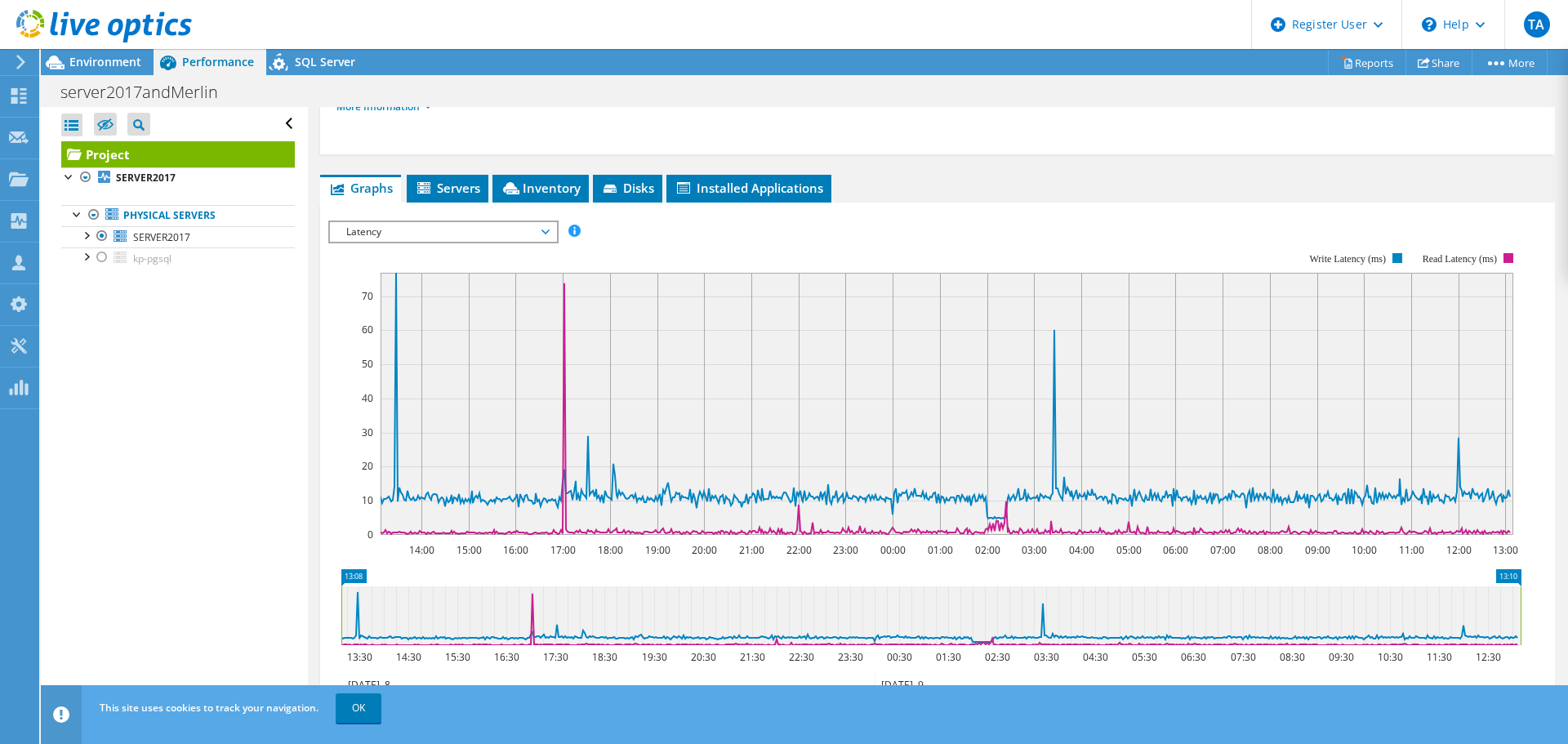
click at [537, 235] on span "Latency" at bounding box center [442, 232] width 210 height 20
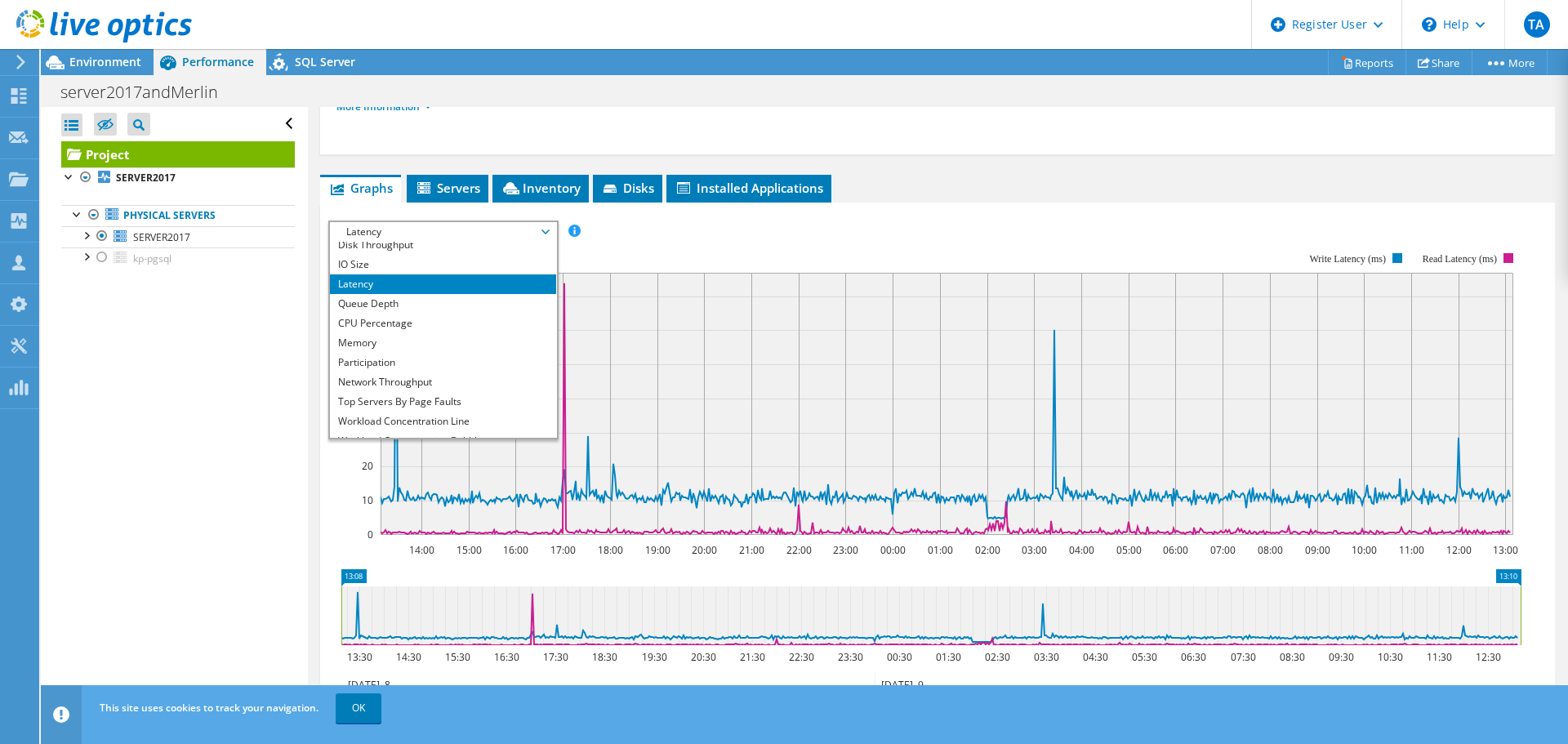
scroll to position [0, 0]
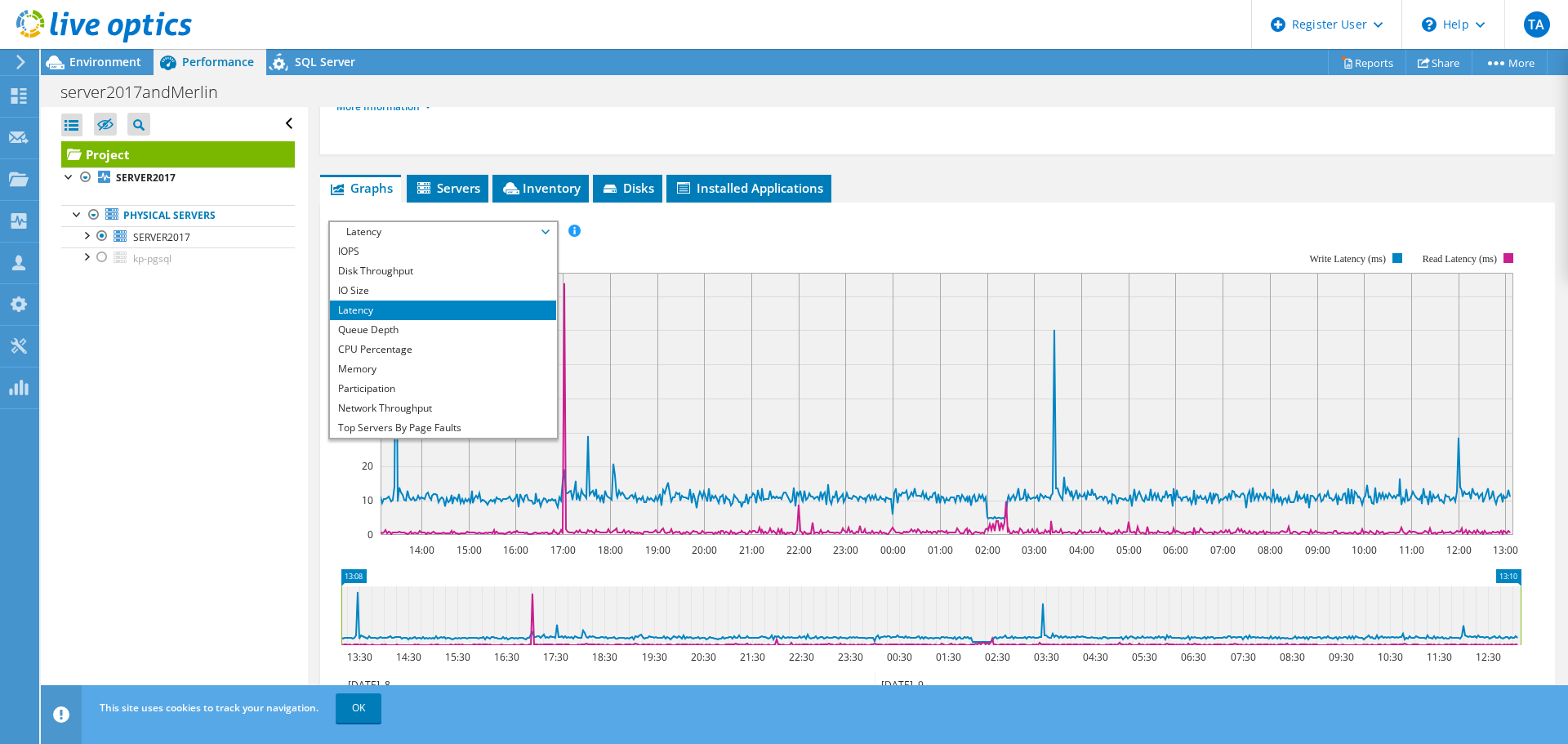
click at [653, 247] on rect at bounding box center [925, 393] width 1193 height 327
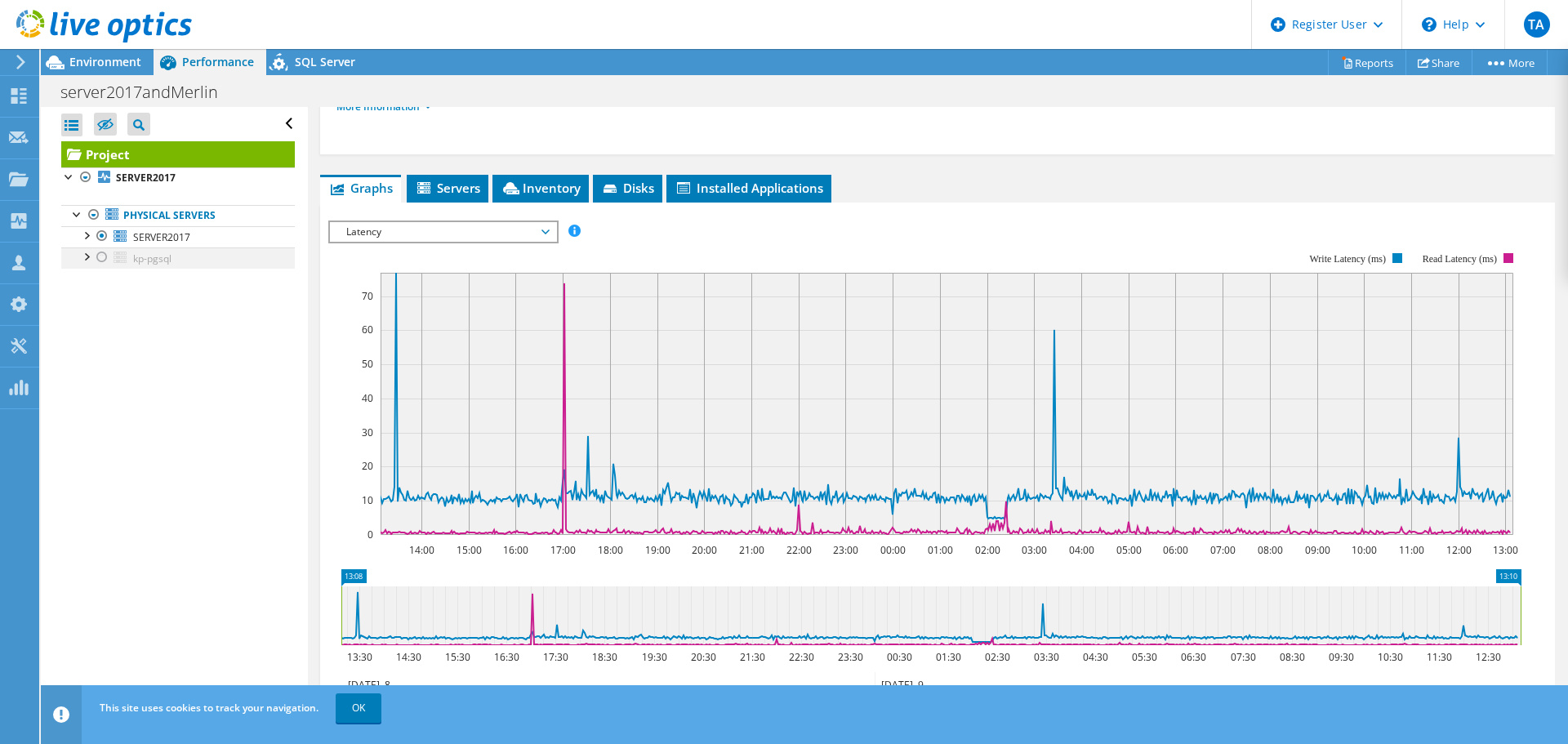
click at [103, 255] on div at bounding box center [101, 257] width 17 height 20
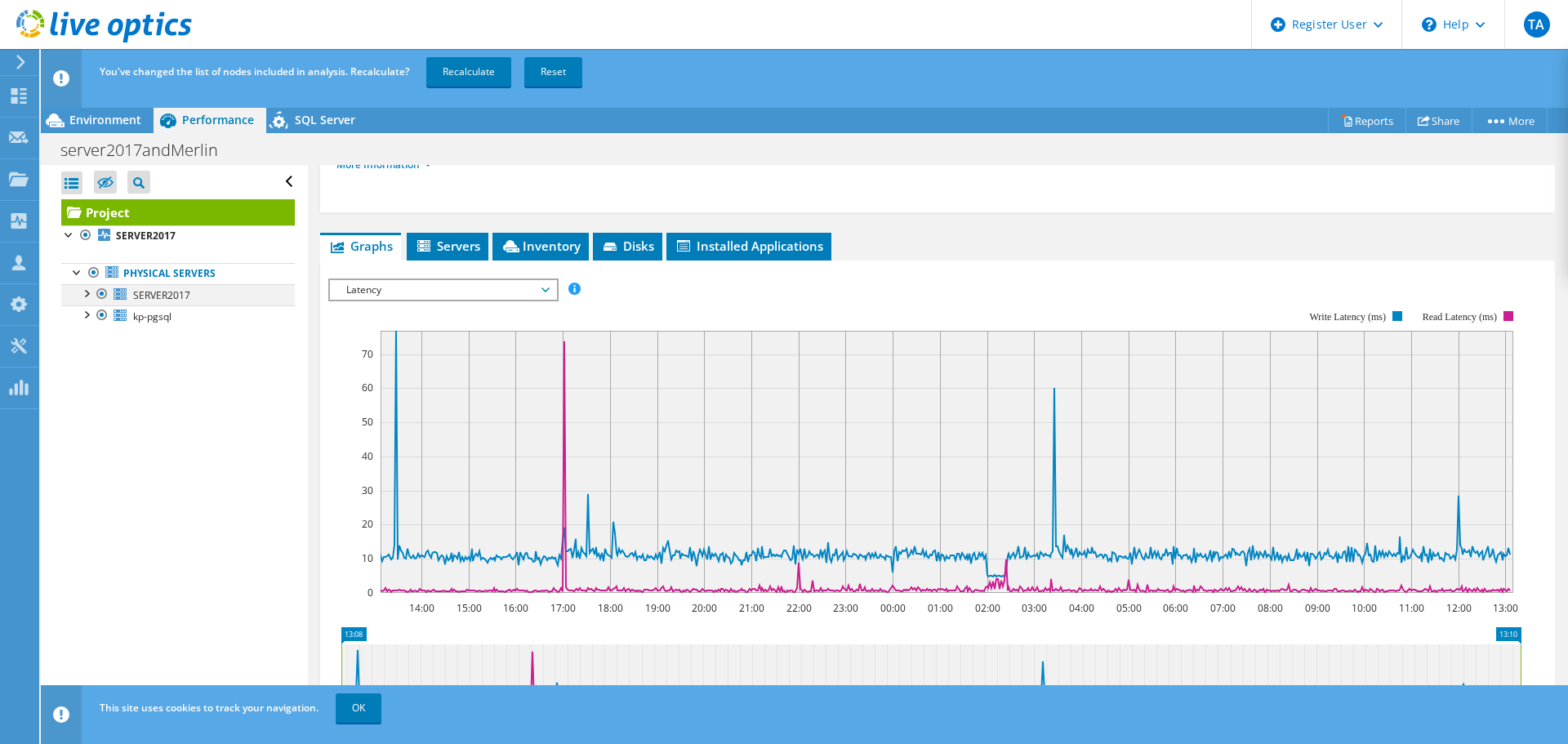
click at [104, 294] on div at bounding box center [101, 294] width 17 height 20
click at [477, 74] on link "Recalculate" at bounding box center [468, 72] width 85 height 29
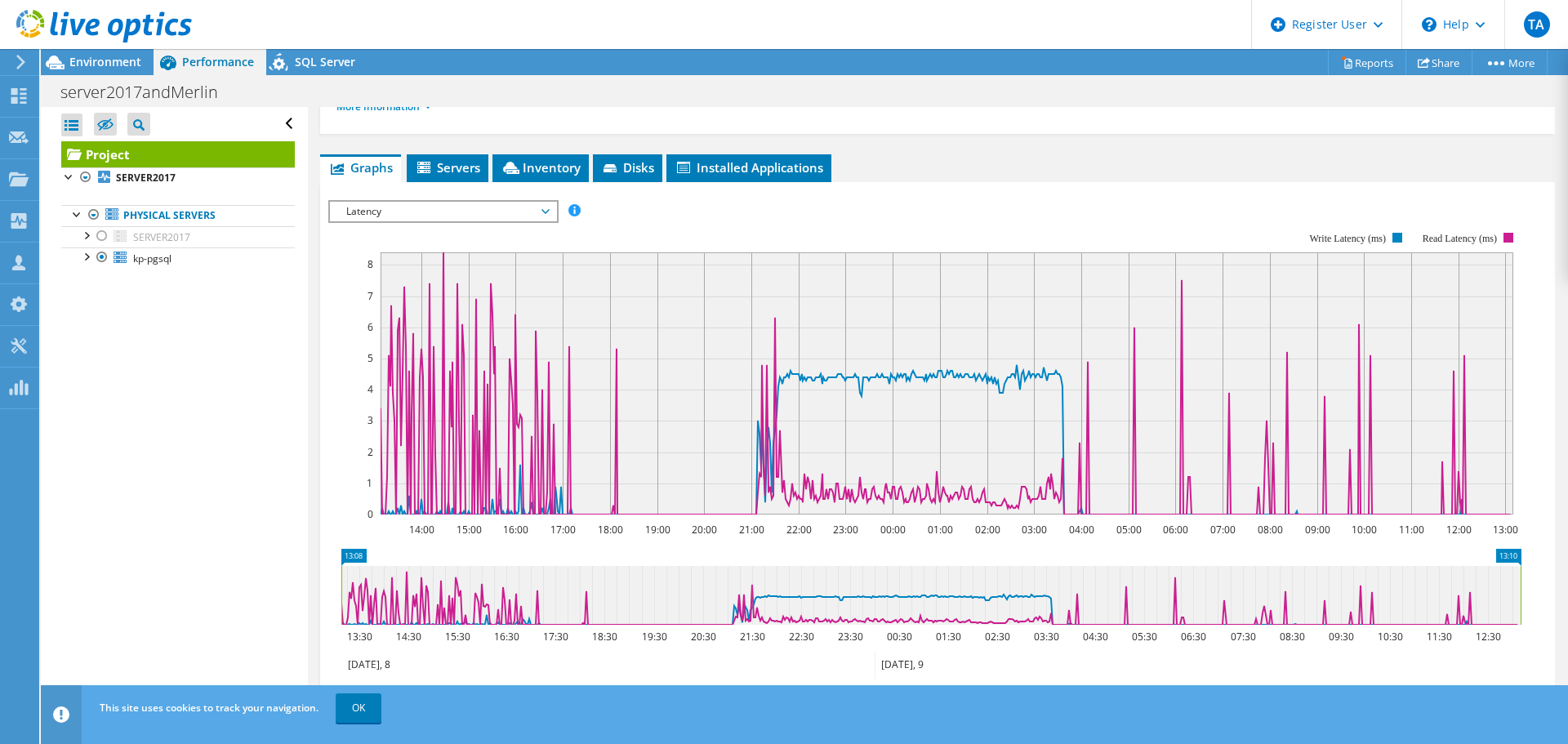
click at [543, 214] on span "Latency" at bounding box center [442, 212] width 210 height 20
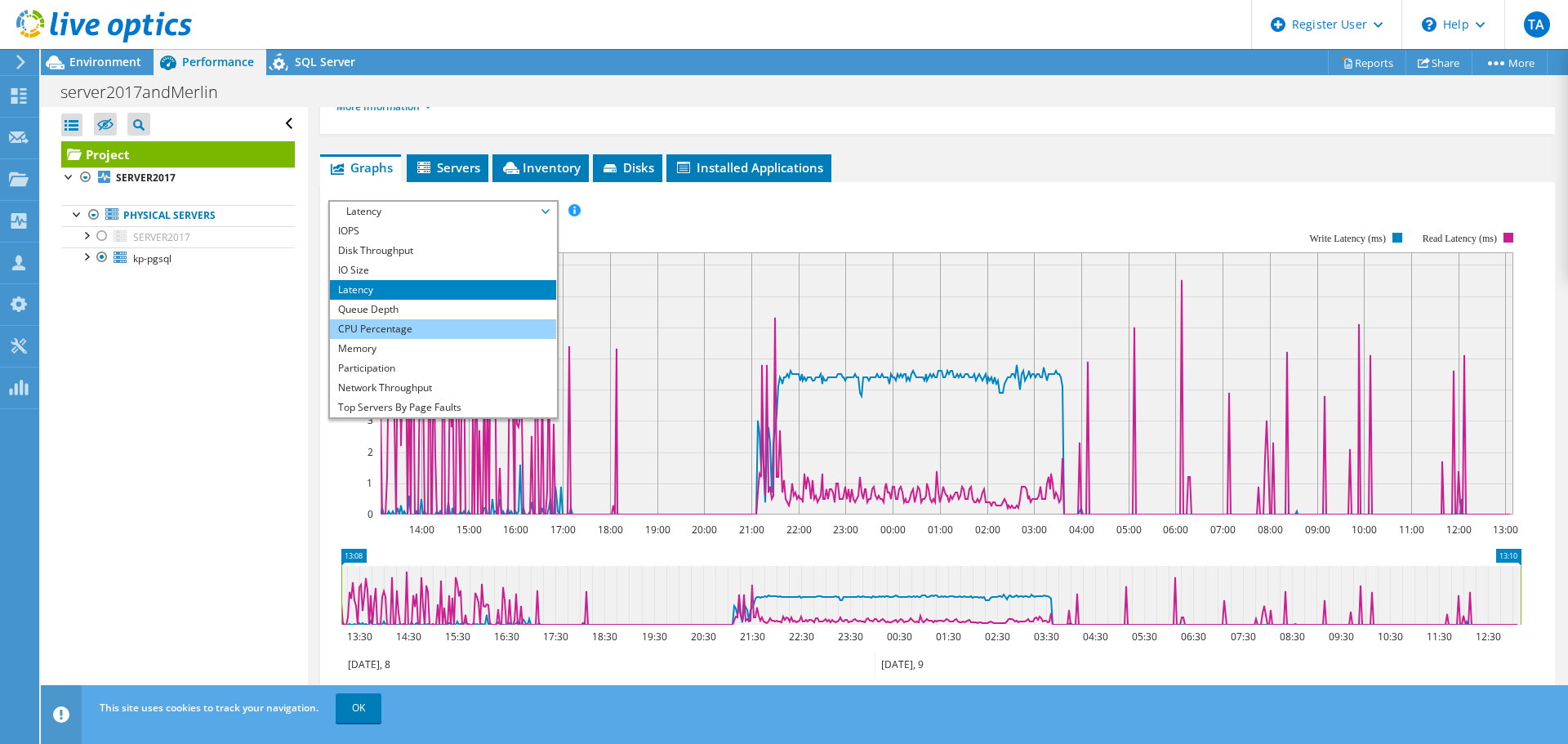
click at [436, 330] on li "CPU Percentage" at bounding box center [443, 330] width 226 height 20
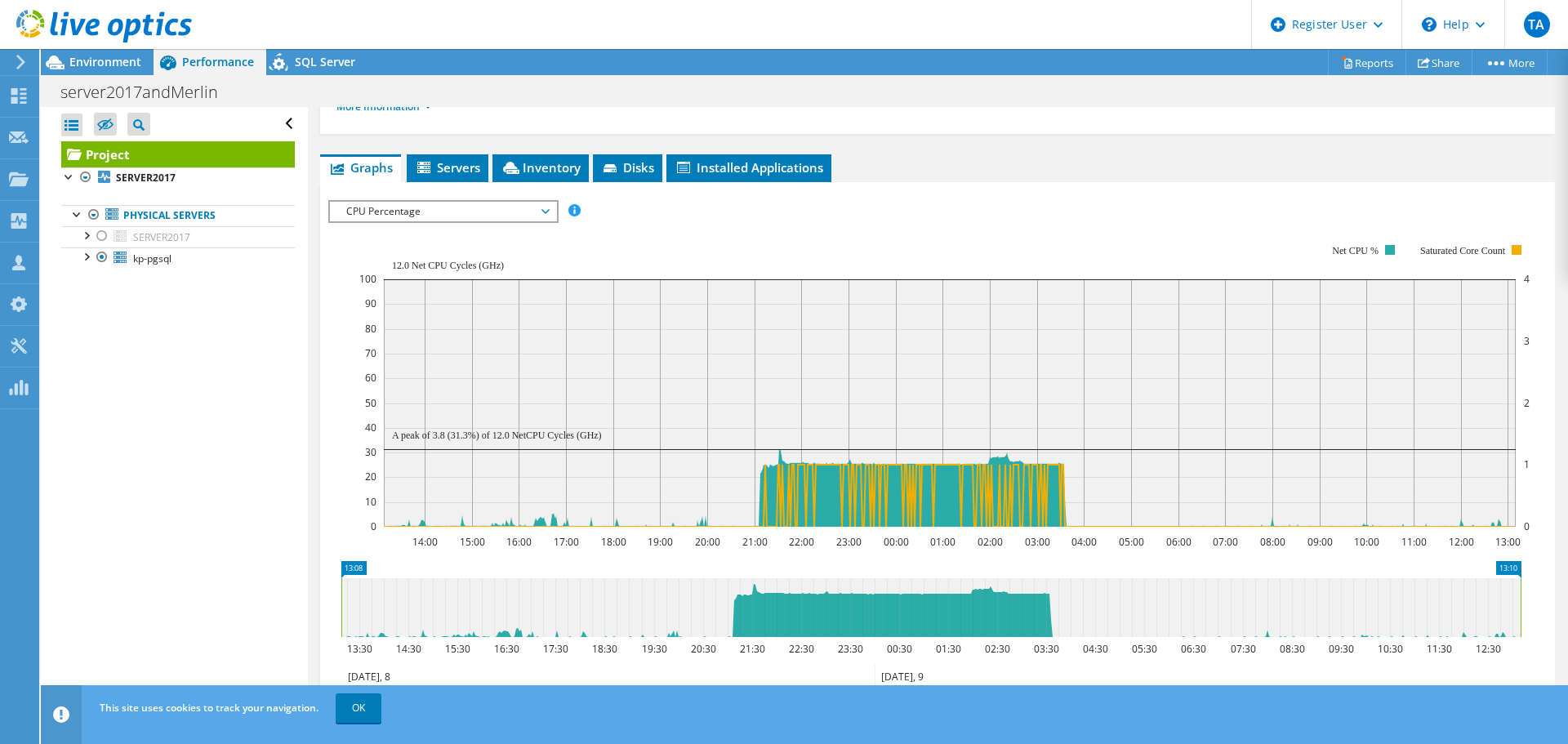
click at [553, 212] on span "CPU Percentage" at bounding box center [443, 212] width 226 height 20
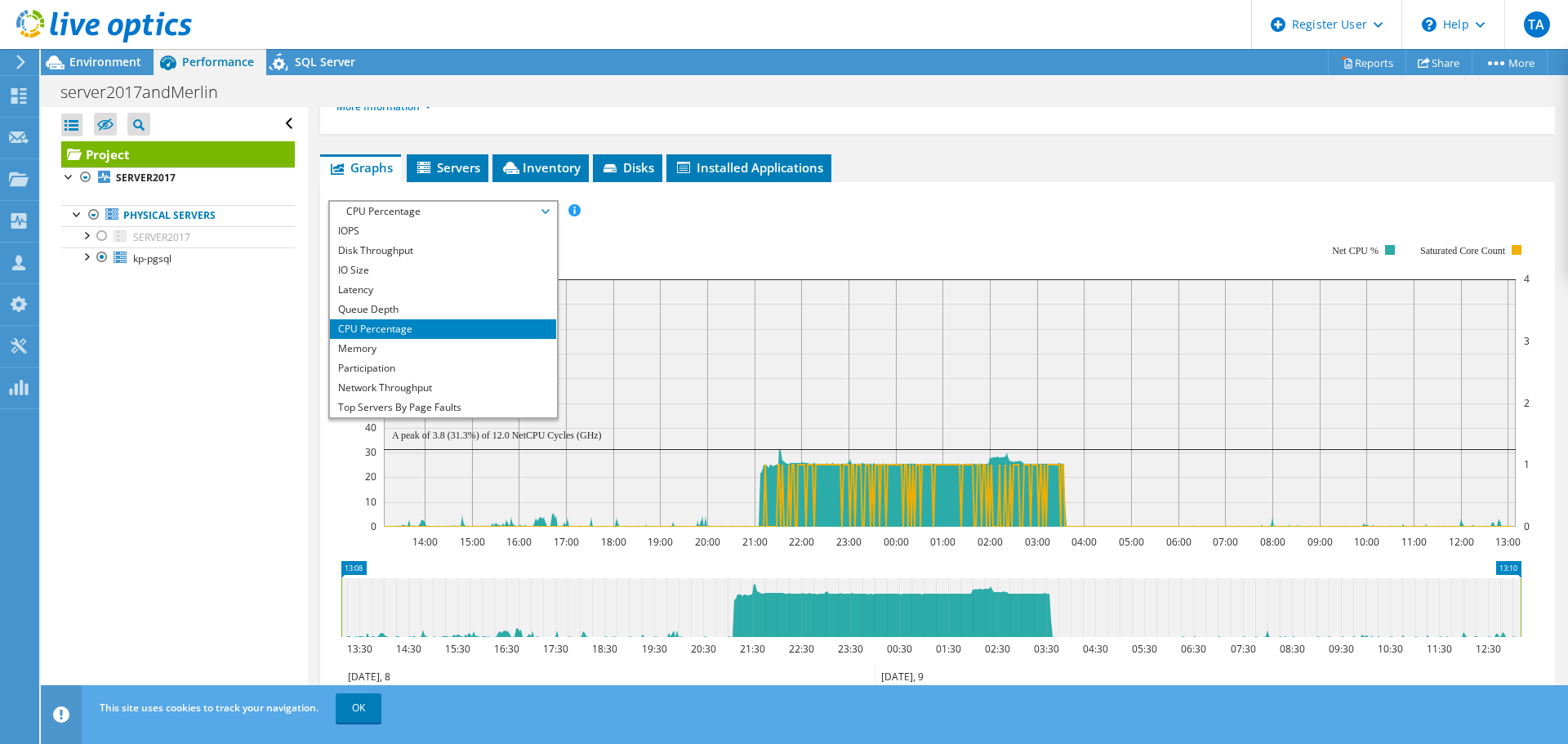
click at [718, 232] on rect at bounding box center [944, 385] width 1170 height 327
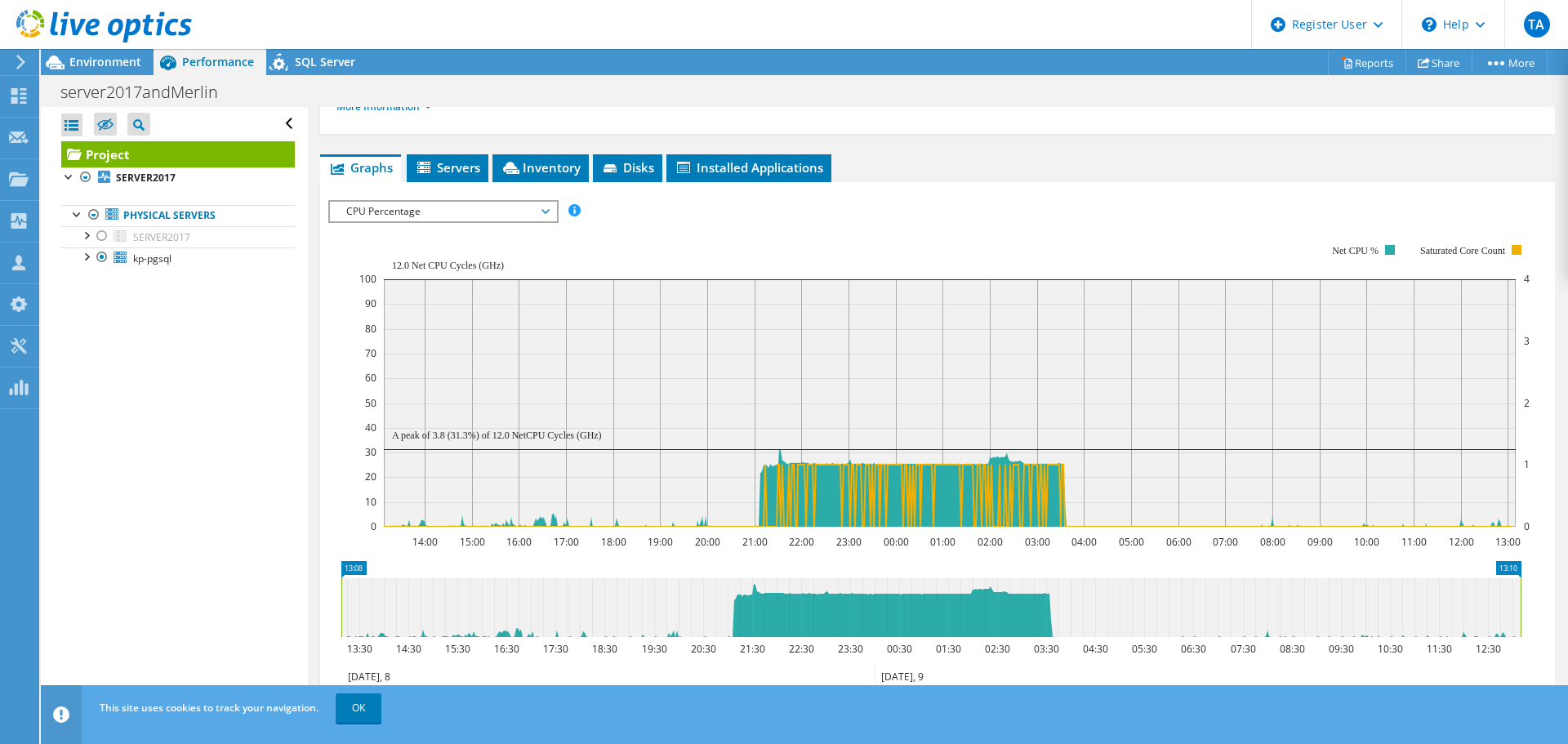
click at [547, 204] on span "CPU Percentage" at bounding box center [442, 212] width 210 height 20
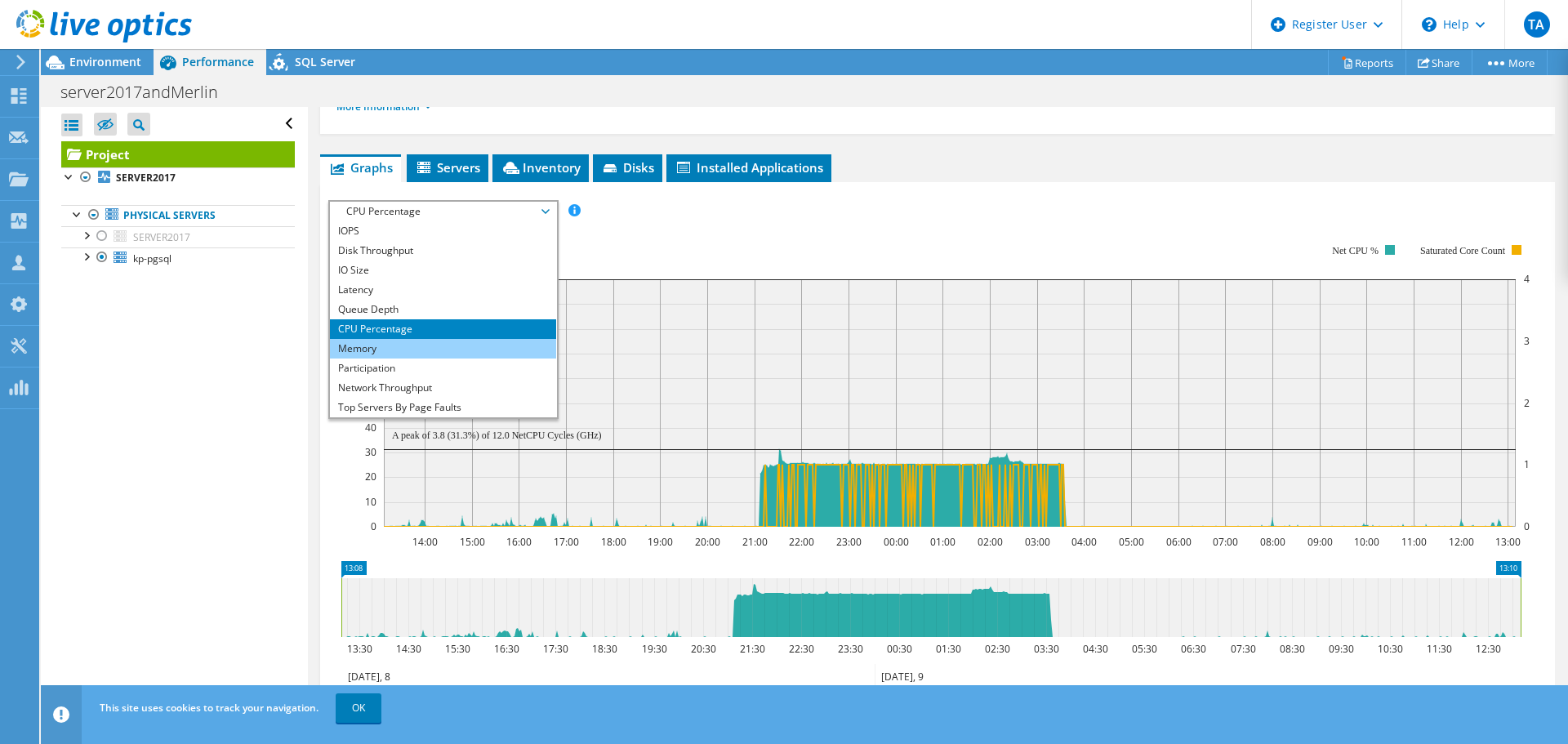
click at [462, 348] on li "Memory" at bounding box center [443, 349] width 226 height 20
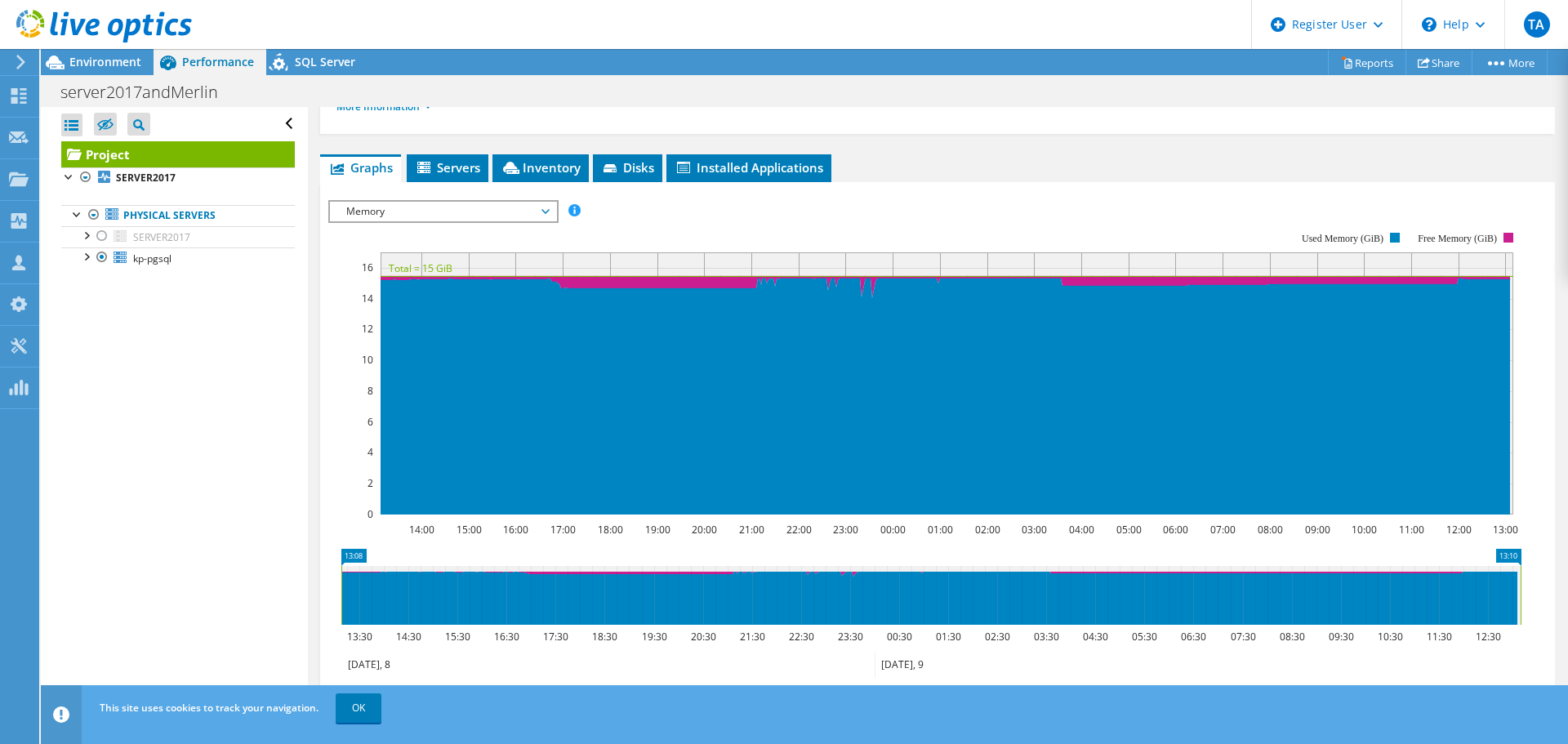
click at [550, 212] on icon at bounding box center [546, 212] width 8 height 5
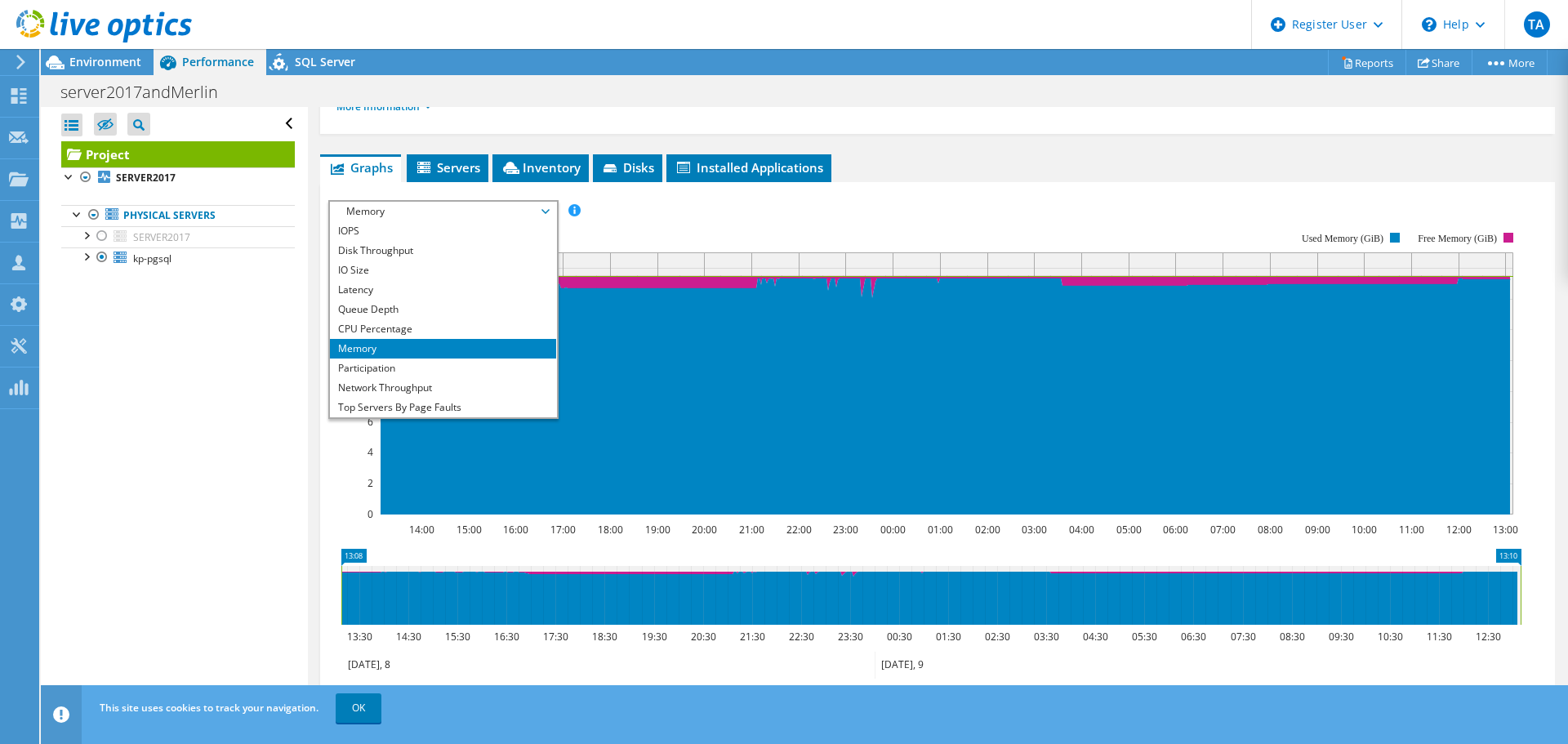
scroll to position [52, 0]
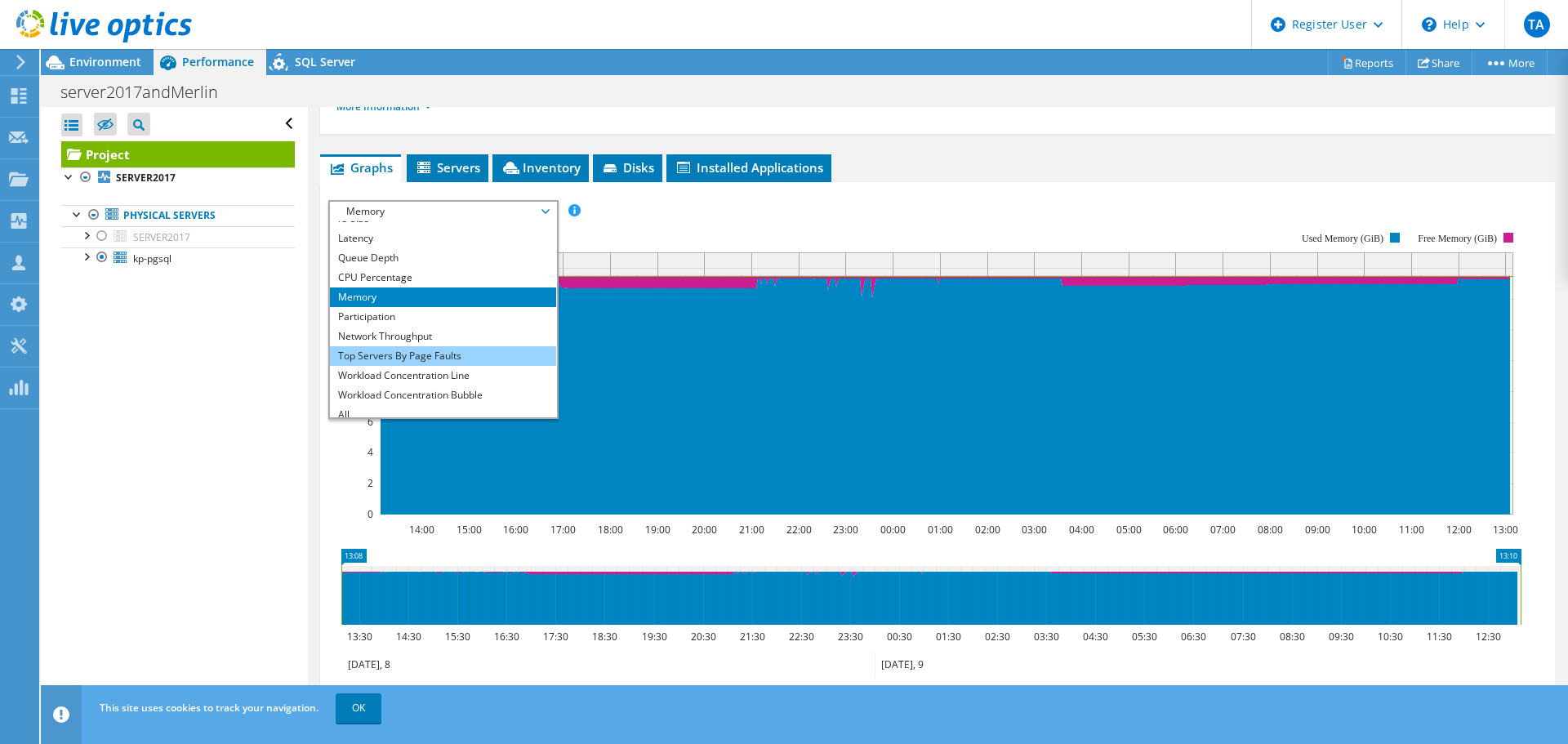
click at [428, 361] on li "Top Servers By Page Faults" at bounding box center [443, 356] width 226 height 20
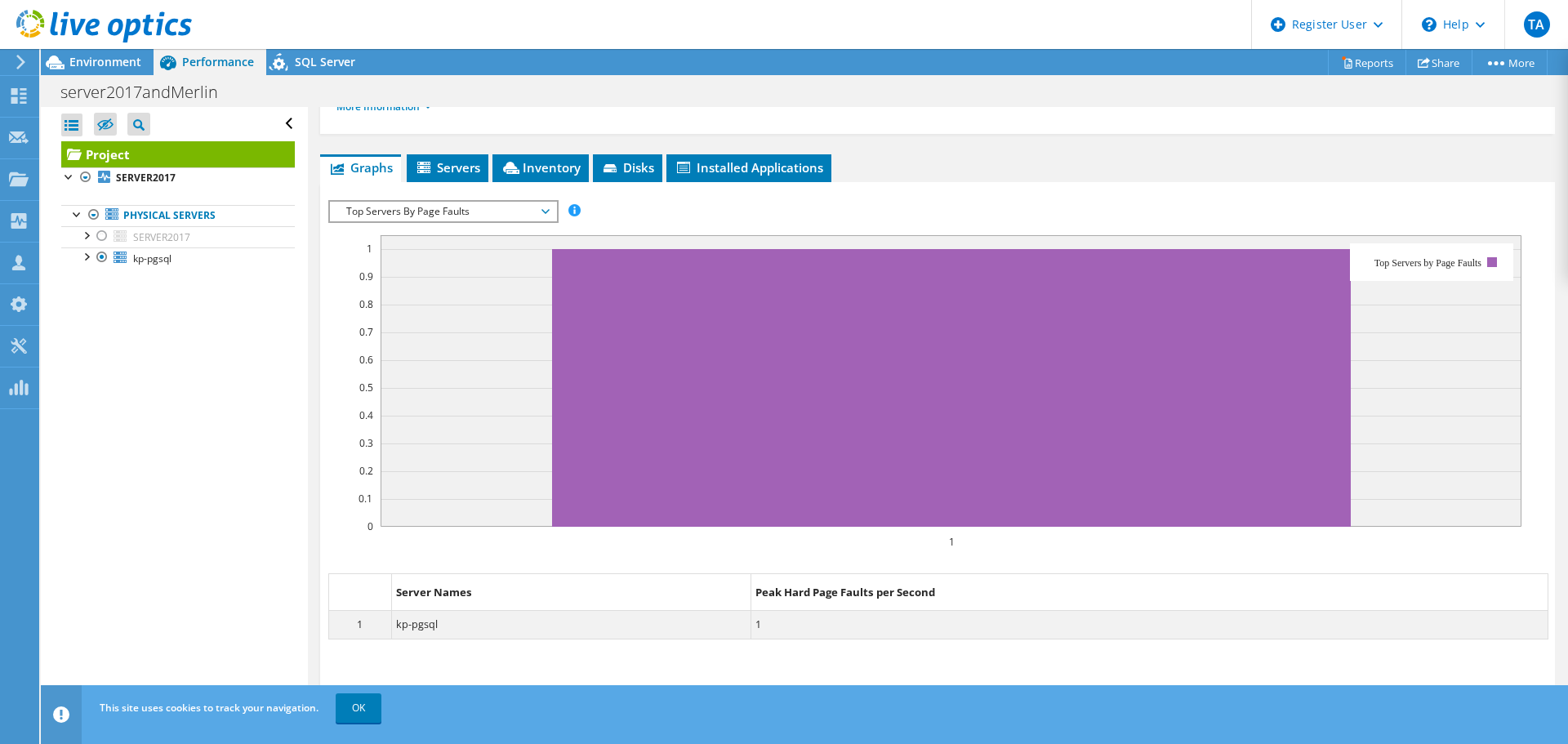
click at [546, 210] on span "Top Servers By Page Faults" at bounding box center [442, 212] width 210 height 20
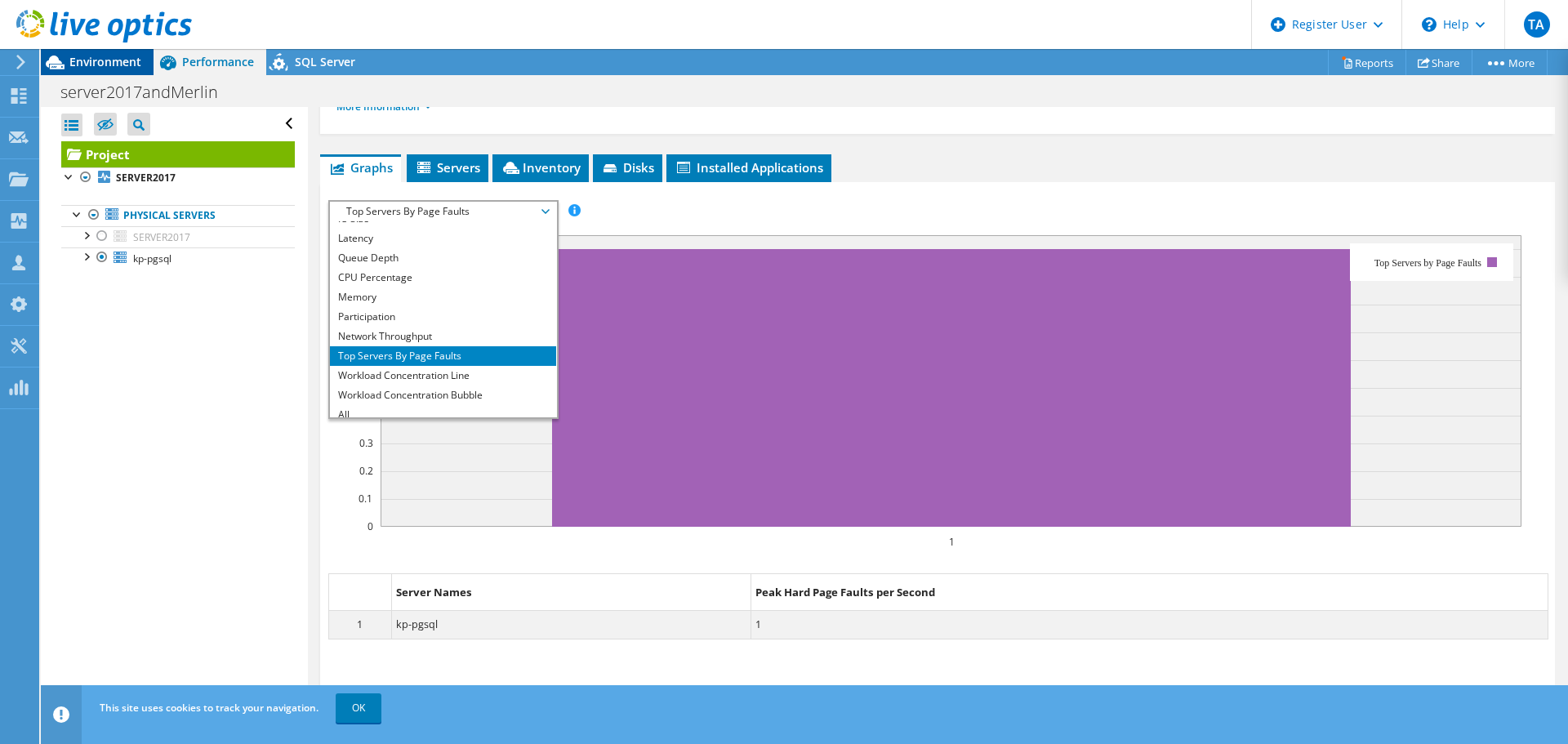
click at [115, 68] on span "Environment" at bounding box center [105, 61] width 72 height 16
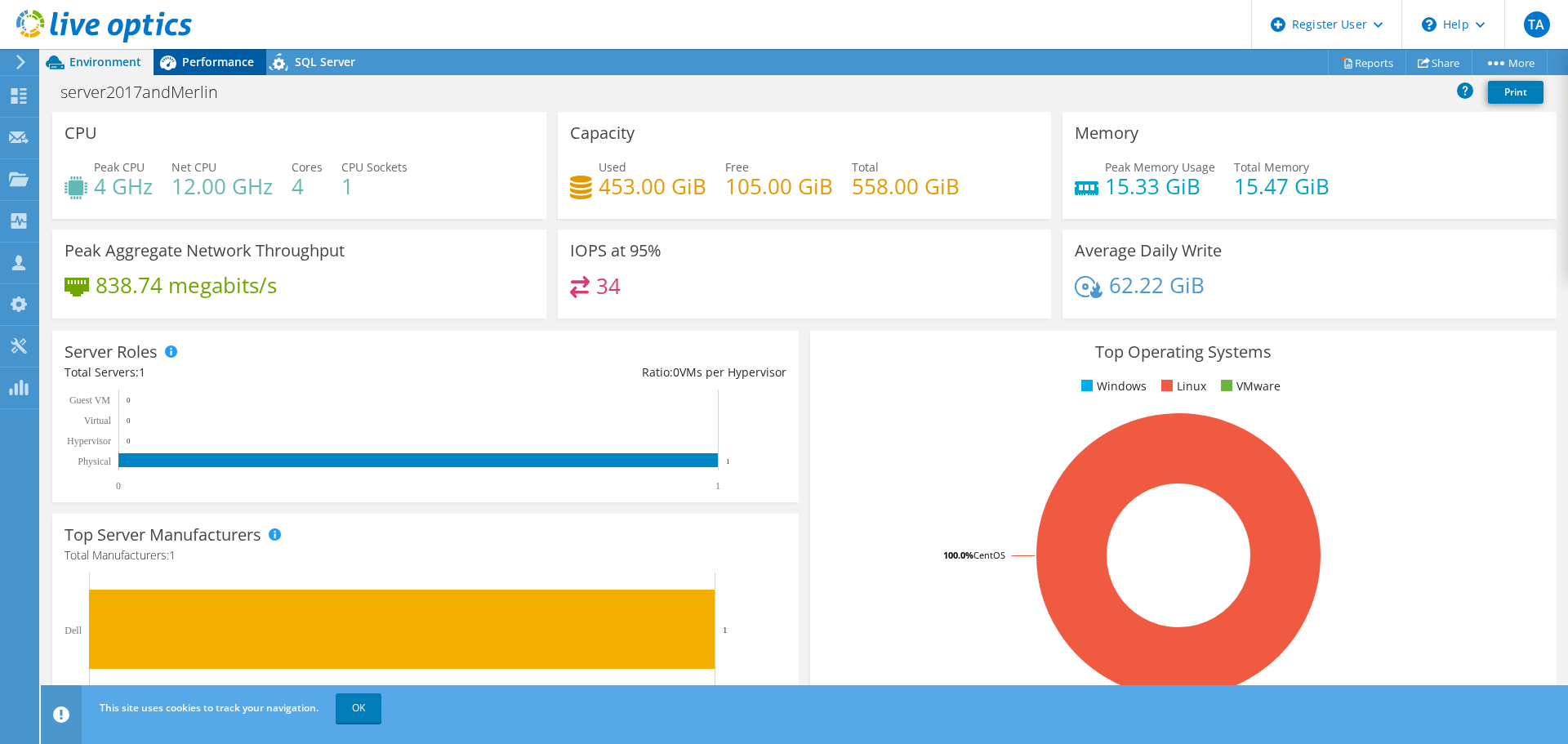
click at [225, 59] on span "Performance" at bounding box center [218, 61] width 72 height 16
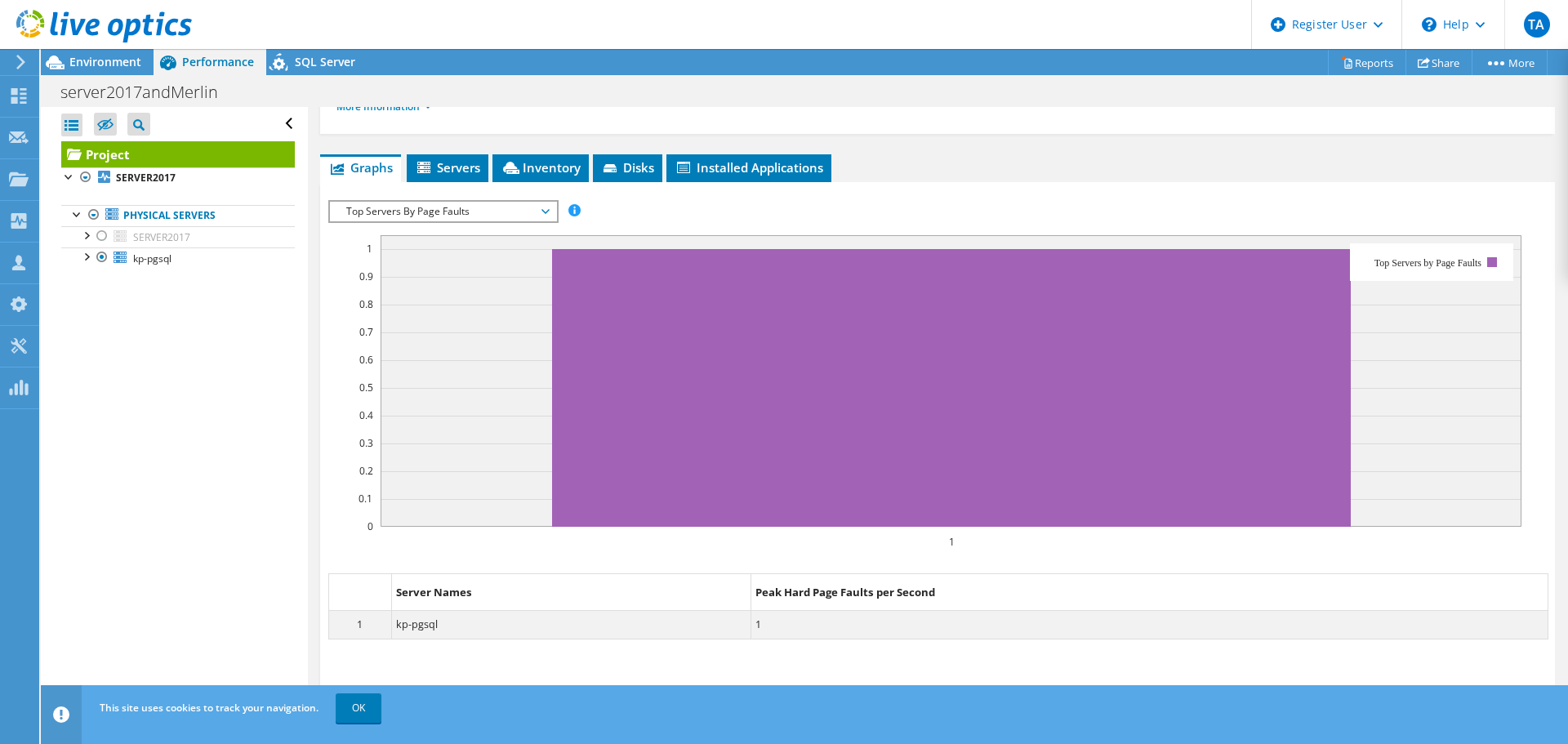
click at [552, 213] on span "Top Servers By Page Faults" at bounding box center [443, 212] width 226 height 20
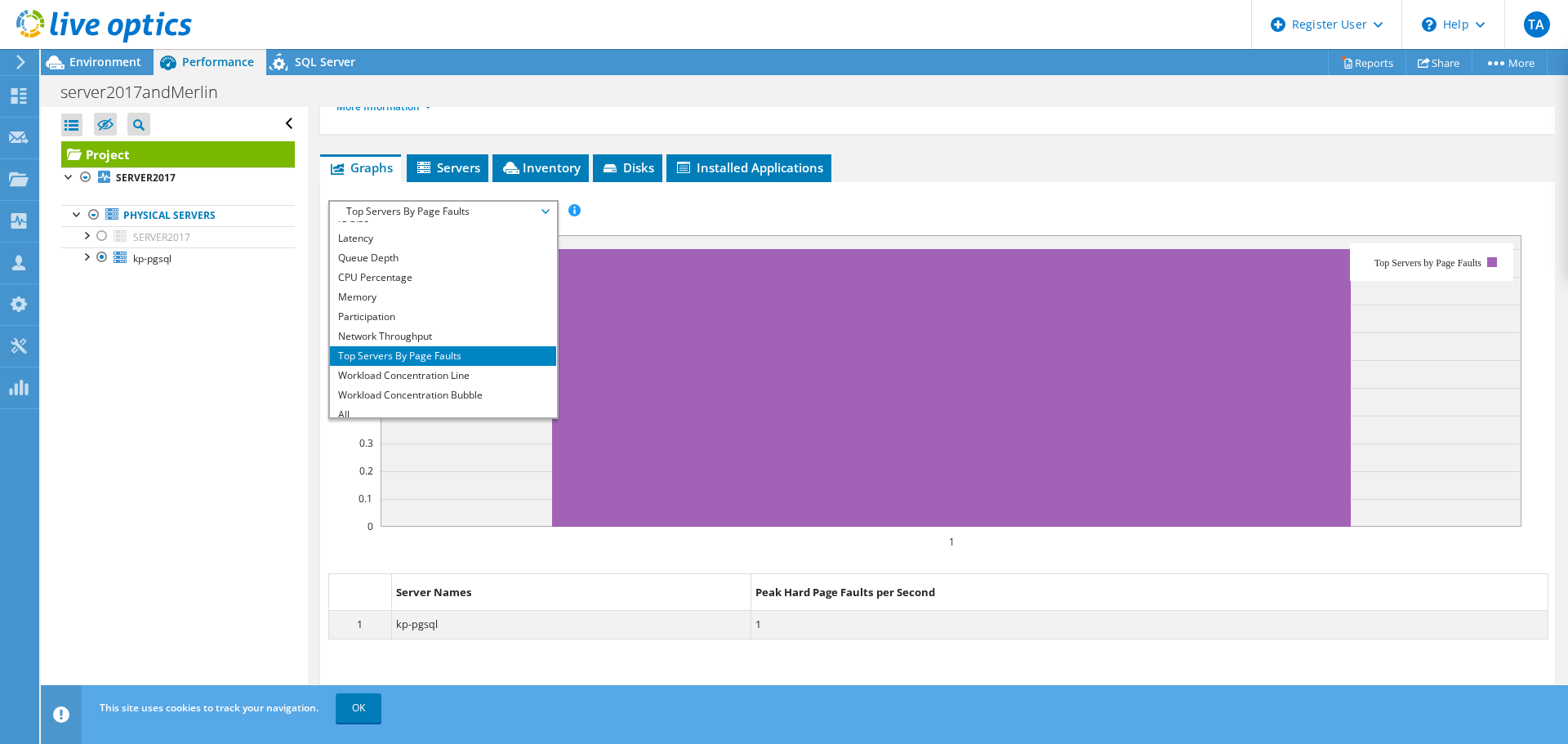
scroll to position [59, 0]
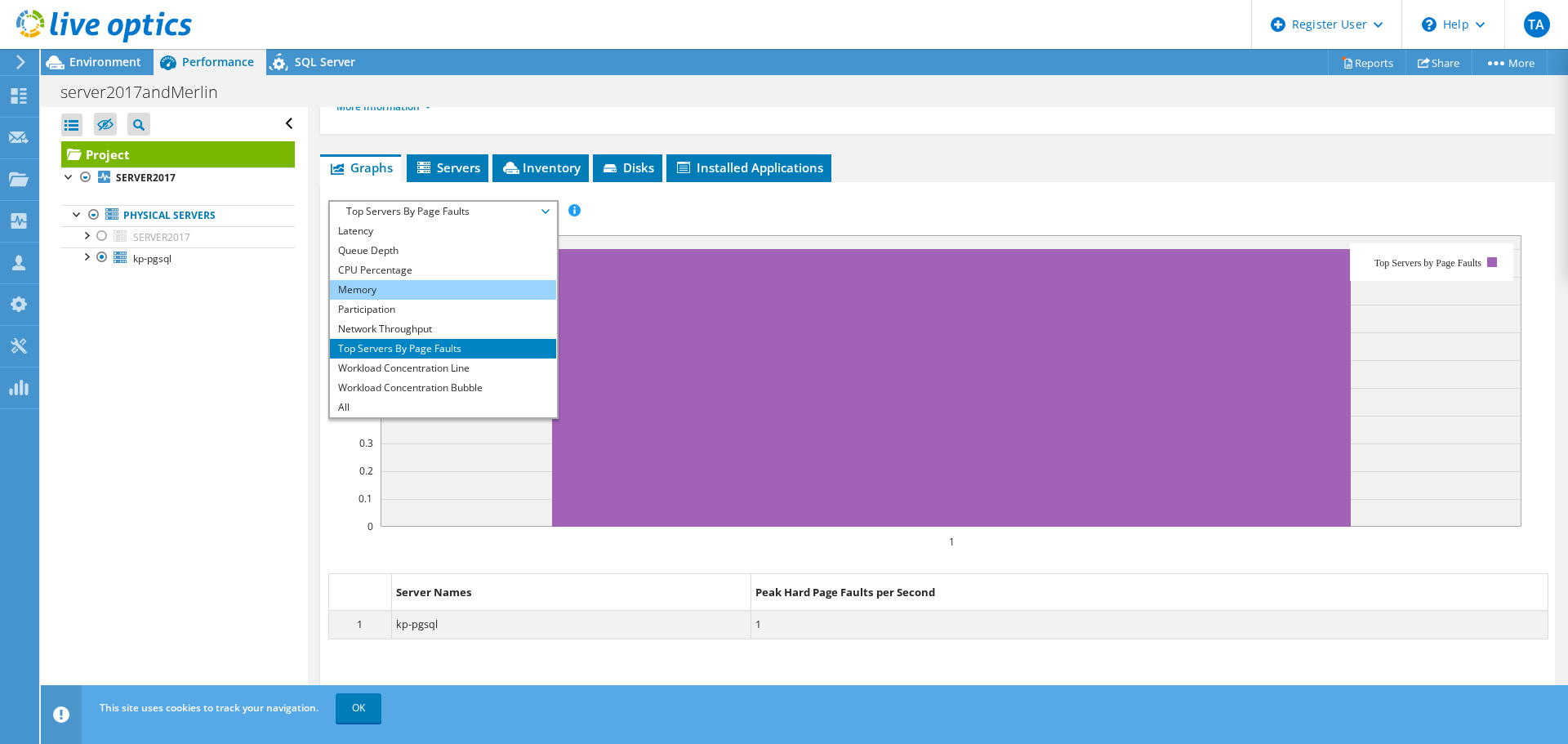
click at [425, 291] on li "Memory" at bounding box center [443, 290] width 226 height 20
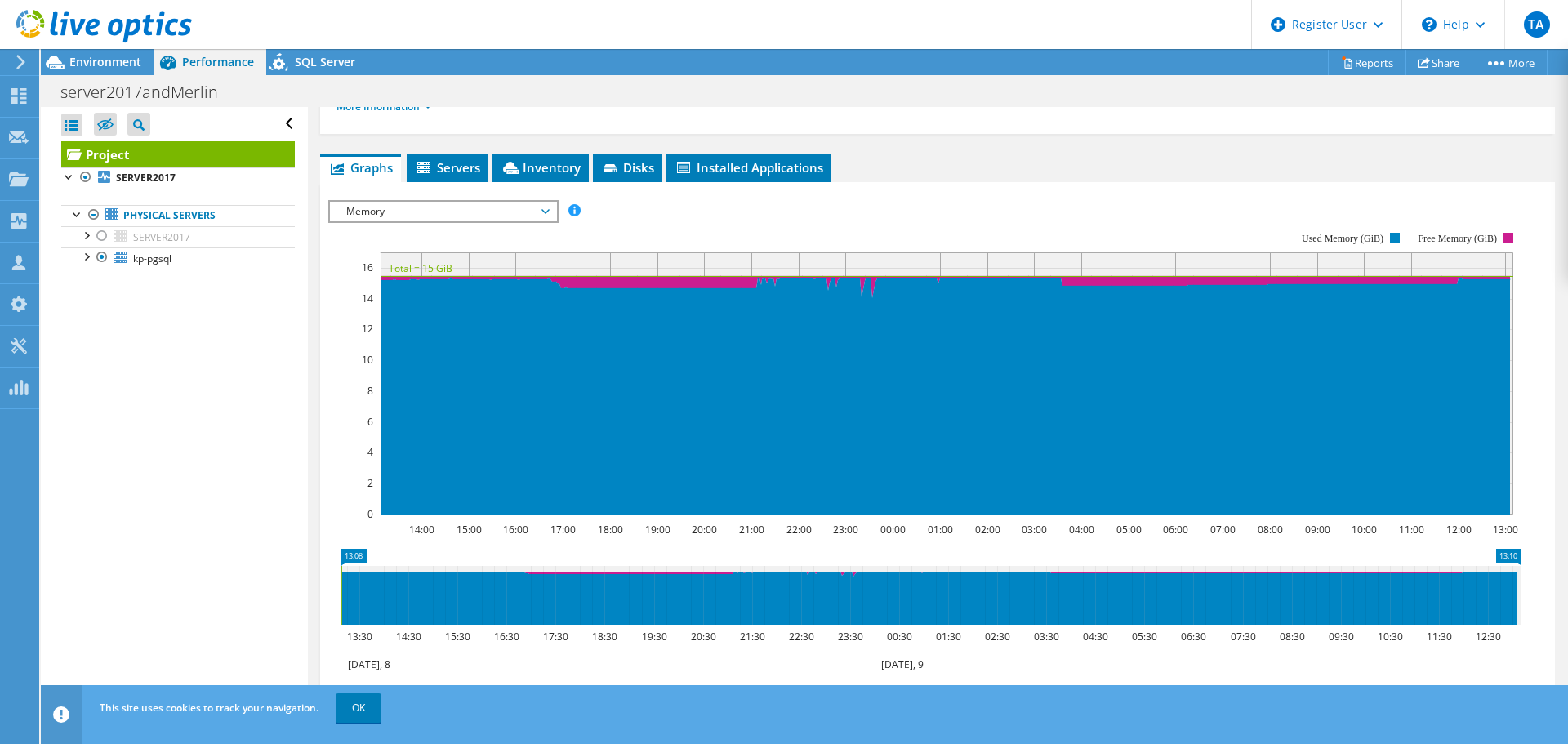
click at [549, 213] on icon at bounding box center [546, 212] width 8 height 5
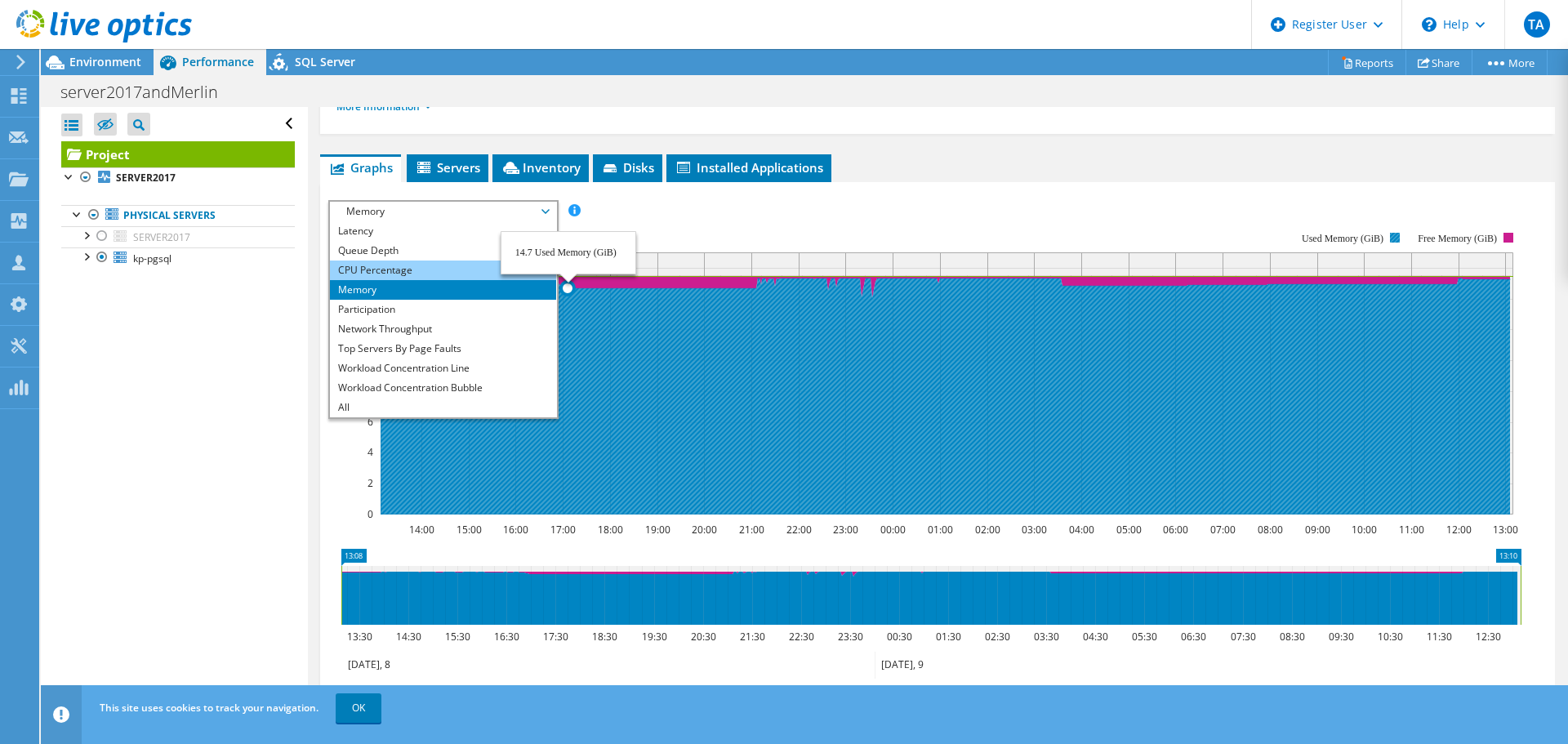
click at [376, 277] on li "CPU Percentage" at bounding box center [443, 270] width 226 height 20
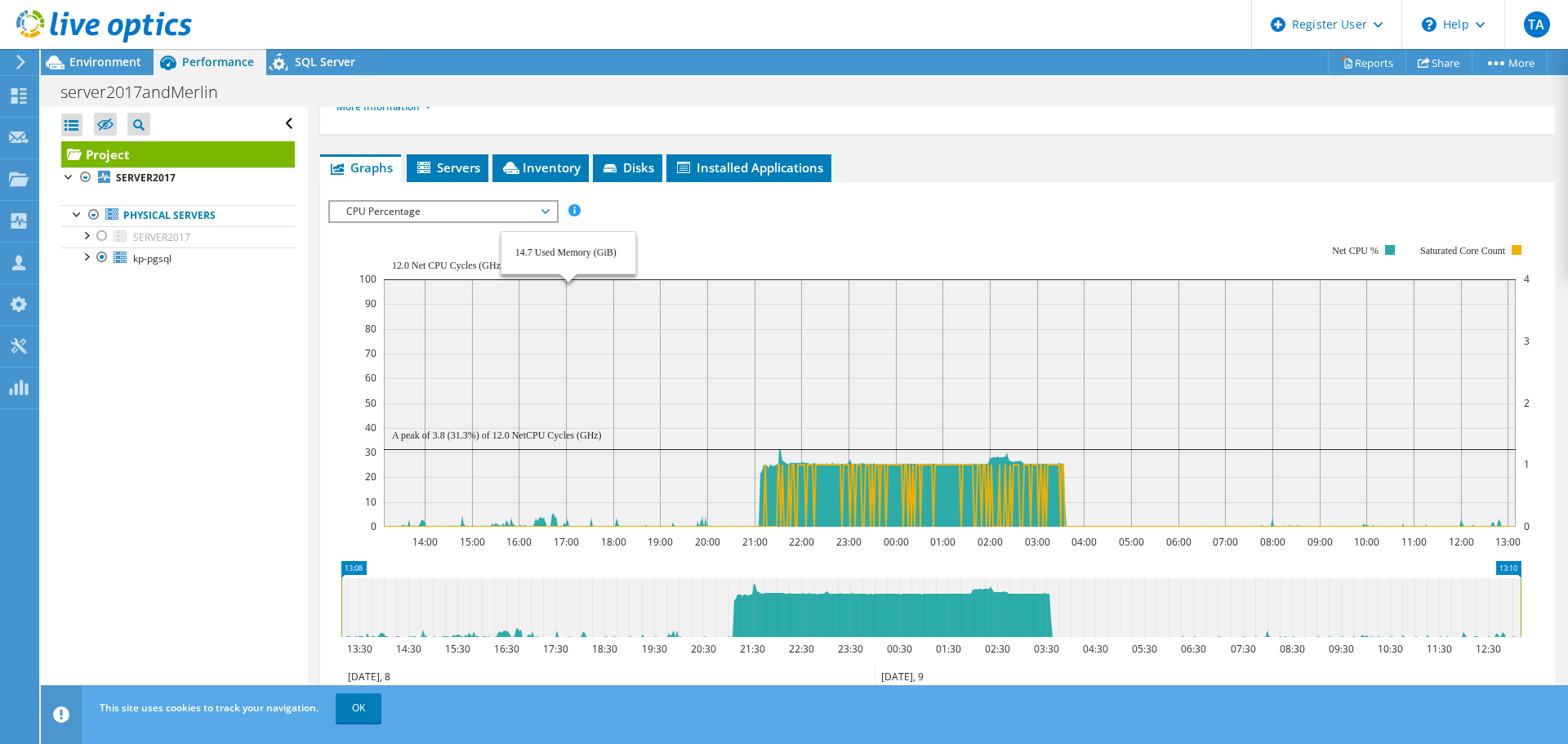
click at [541, 213] on span "CPU Percentage" at bounding box center [442, 212] width 210 height 20
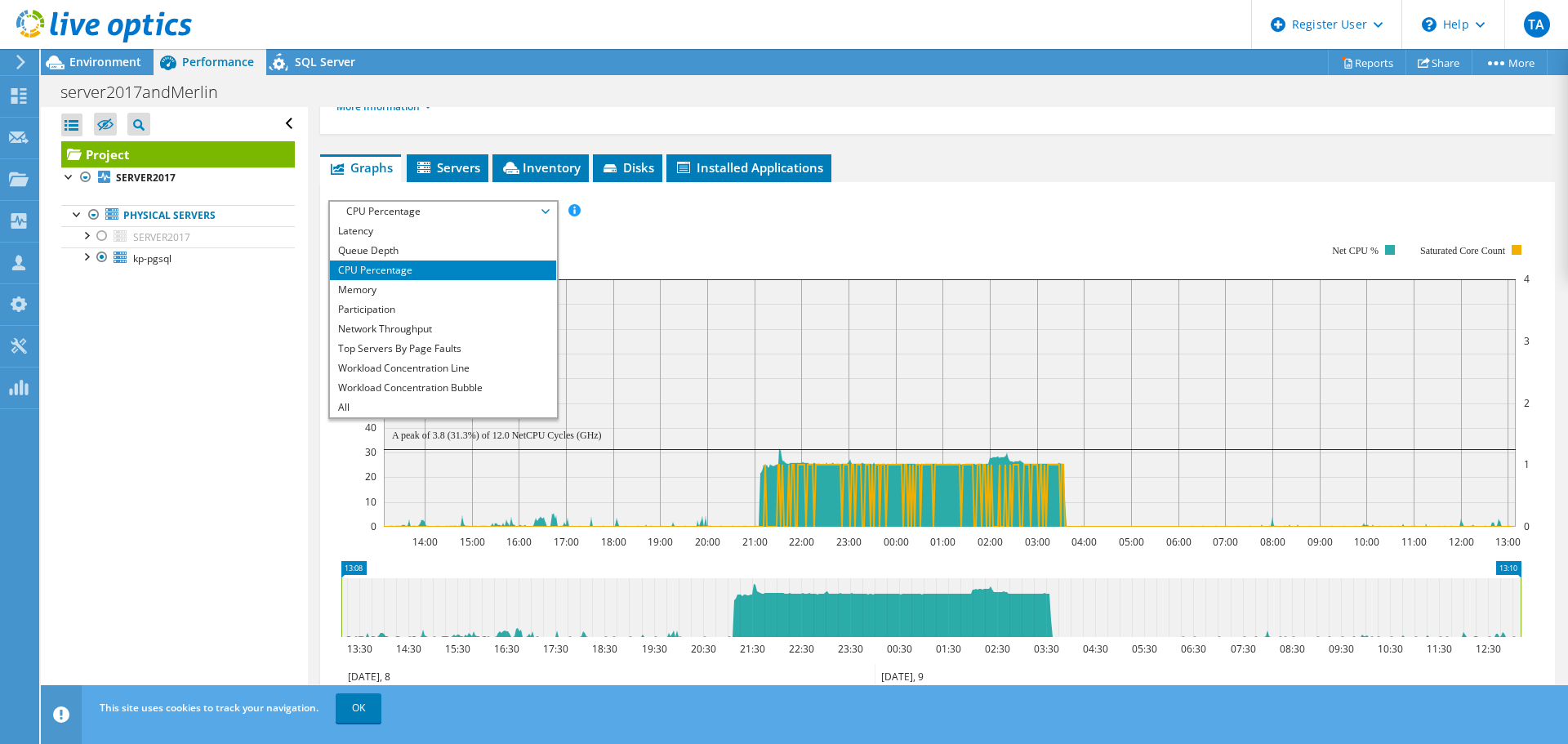
click at [879, 240] on rect at bounding box center [944, 385] width 1170 height 327
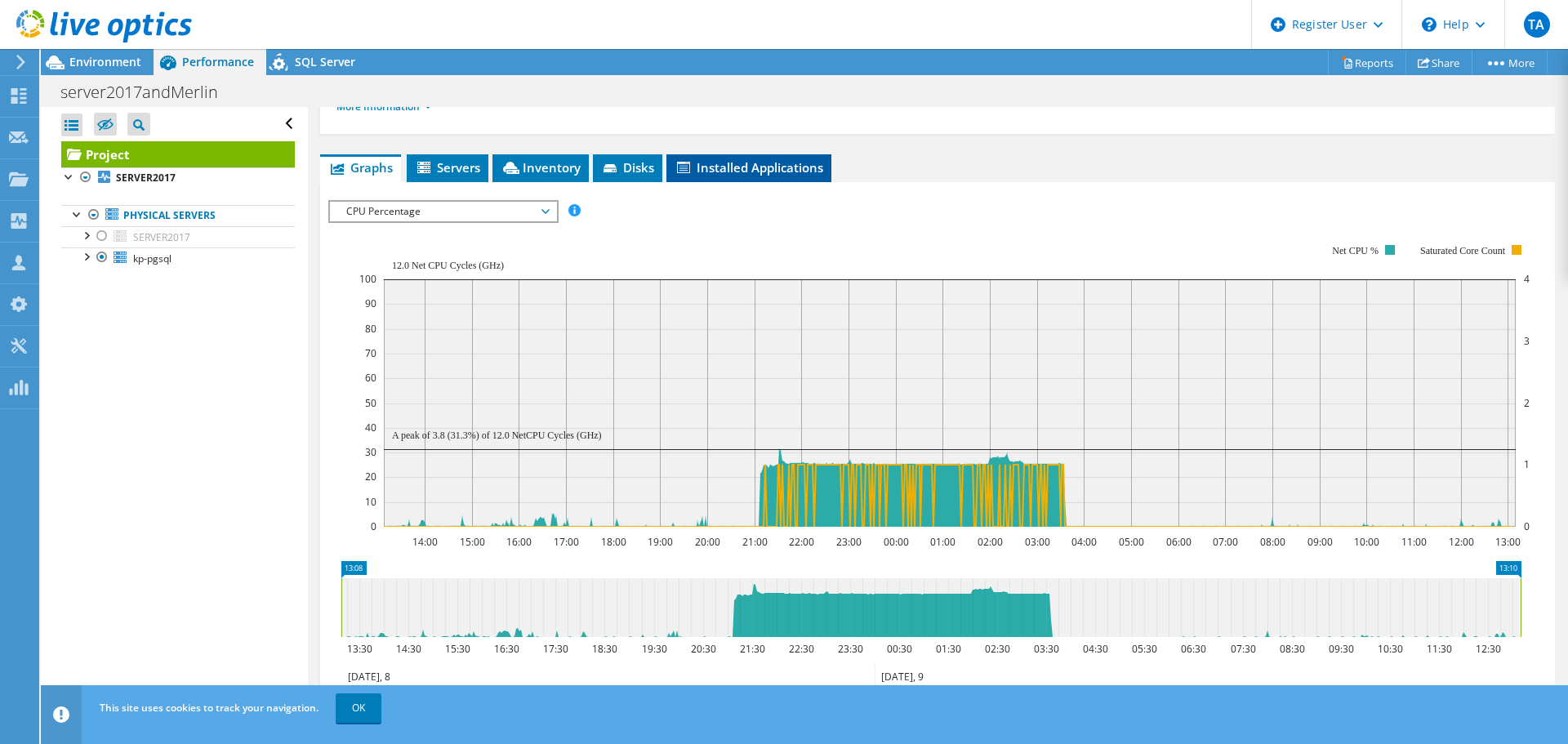
click at [768, 174] on span "Installed Applications" at bounding box center [748, 167] width 149 height 17
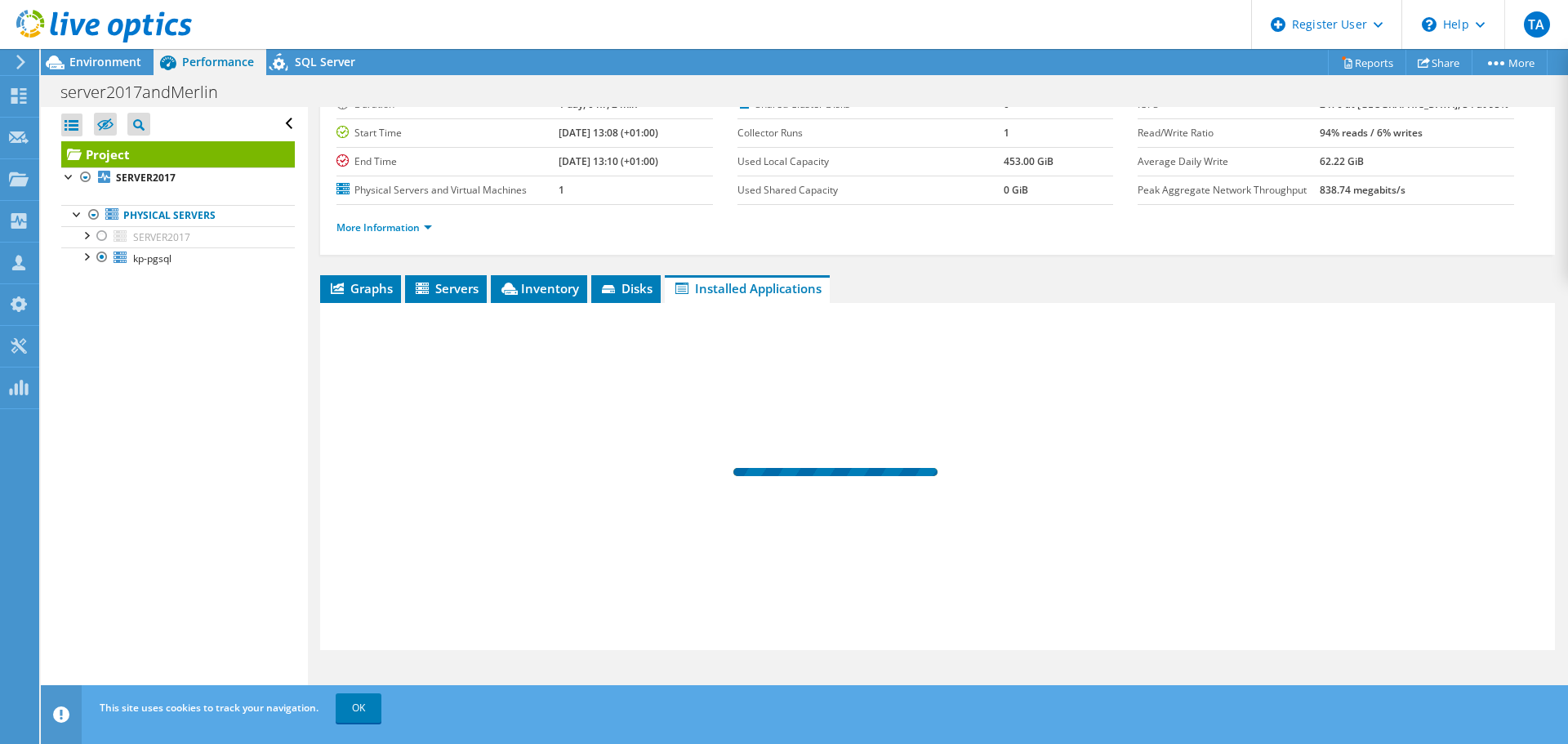
scroll to position [123, 0]
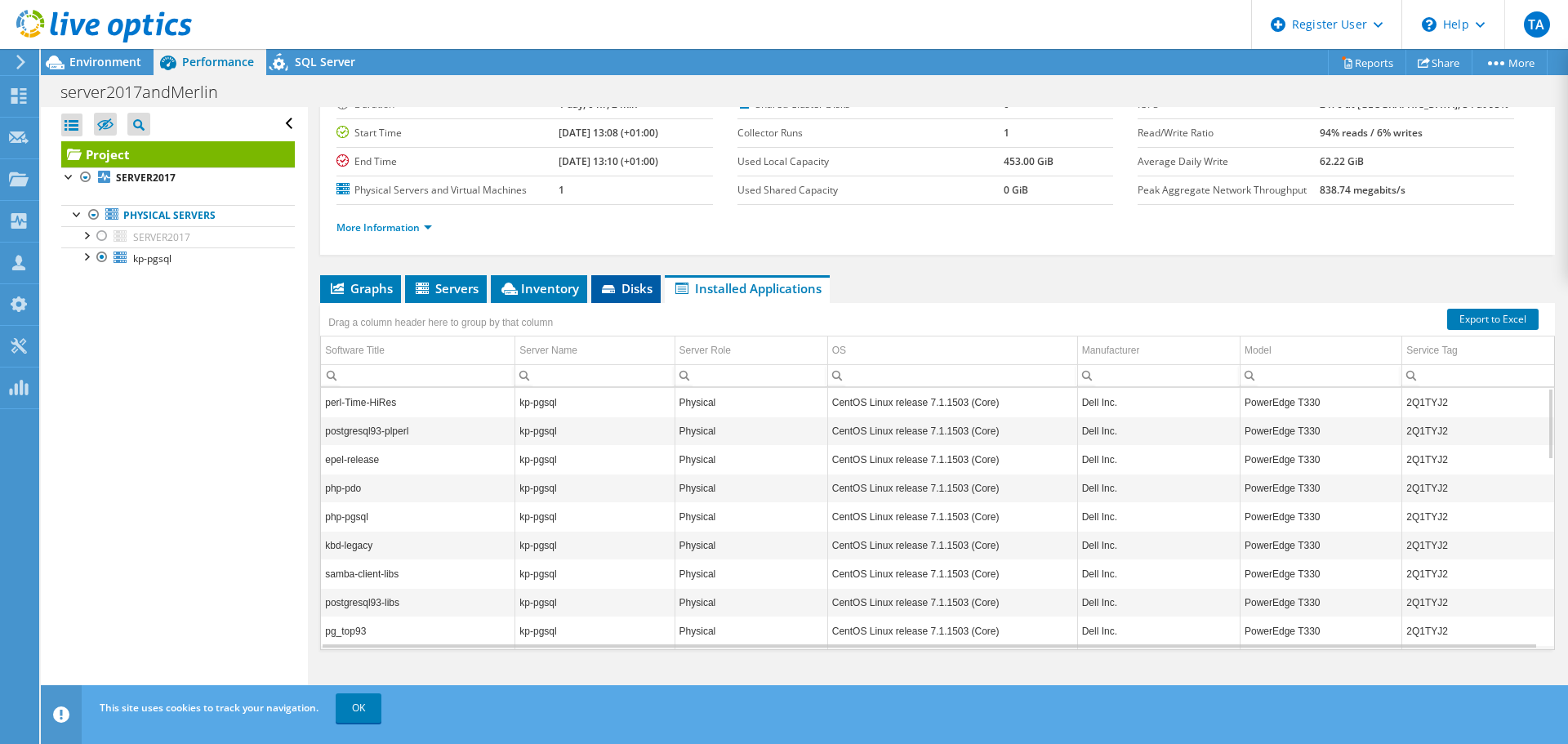
click at [637, 292] on span "Disks" at bounding box center [626, 288] width 53 height 17
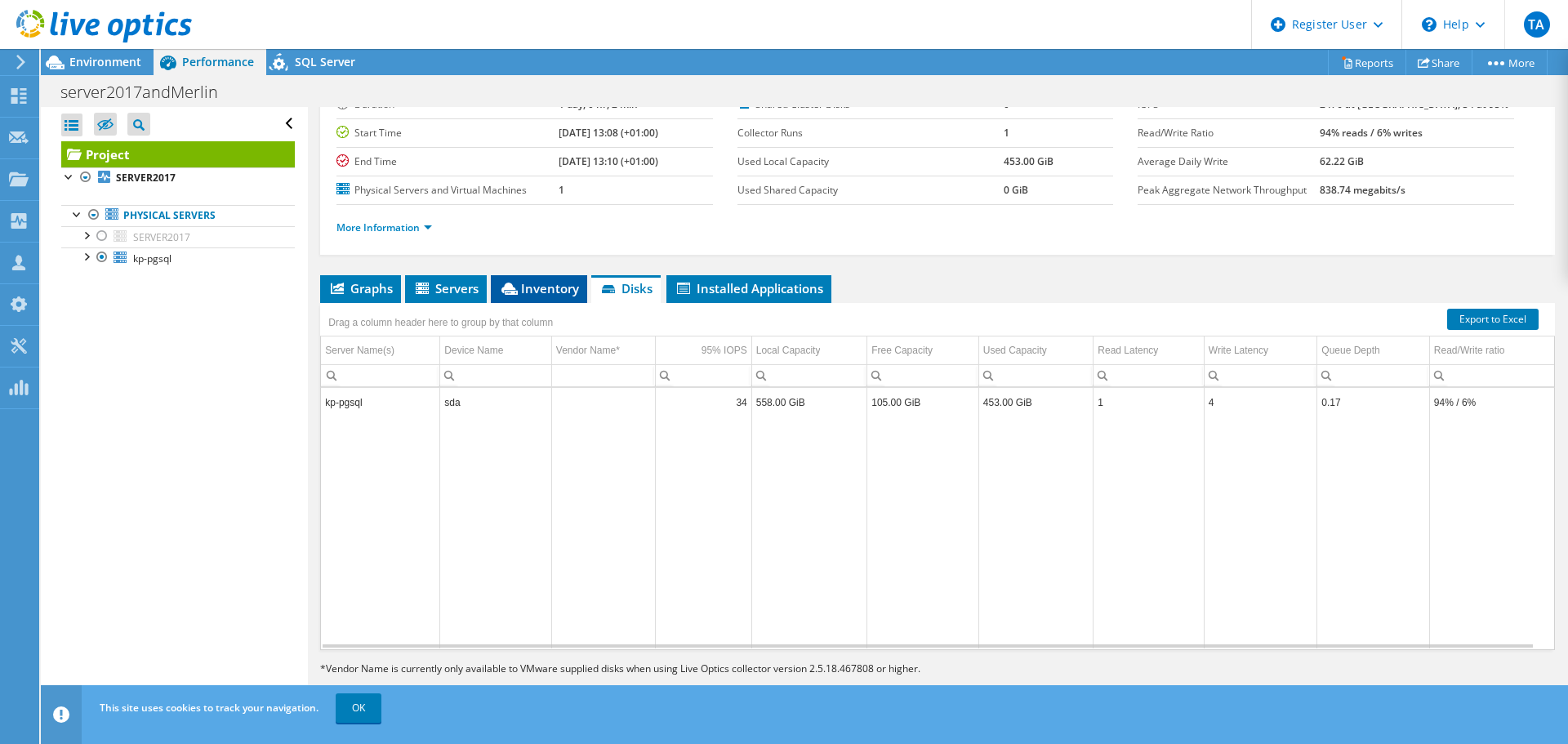
click at [542, 298] on li "Inventory" at bounding box center [539, 289] width 96 height 27
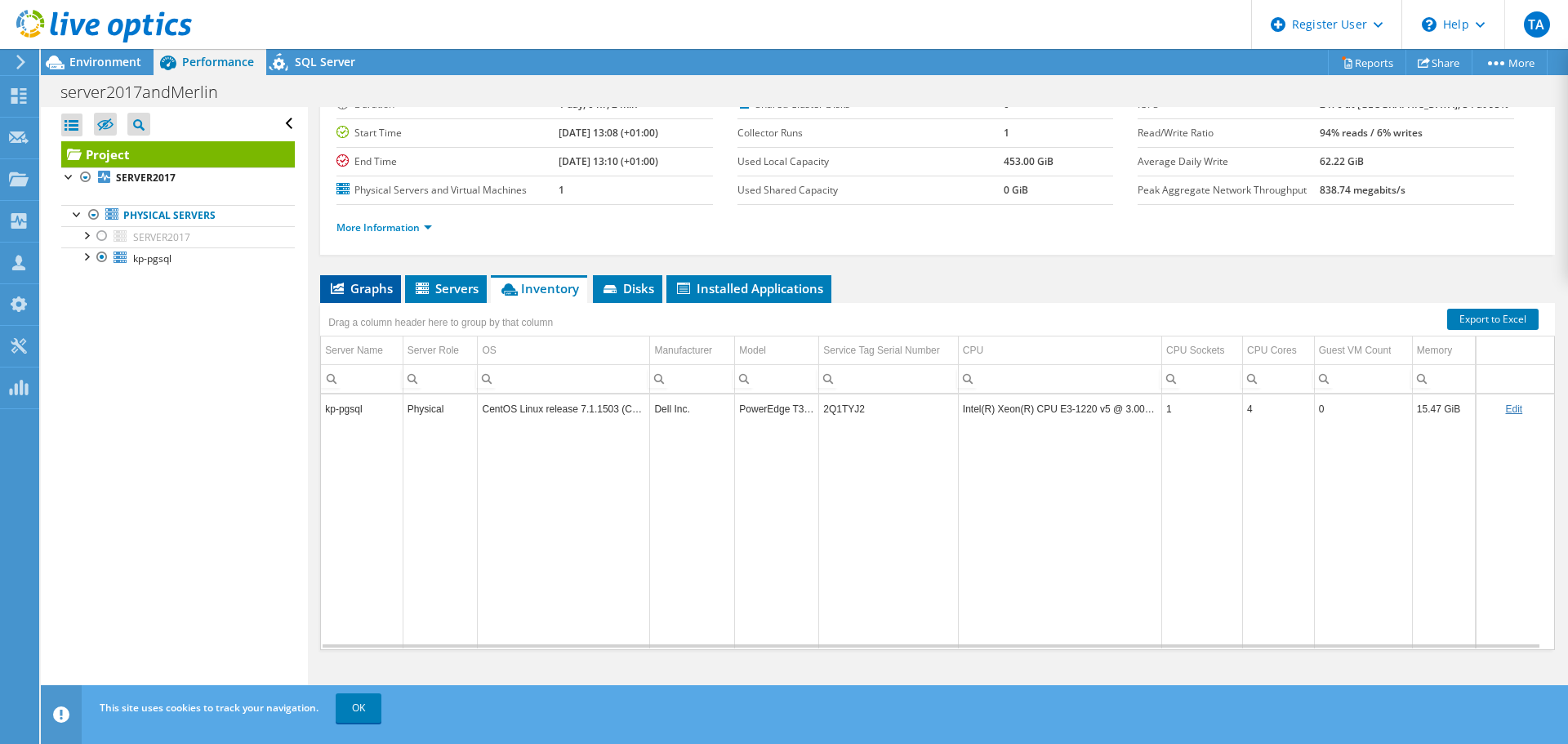
click at [374, 290] on span "Graphs" at bounding box center [361, 288] width 64 height 17
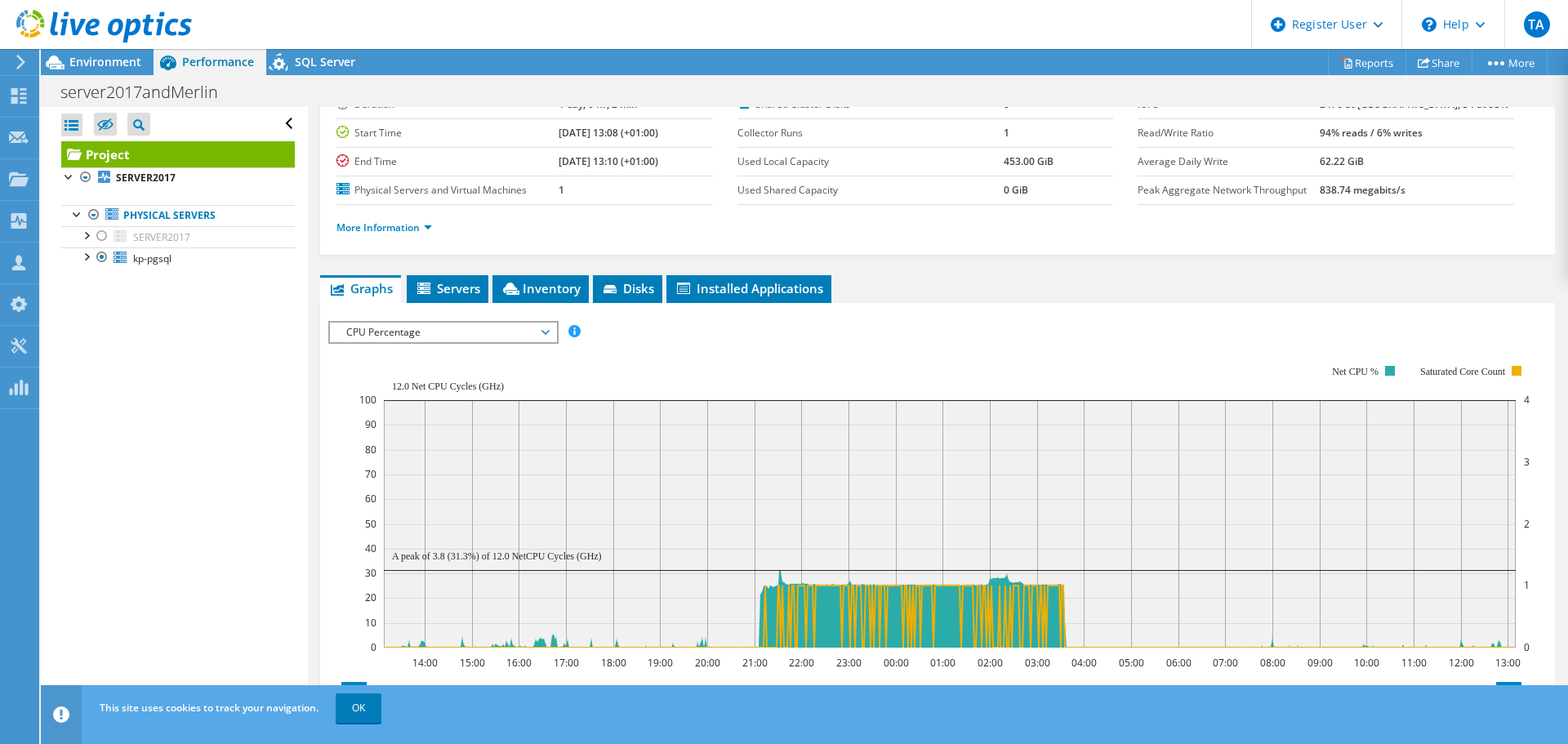
scroll to position [244, 0]
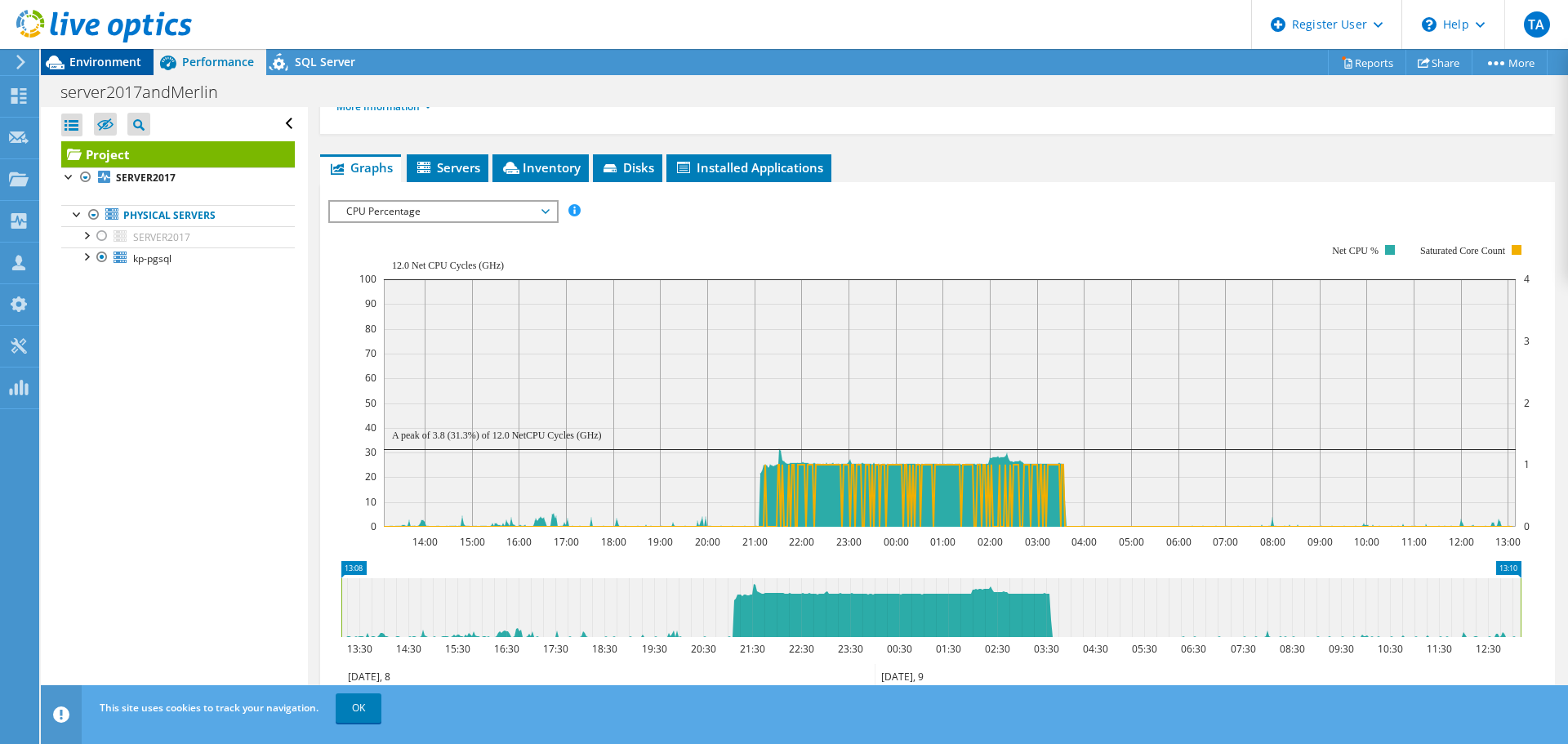
click at [113, 63] on span "Environment" at bounding box center [105, 61] width 72 height 16
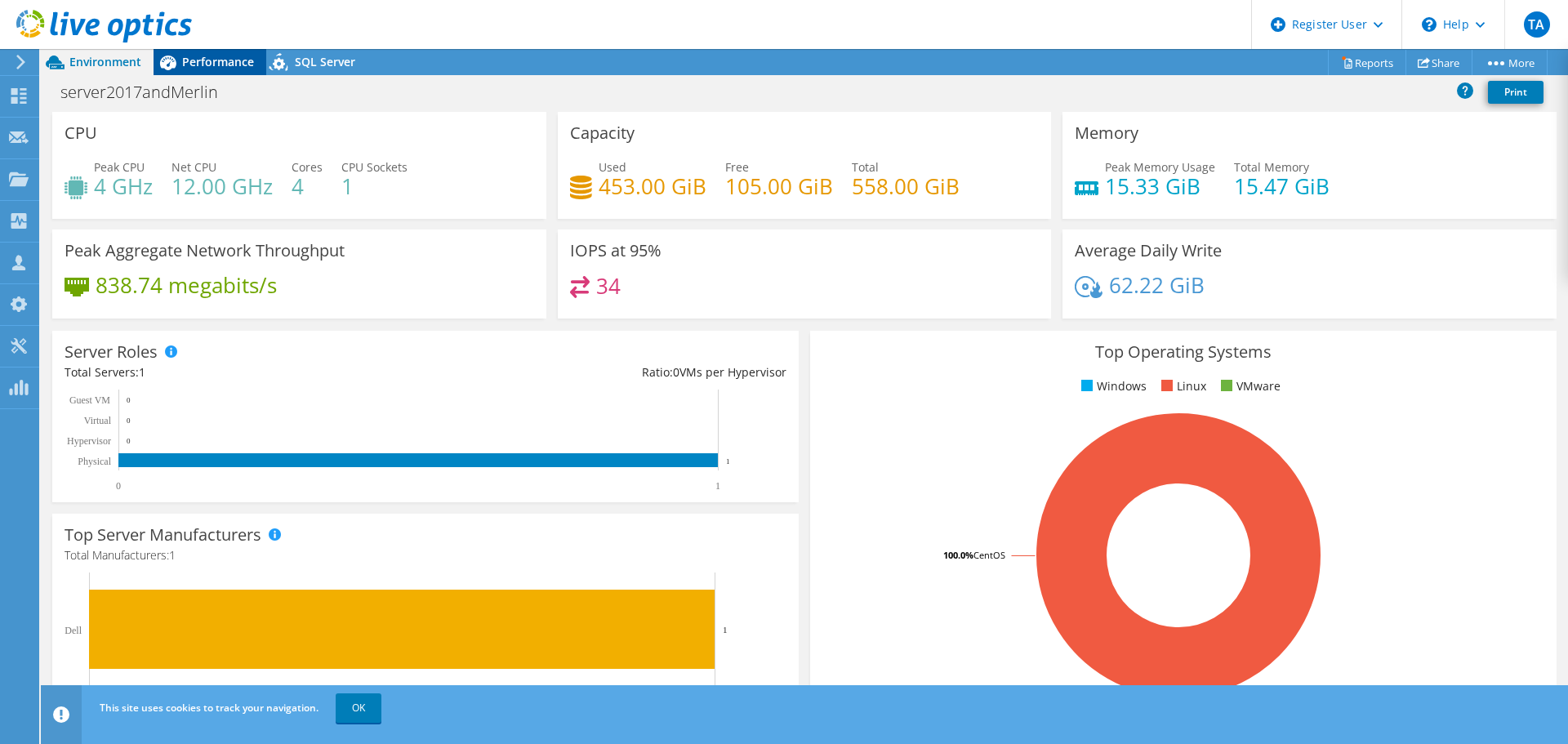
click at [203, 60] on span "Performance" at bounding box center [218, 61] width 72 height 16
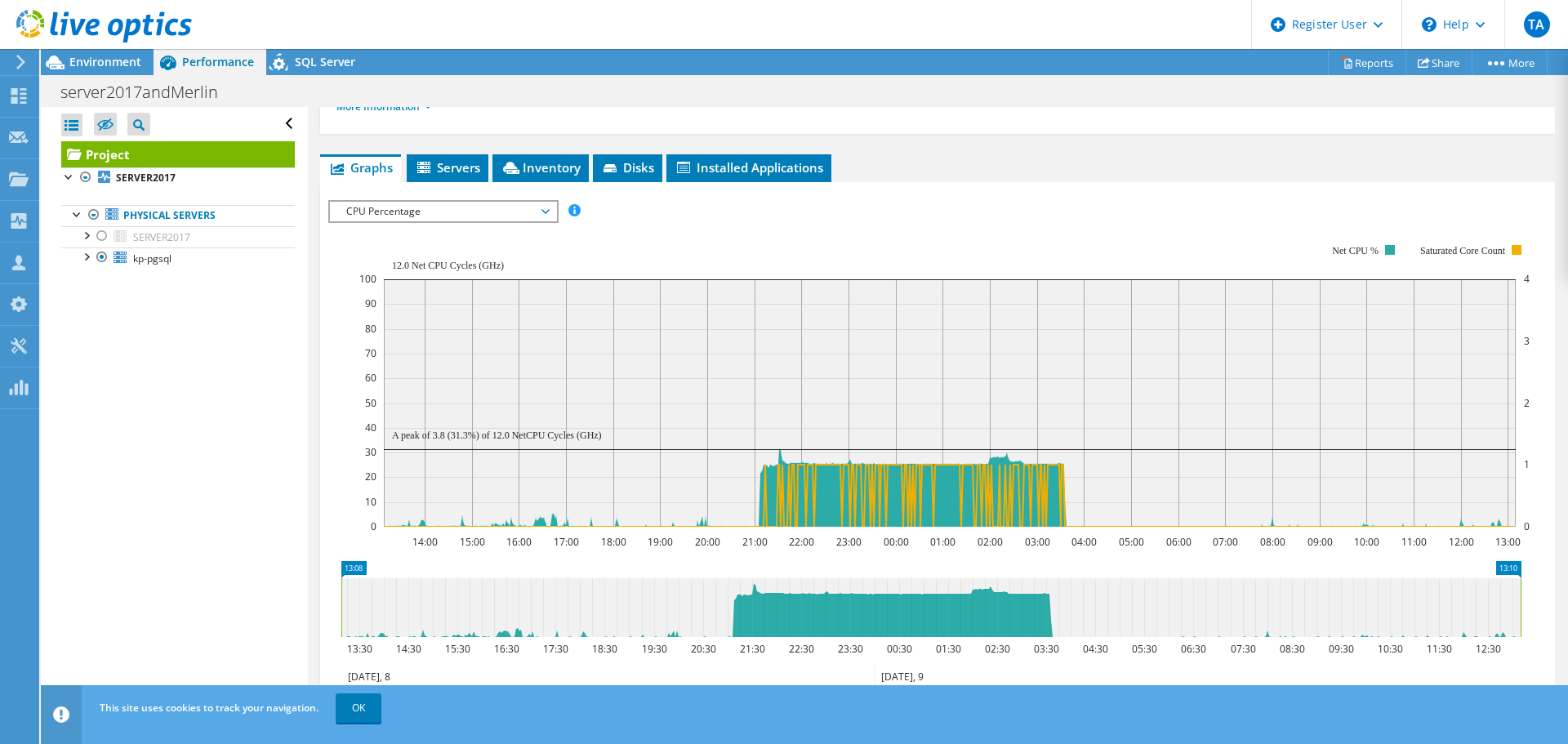
click at [548, 216] on span "CPU Percentage" at bounding box center [442, 212] width 210 height 20
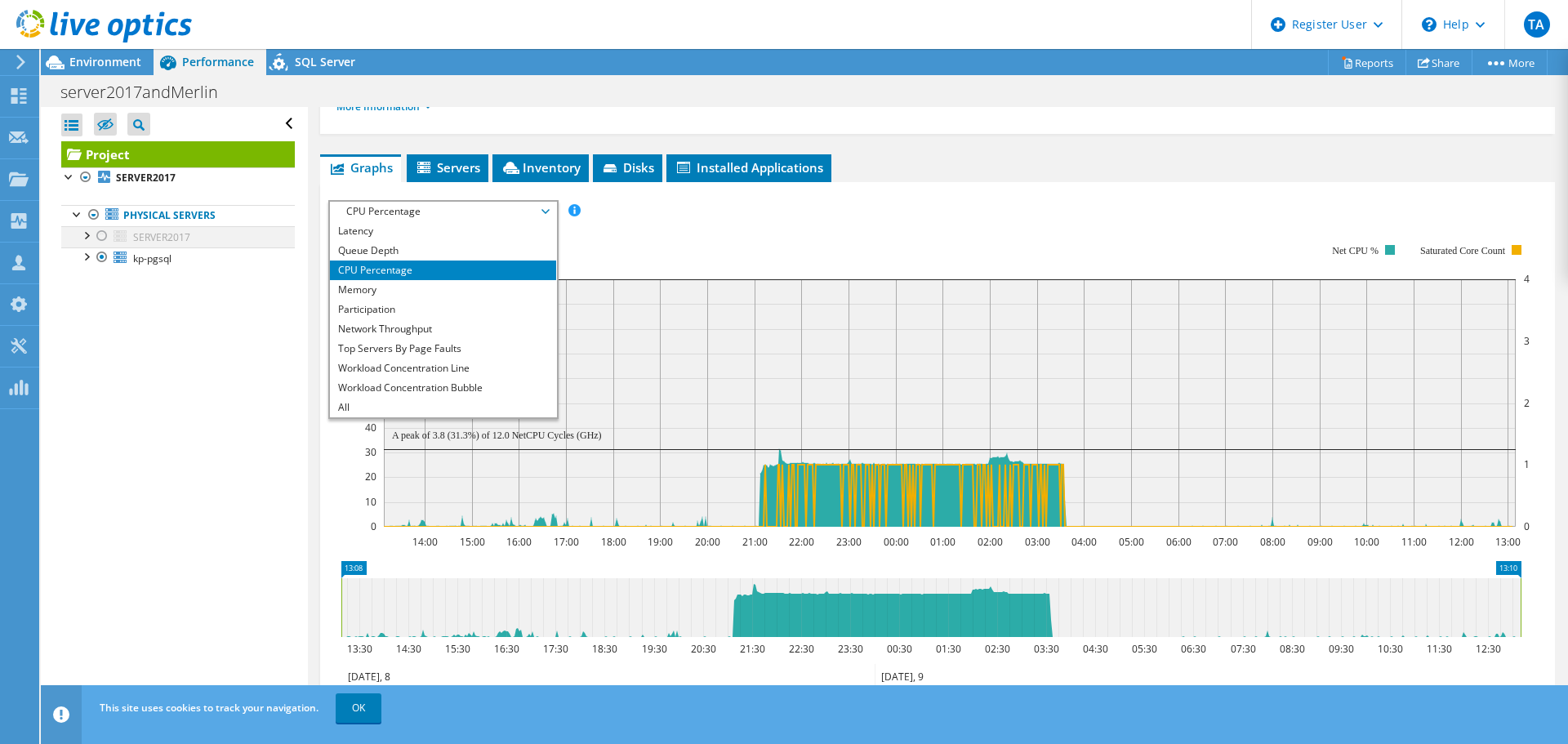
click at [104, 242] on div at bounding box center [101, 236] width 17 height 20
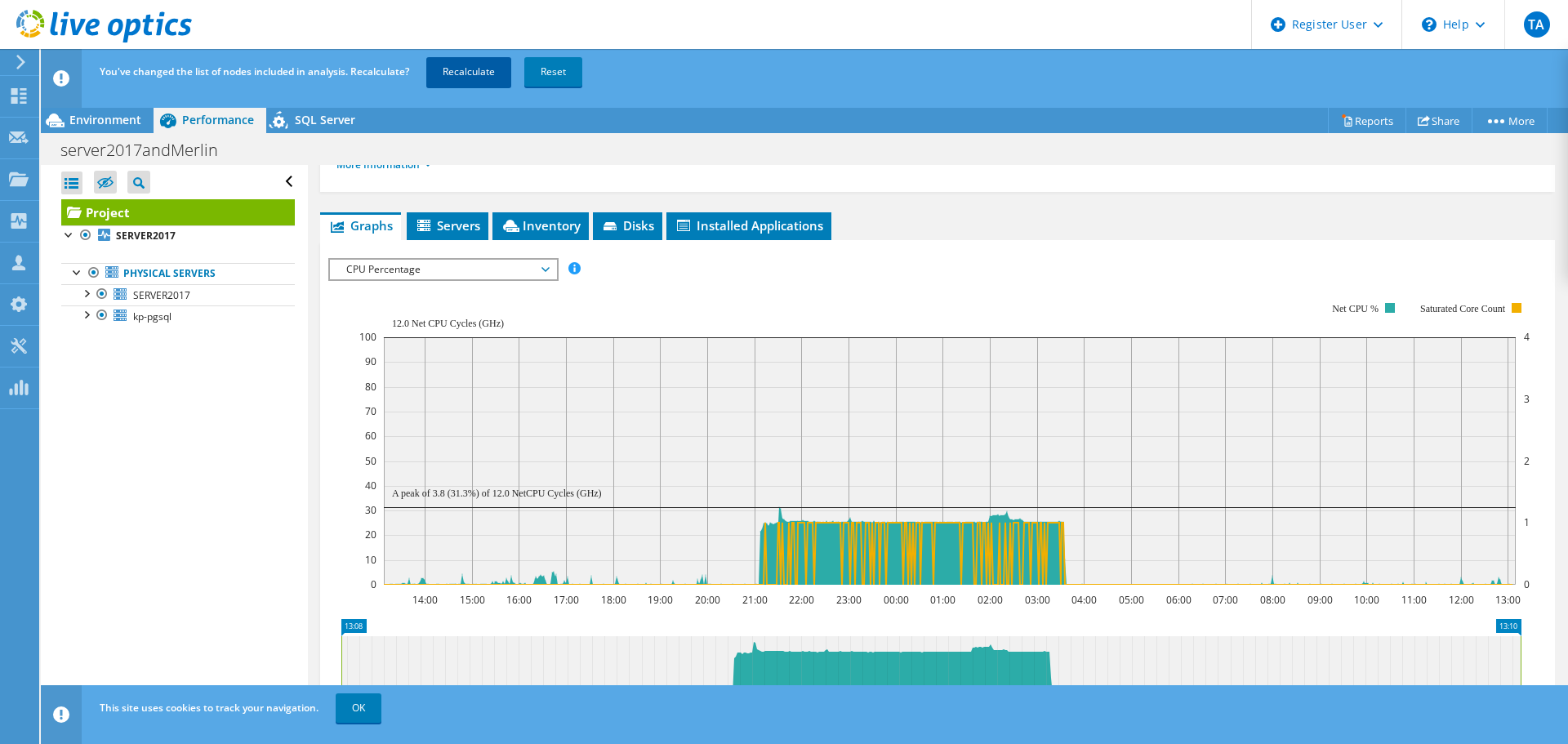
click at [466, 73] on link "Recalculate" at bounding box center [468, 72] width 85 height 29
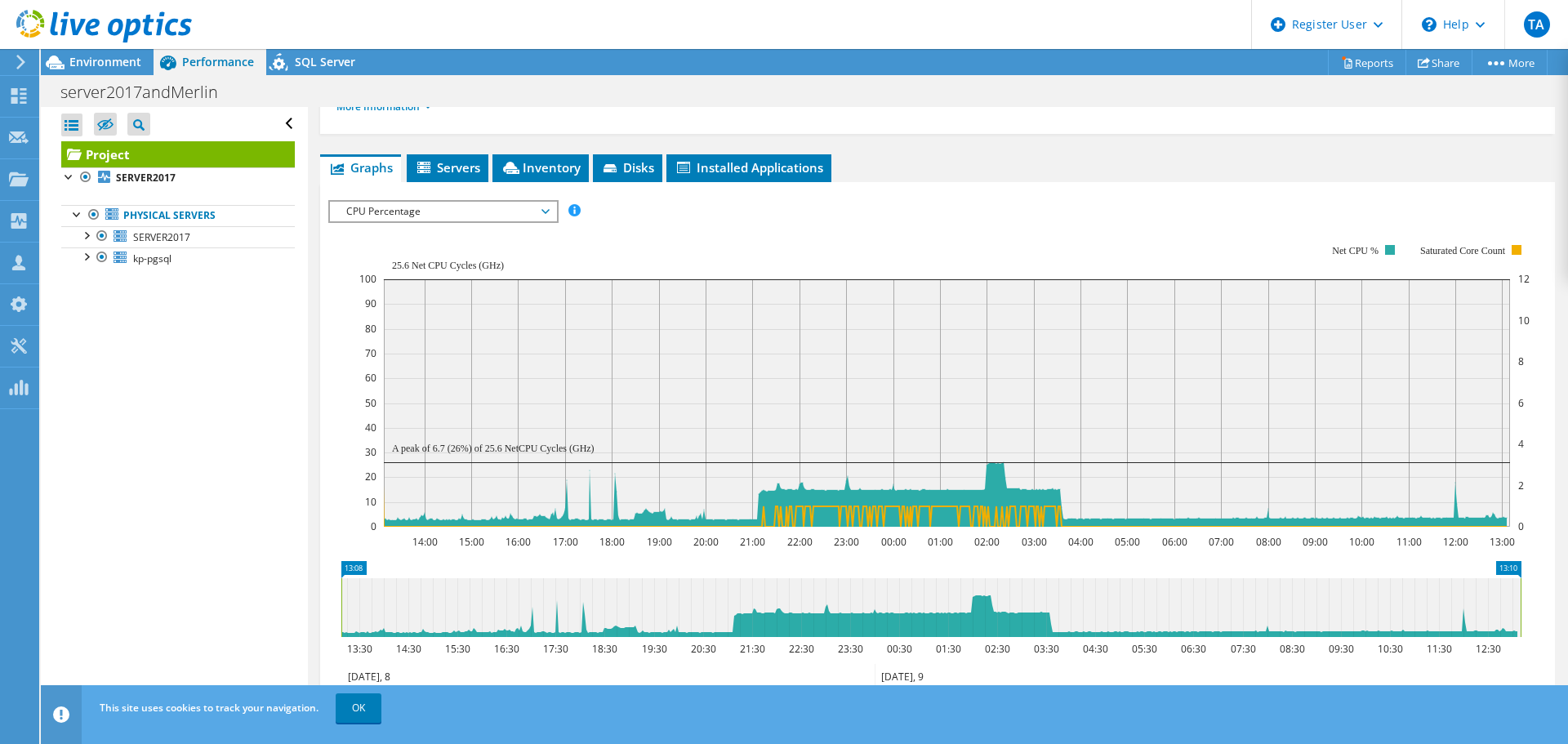
click at [910, 141] on div "Project Details Prepared for: Faisal Jiwa, faisal@keyprint.co.uk Account KEYPRI…" at bounding box center [937, 373] width 1259 height 1020
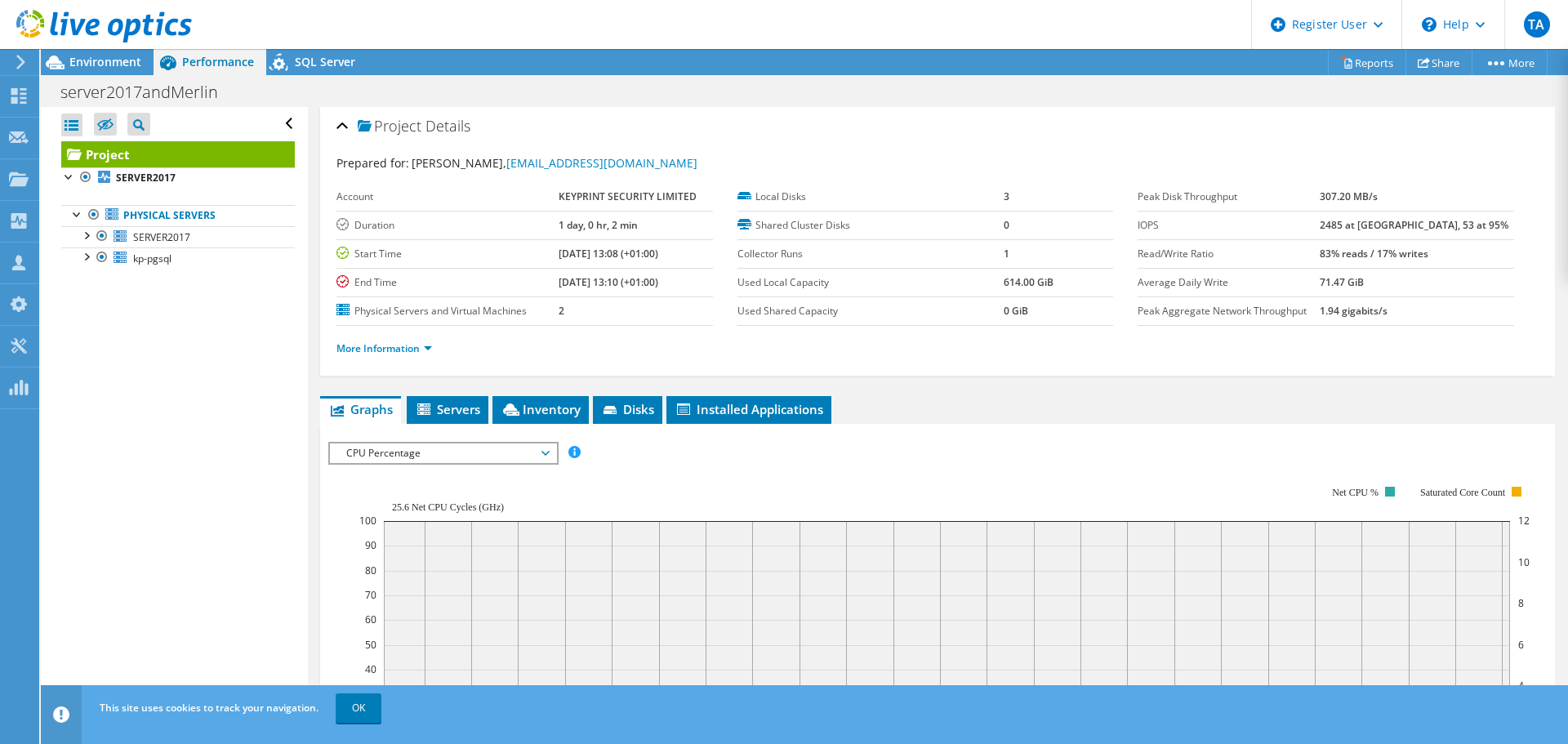
scroll to position [0, 0]
click at [981, 393] on div "Project Details Prepared for: Faisal Jiwa, faisal@keyprint.co.uk Account KEYPRI…" at bounding box center [937, 617] width 1259 height 1020
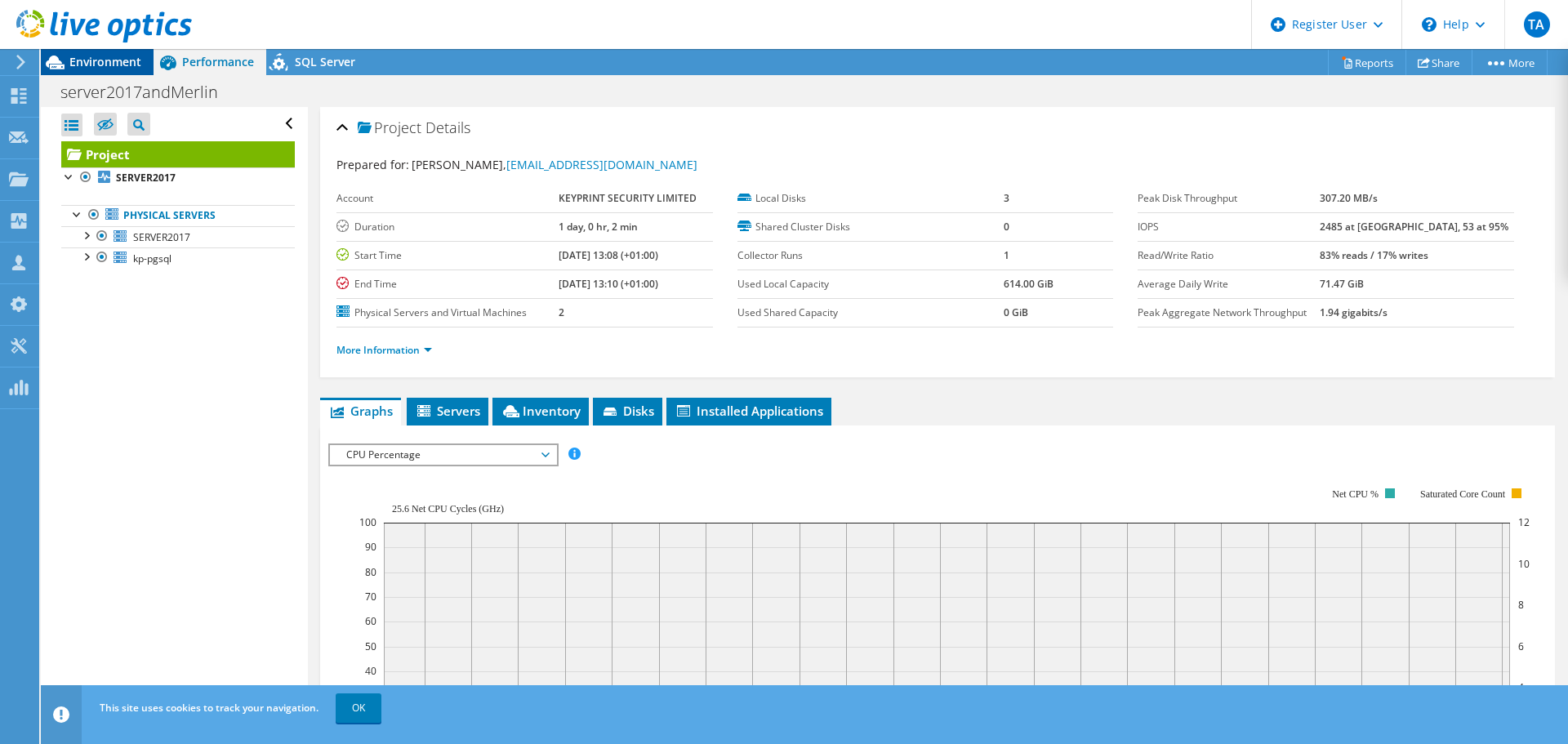
click at [95, 62] on span "Environment" at bounding box center [105, 61] width 72 height 16
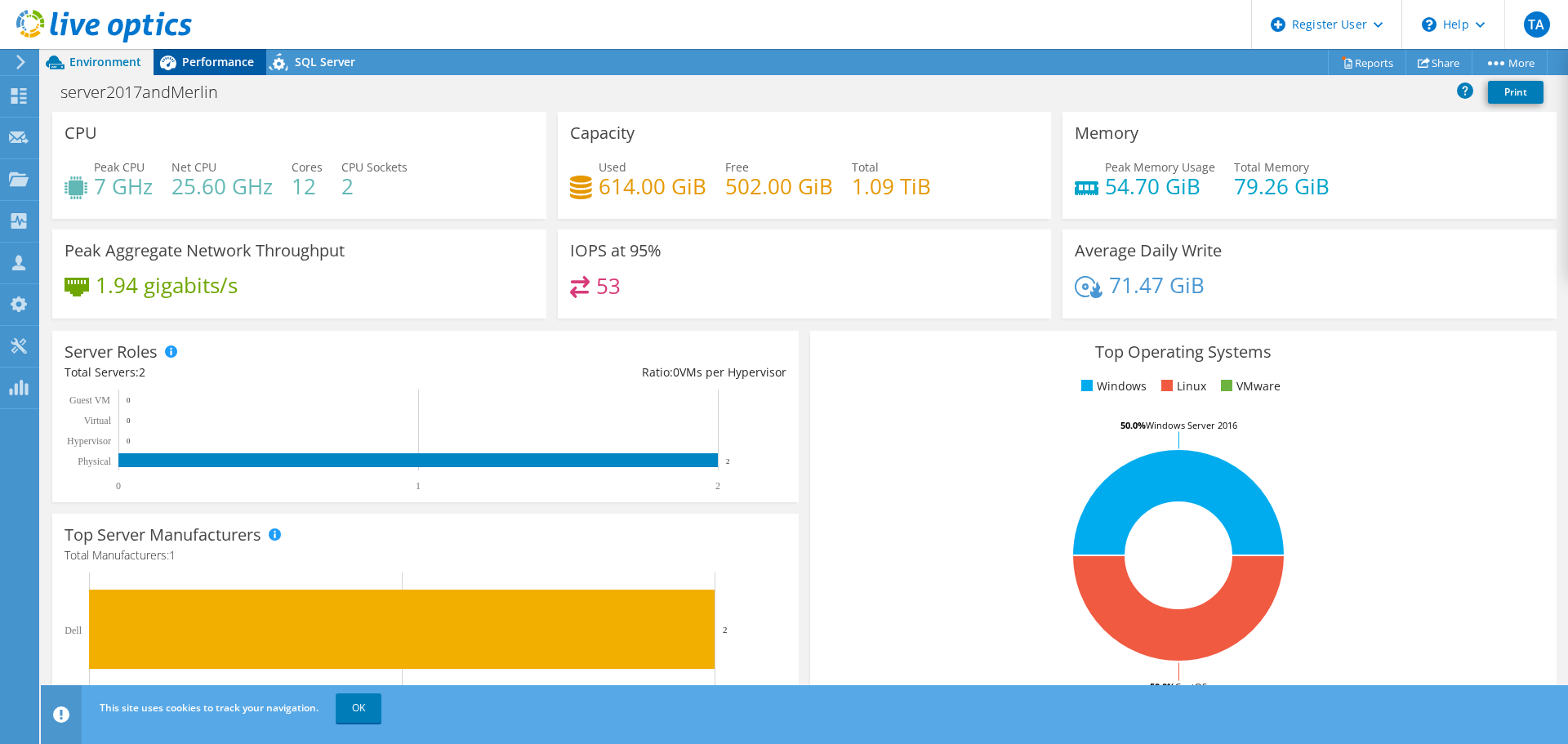
click at [208, 68] on span "Performance" at bounding box center [218, 61] width 72 height 16
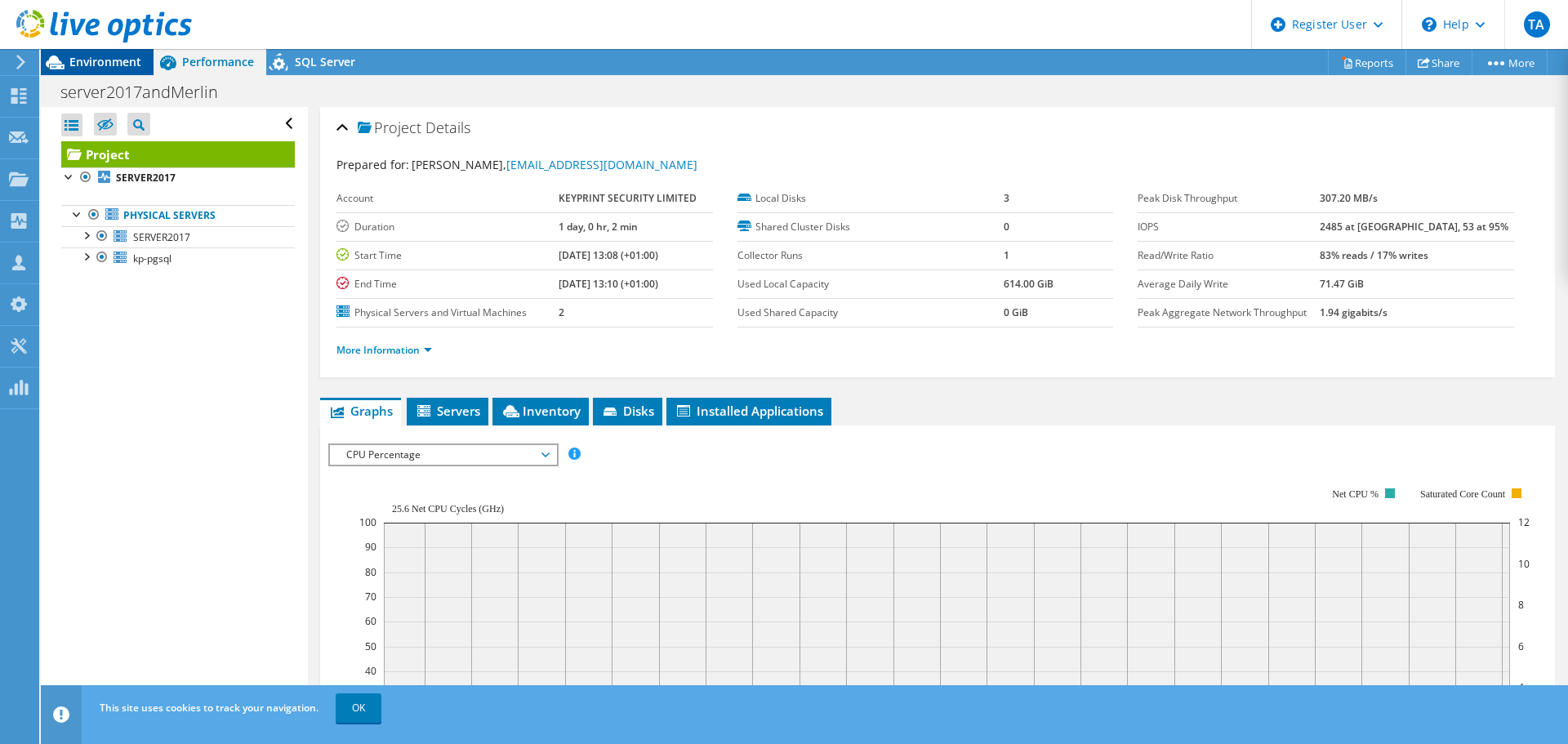
click at [128, 73] on div "Environment" at bounding box center [97, 61] width 113 height 26
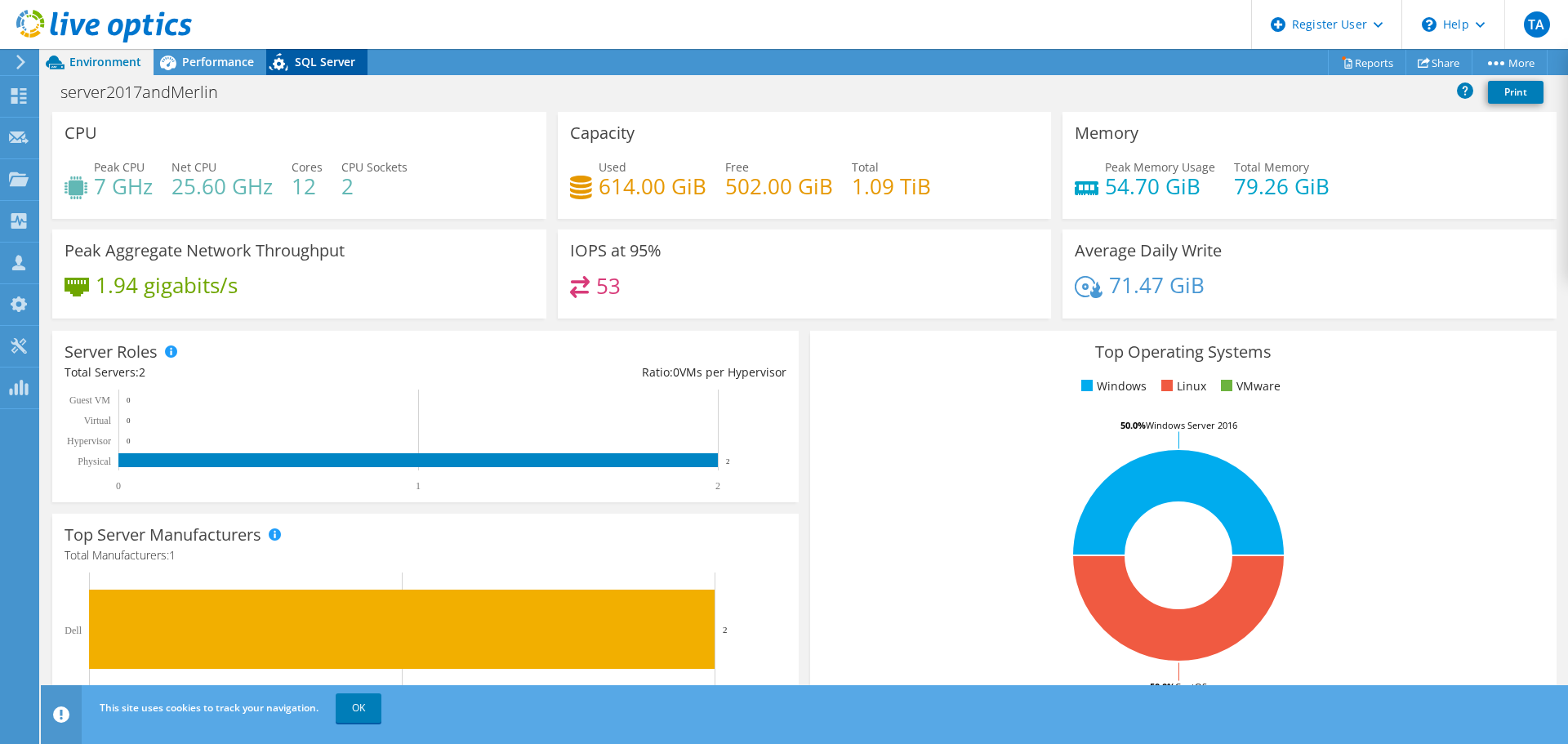
click at [283, 59] on icon at bounding box center [279, 61] width 19 height 18
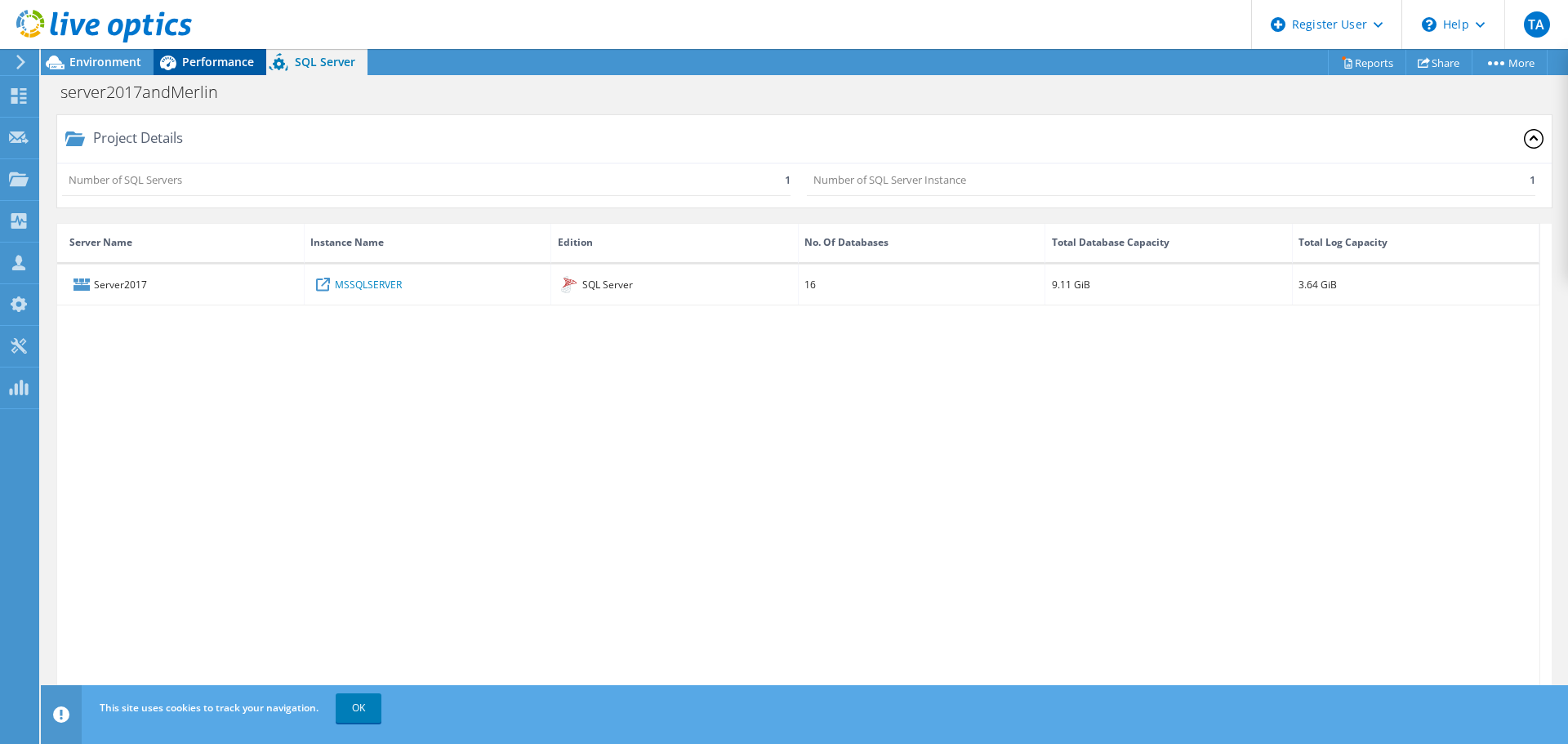
click at [227, 61] on span "Performance" at bounding box center [218, 61] width 72 height 16
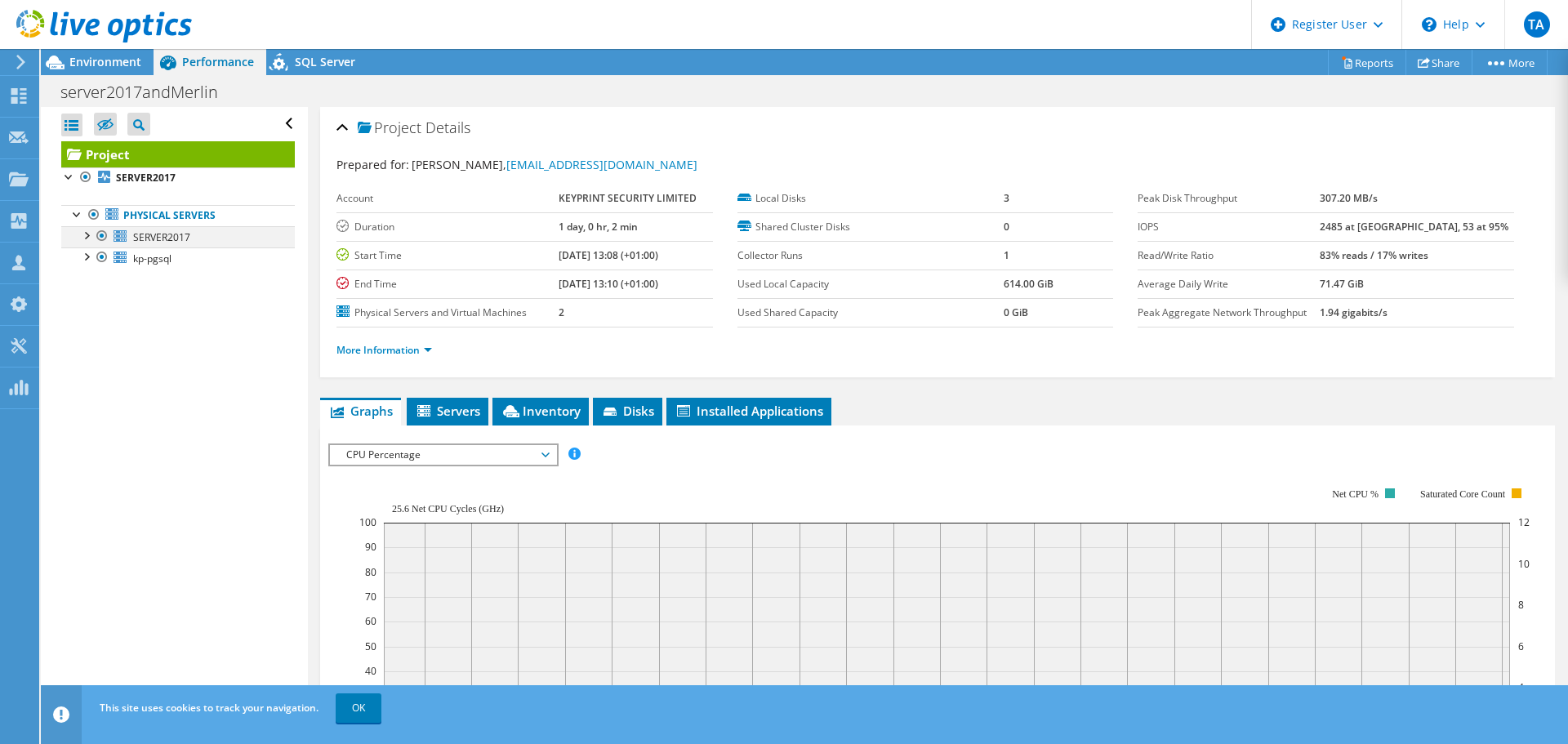
click at [103, 234] on div at bounding box center [101, 236] width 17 height 20
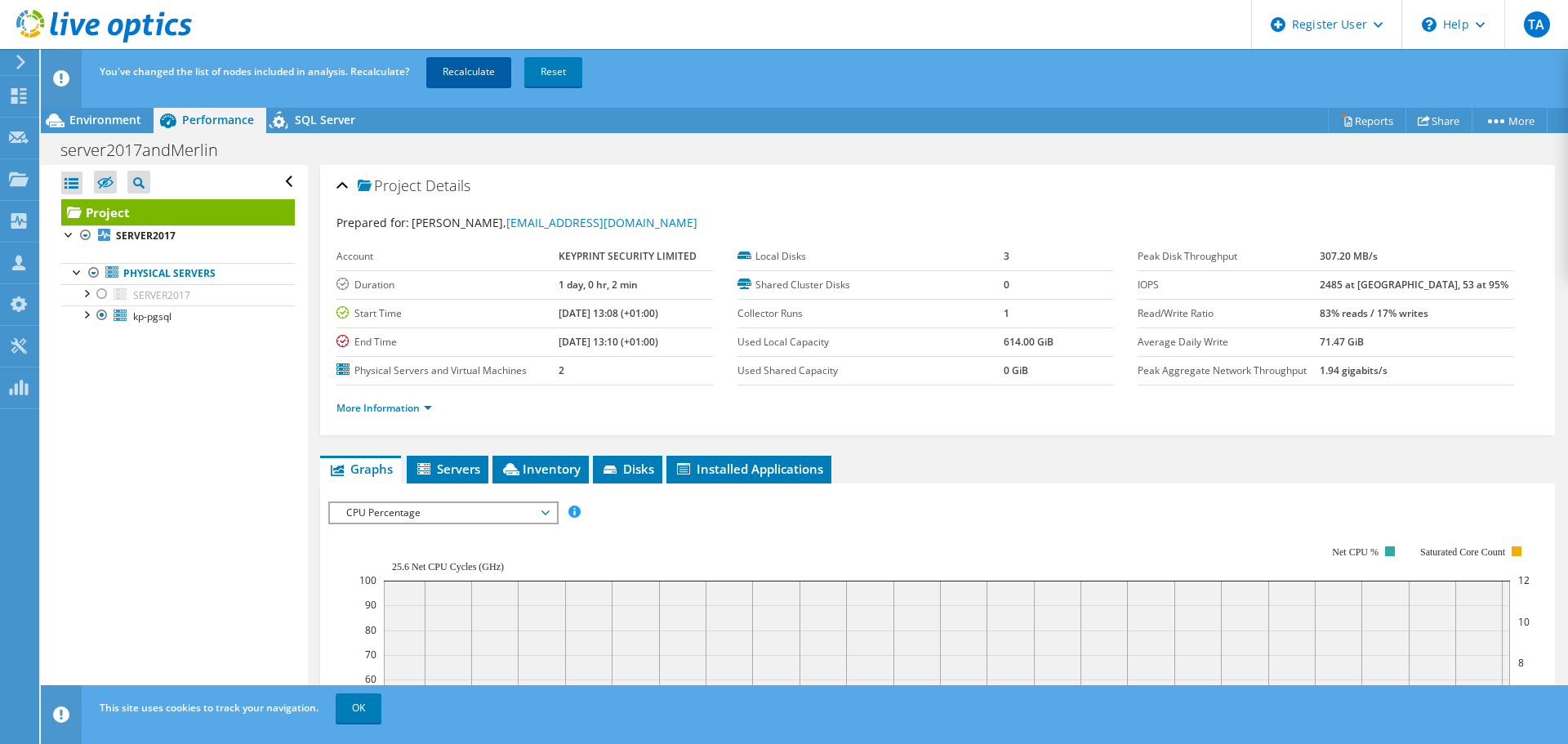
click at [464, 68] on link "Recalculate" at bounding box center [468, 72] width 85 height 29
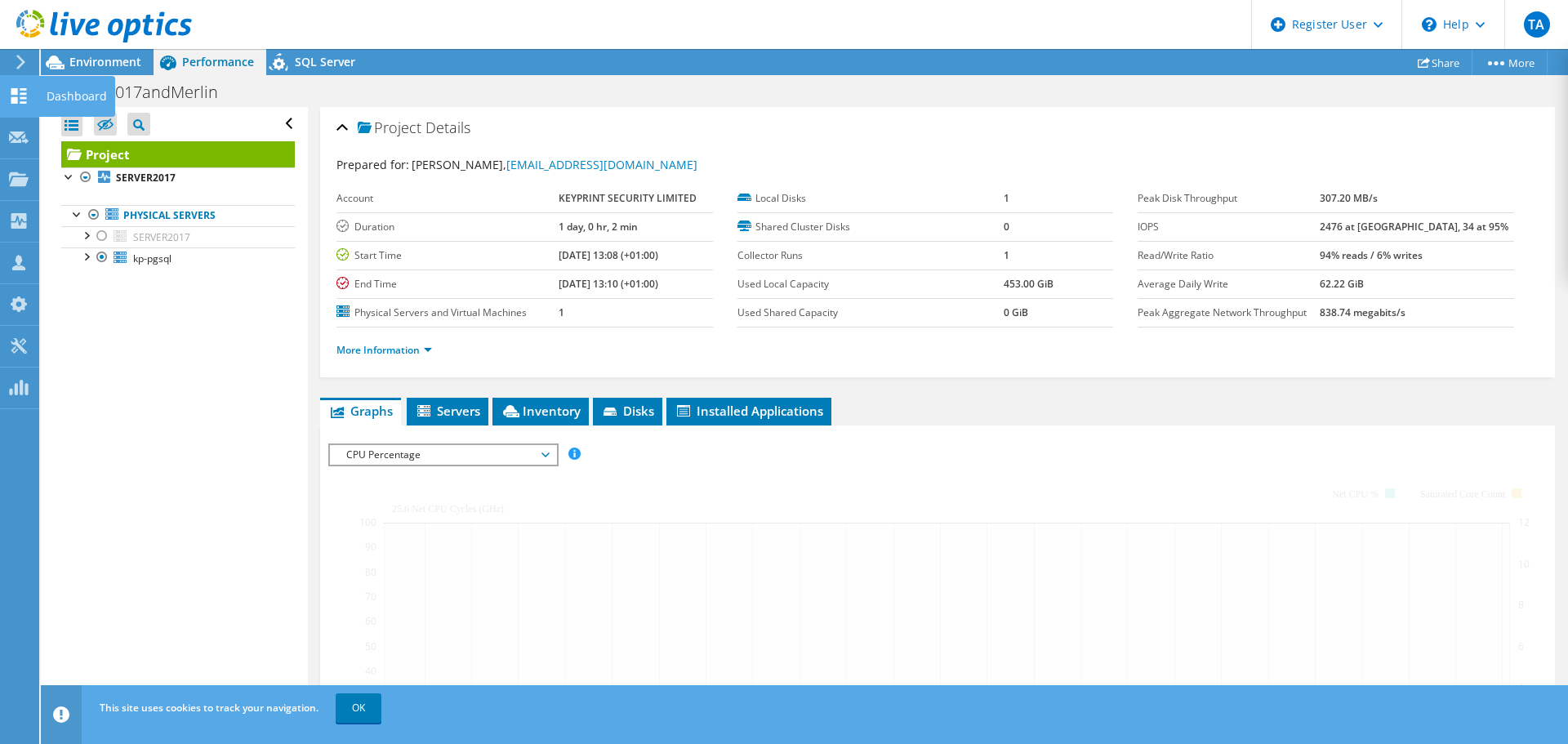
click at [48, 109] on div "Dashboard" at bounding box center [76, 97] width 77 height 41
